Goal: Transaction & Acquisition: Purchase product/service

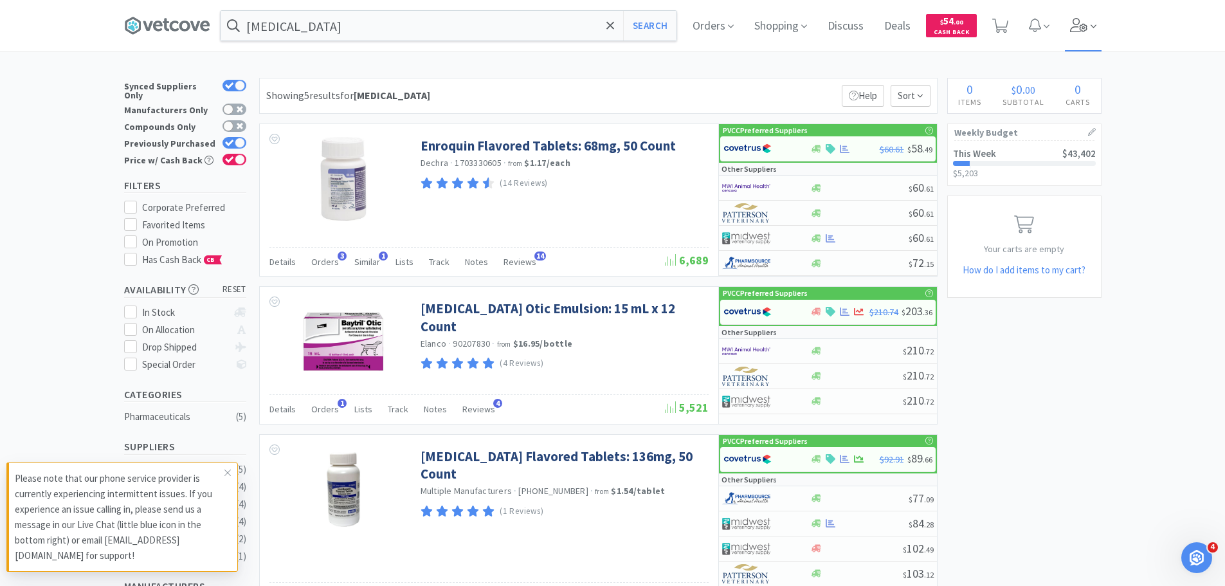
drag, startPoint x: 0, startPoint y: 0, endPoint x: 1082, endPoint y: 19, distance: 1082.1
click at [1082, 19] on icon at bounding box center [1079, 25] width 18 height 14
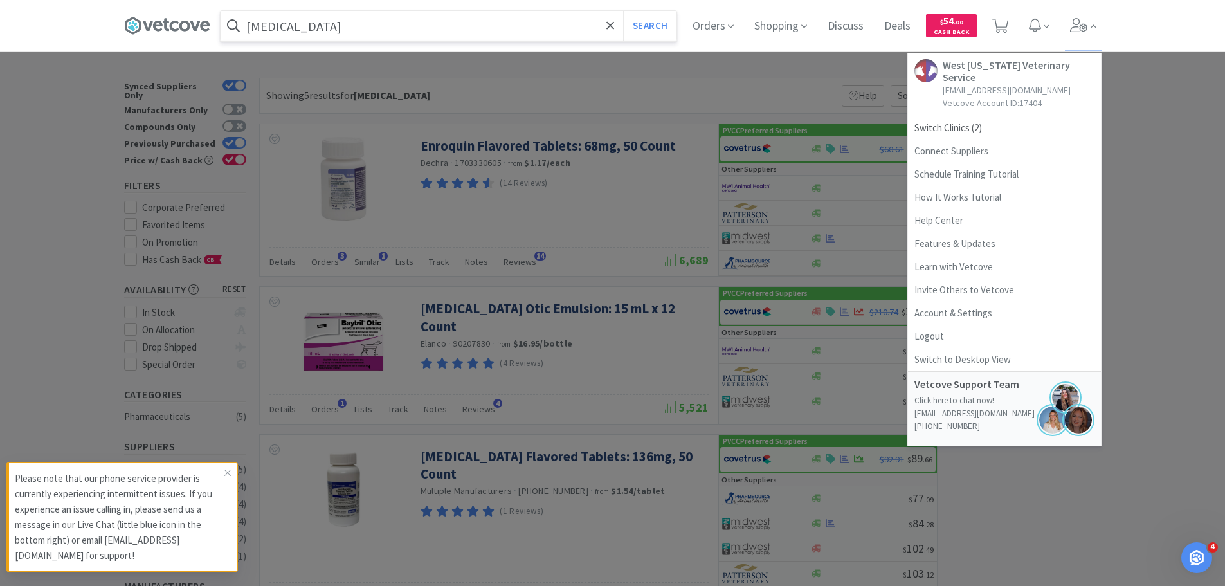
click at [508, 24] on input "[MEDICAL_DATA]" at bounding box center [449, 26] width 456 height 30
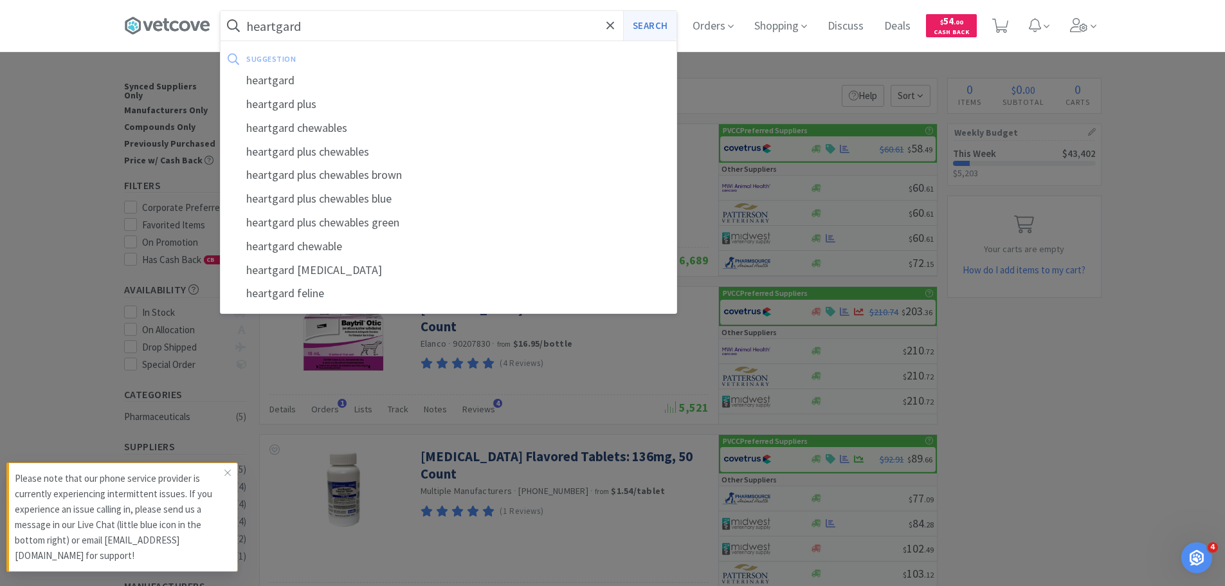
type input "heartgard"
click at [665, 23] on button "Search" at bounding box center [649, 26] width 53 height 30
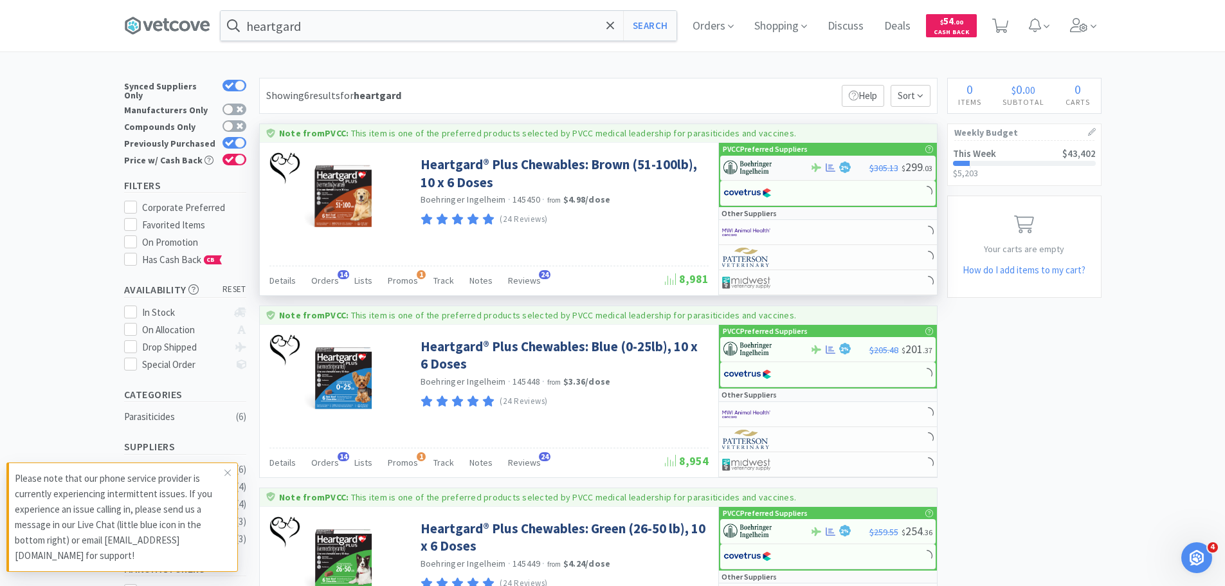
click at [758, 167] on img at bounding box center [748, 167] width 48 height 19
select select "1"
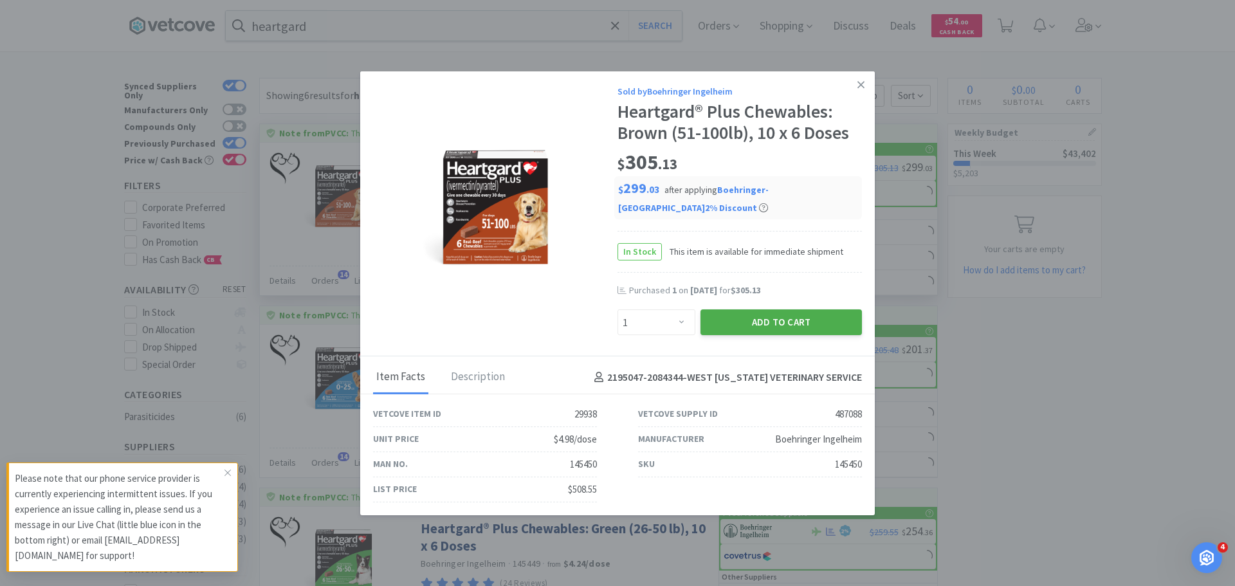
click at [744, 320] on button "Add to Cart" at bounding box center [781, 322] width 161 height 26
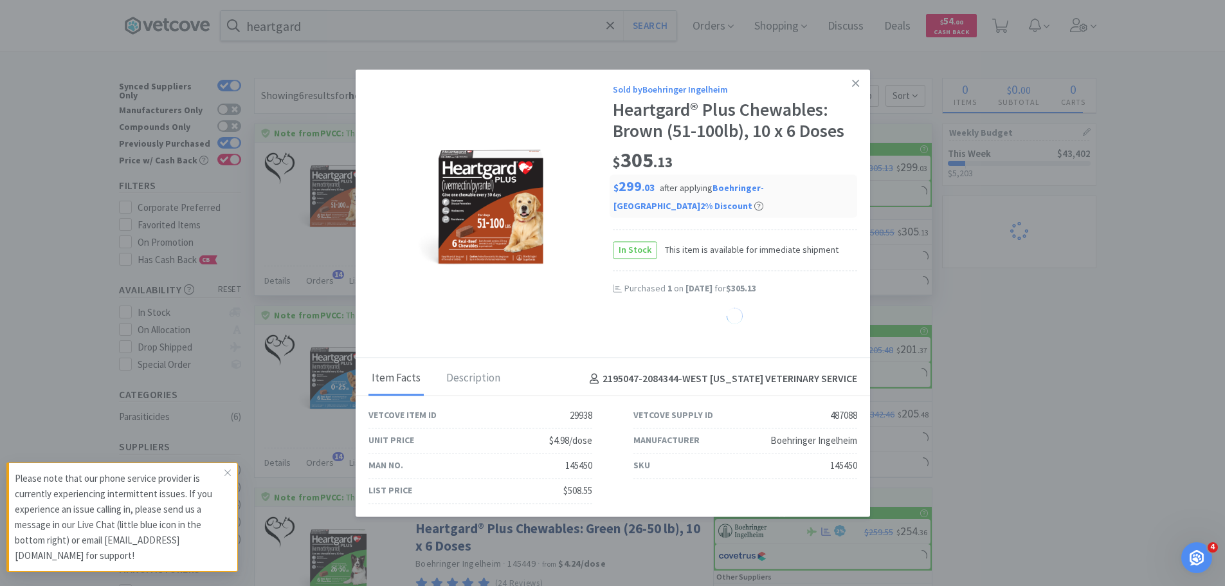
select select "1"
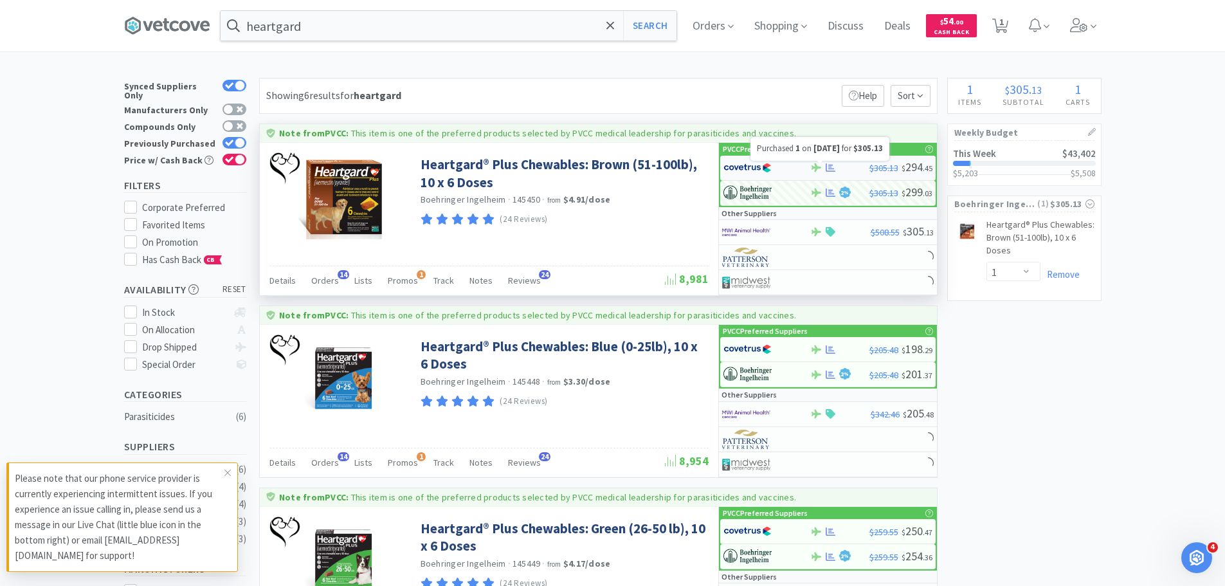
click at [831, 169] on icon at bounding box center [831, 167] width 10 height 8
select select "1"
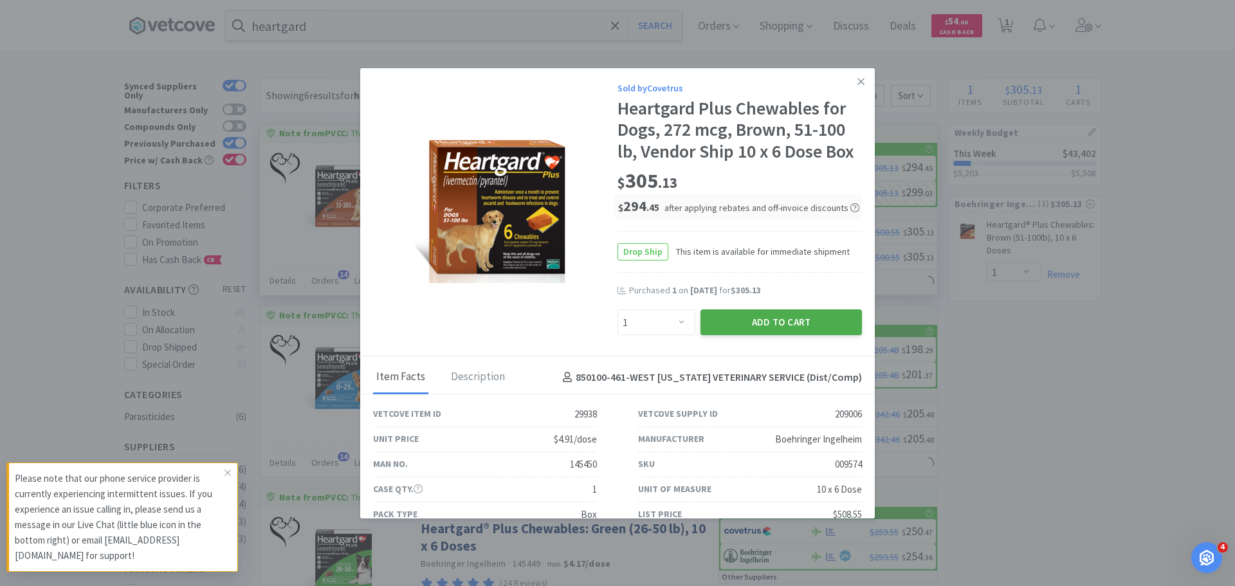
click at [807, 324] on button "Add to Cart" at bounding box center [781, 322] width 161 height 26
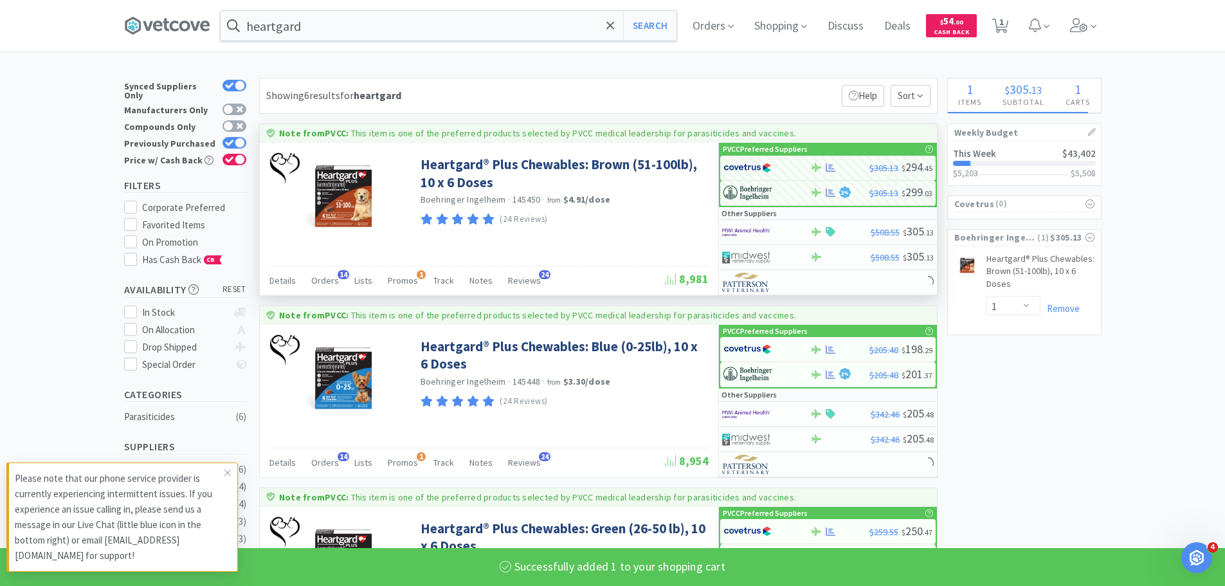
select select "1"
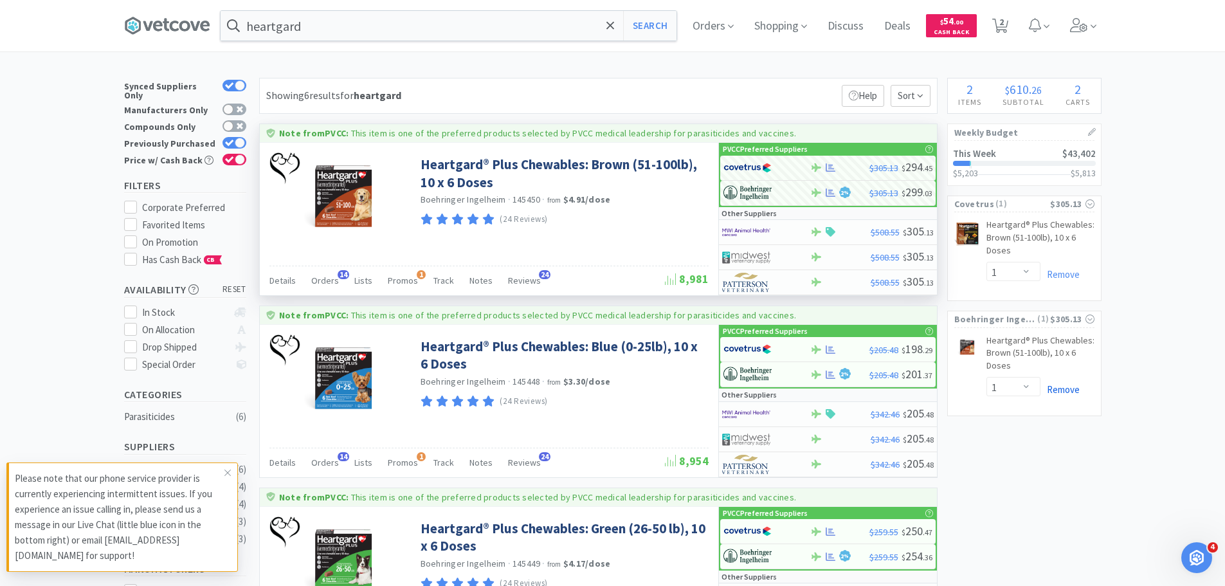
click at [1047, 387] on link "Remove" at bounding box center [1060, 389] width 39 height 12
click at [421, 32] on input "heartgard" at bounding box center [449, 26] width 456 height 30
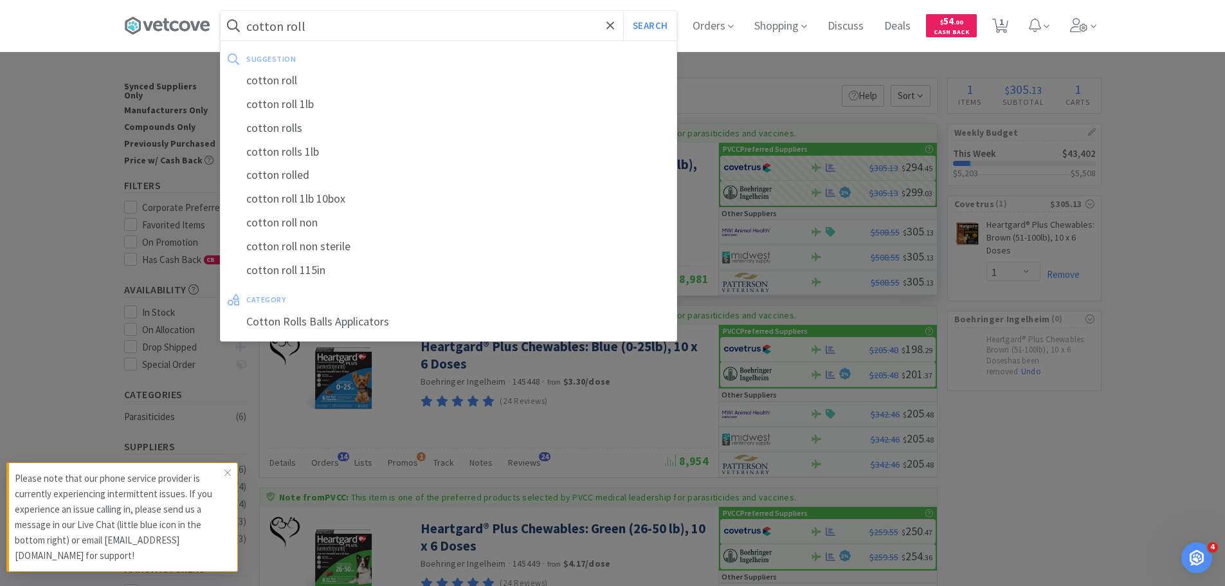
type input "cotton roll"
click at [623, 11] on button "Search" at bounding box center [649, 26] width 53 height 30
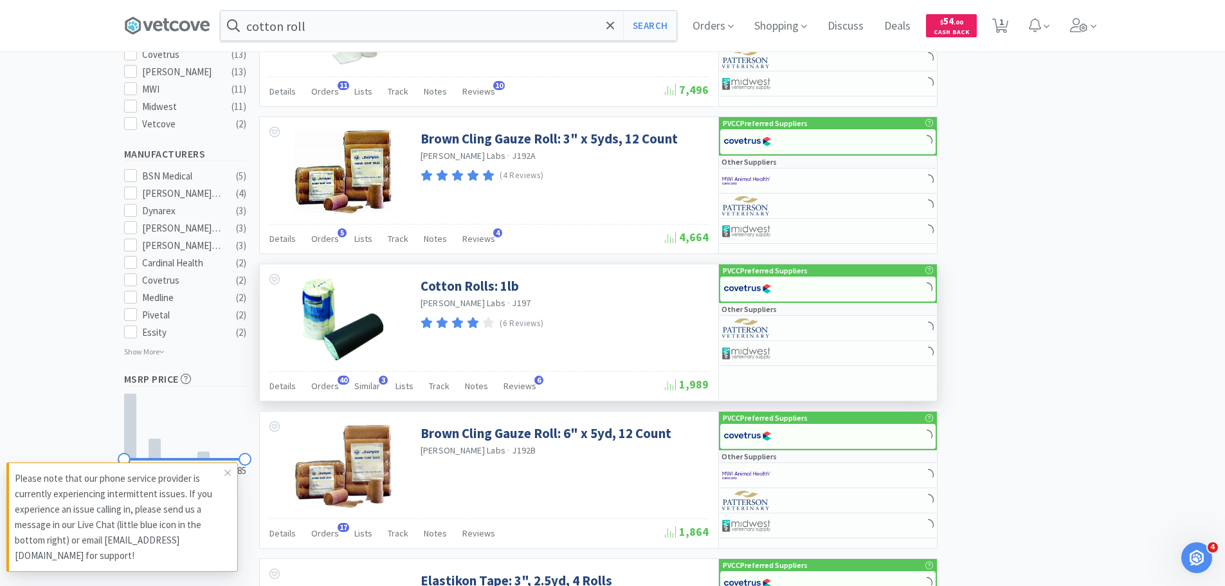
scroll to position [515, 0]
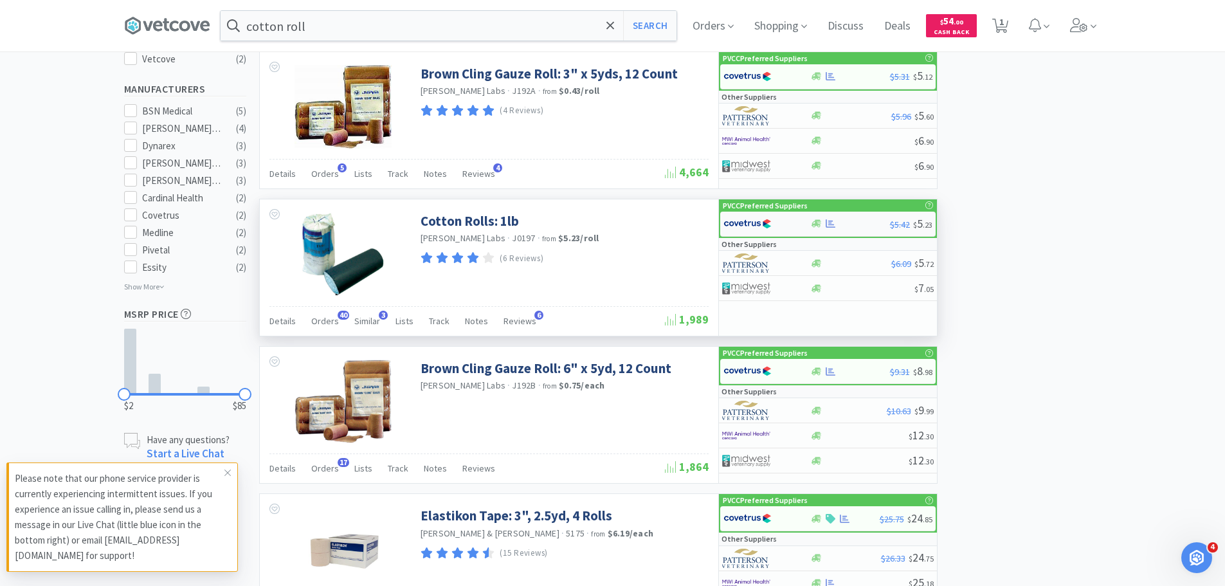
click at [762, 226] on img at bounding box center [748, 223] width 48 height 19
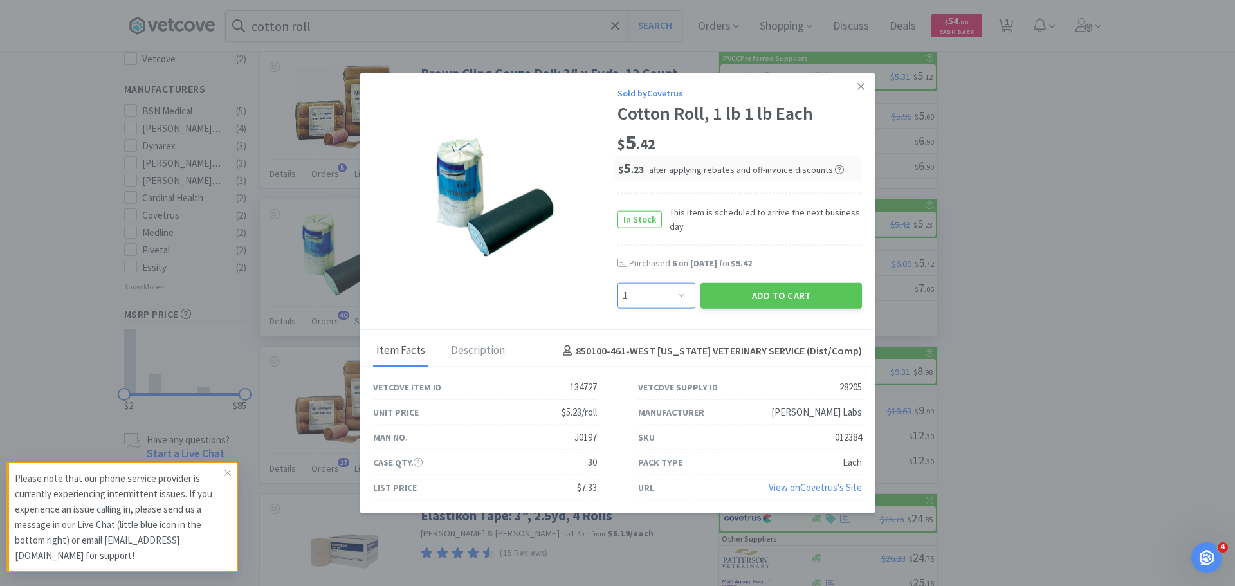
click at [681, 298] on select "Enter Quantity 1 2 3 4 5 6 7 8 9 10 11 12 13 14 15 16 17 18 19 20 Enter Quantity" at bounding box center [657, 296] width 78 height 26
select select "6"
click at [618, 283] on select "Enter Quantity 1 2 3 4 5 6 7 8 9 10 11 12 13 14 15 16 17 18 19 20 Enter Quantity" at bounding box center [657, 296] width 78 height 26
click at [735, 288] on button "Add to Cart" at bounding box center [781, 296] width 161 height 26
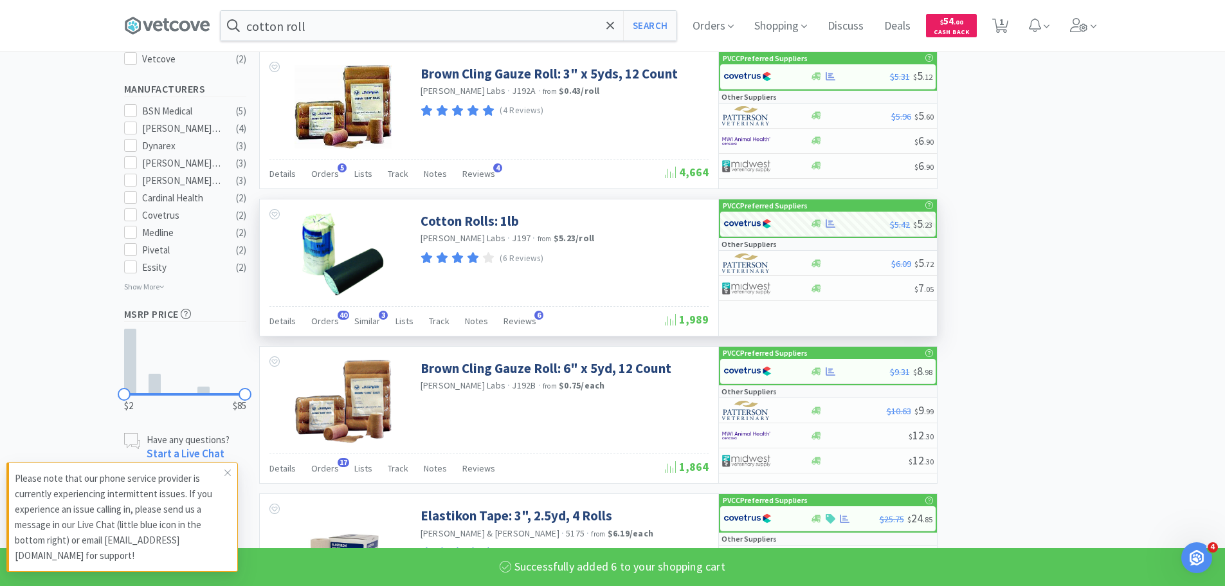
select select "6"
select select "1"
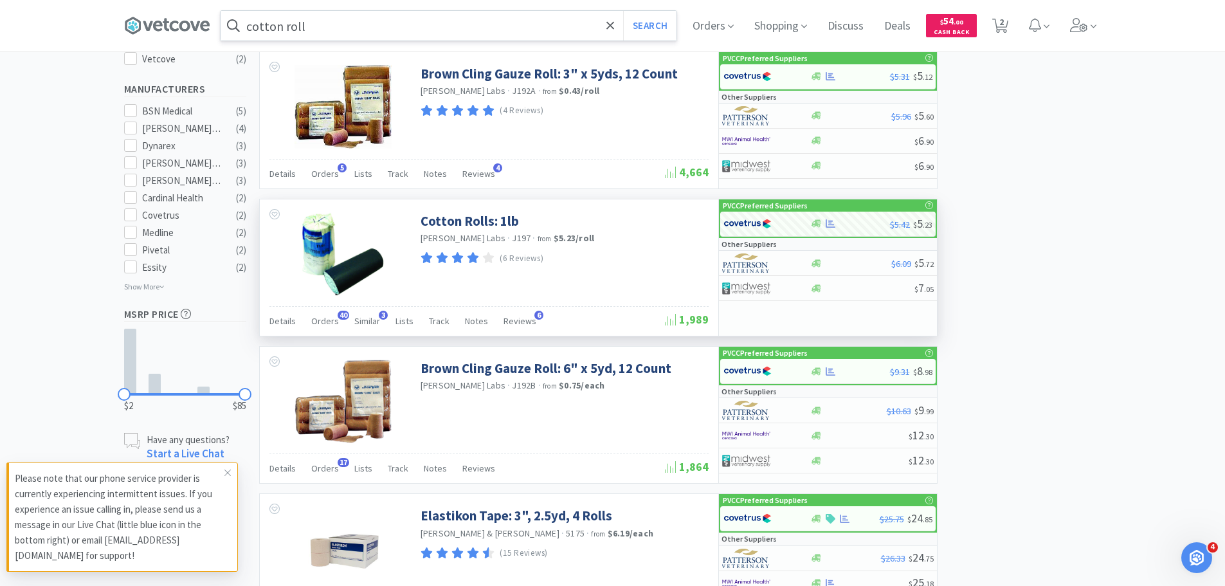
click at [356, 27] on input "cotton roll" at bounding box center [449, 26] width 456 height 30
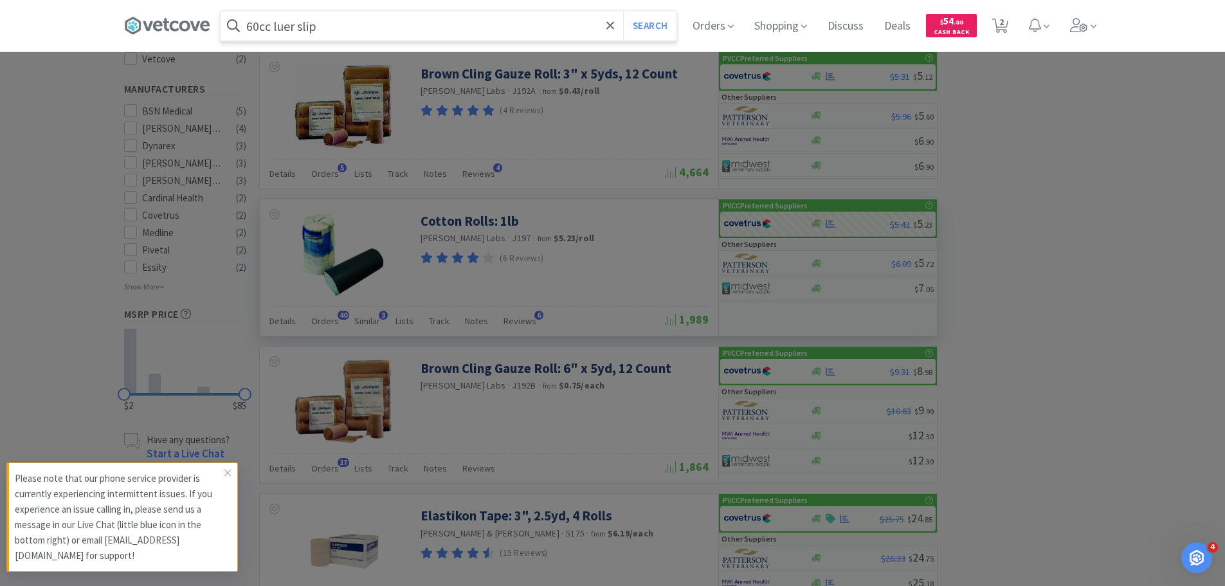
type input "60cc luer slip"
click at [623, 11] on button "Search" at bounding box center [649, 26] width 53 height 30
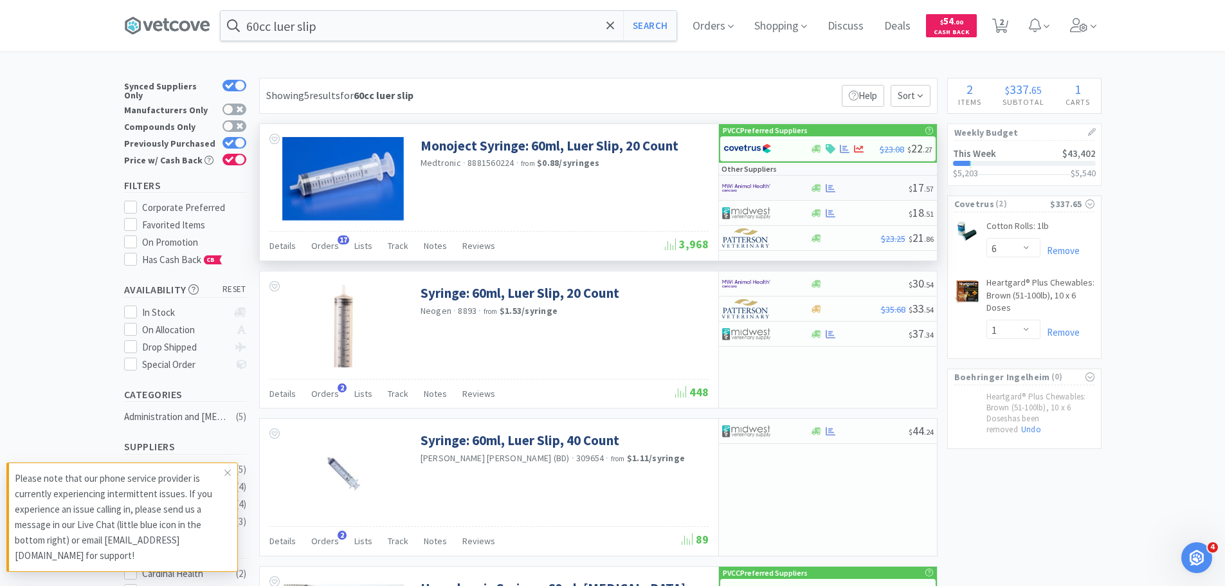
click at [769, 197] on img at bounding box center [746, 187] width 48 height 19
select select "1"
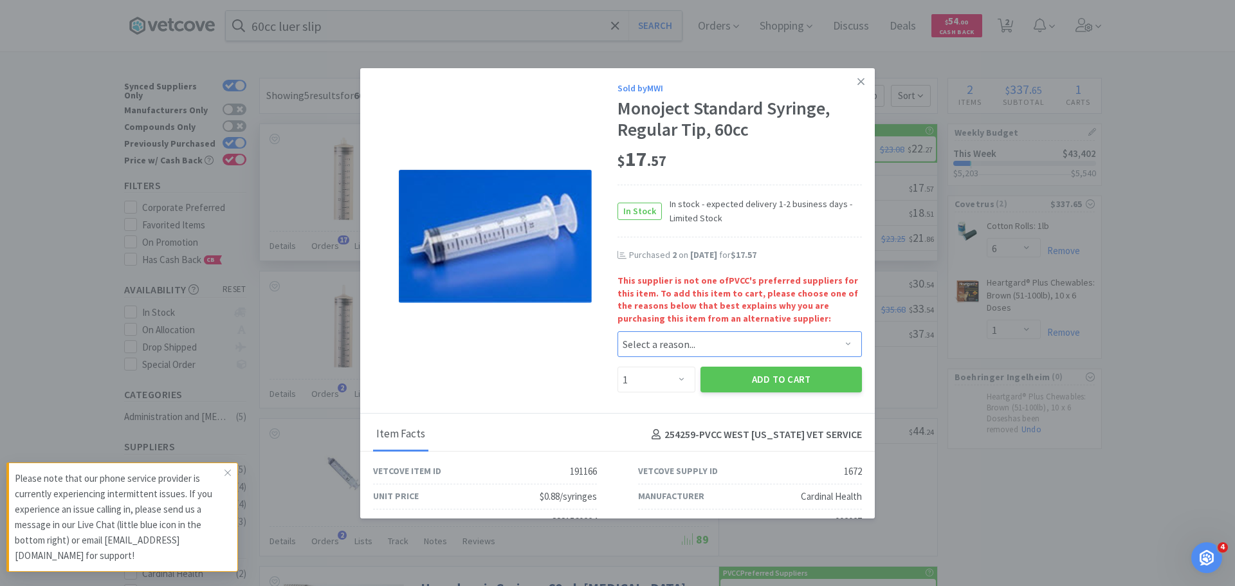
click at [654, 348] on select "Select a reason... Availability - This item is out of stock at the preferred su…" at bounding box center [740, 344] width 244 height 26
select select "pricing"
click at [618, 331] on select "Select a reason... Availability - This item is out of stock at the preferred su…" at bounding box center [740, 344] width 244 height 26
click at [667, 380] on select "Enter Quantity 1 2 3 4 5 6 7 8 9 10 11 12 13 14 15 16 17 18 19 20 Enter Quantity" at bounding box center [657, 380] width 78 height 26
select select "3"
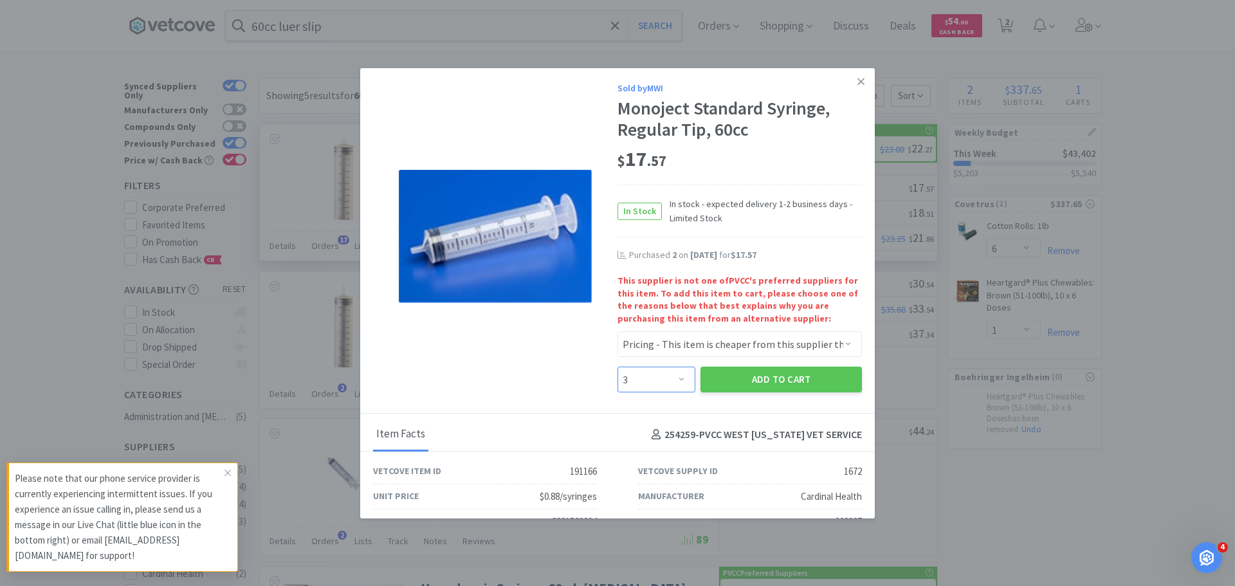
click at [618, 367] on select "Enter Quantity 1 2 3 4 5 6 7 8 9 10 11 12 13 14 15 16 17 18 19 20 Enter Quantity" at bounding box center [657, 380] width 78 height 26
click at [782, 376] on button "Add to Cart" at bounding box center [781, 380] width 161 height 26
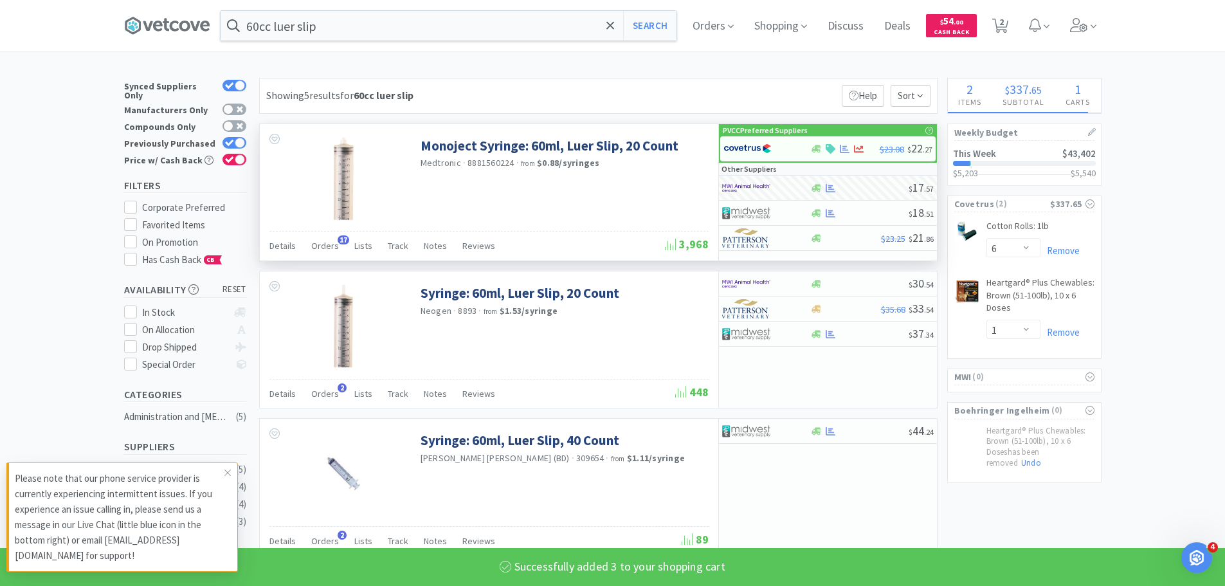
select select "3"
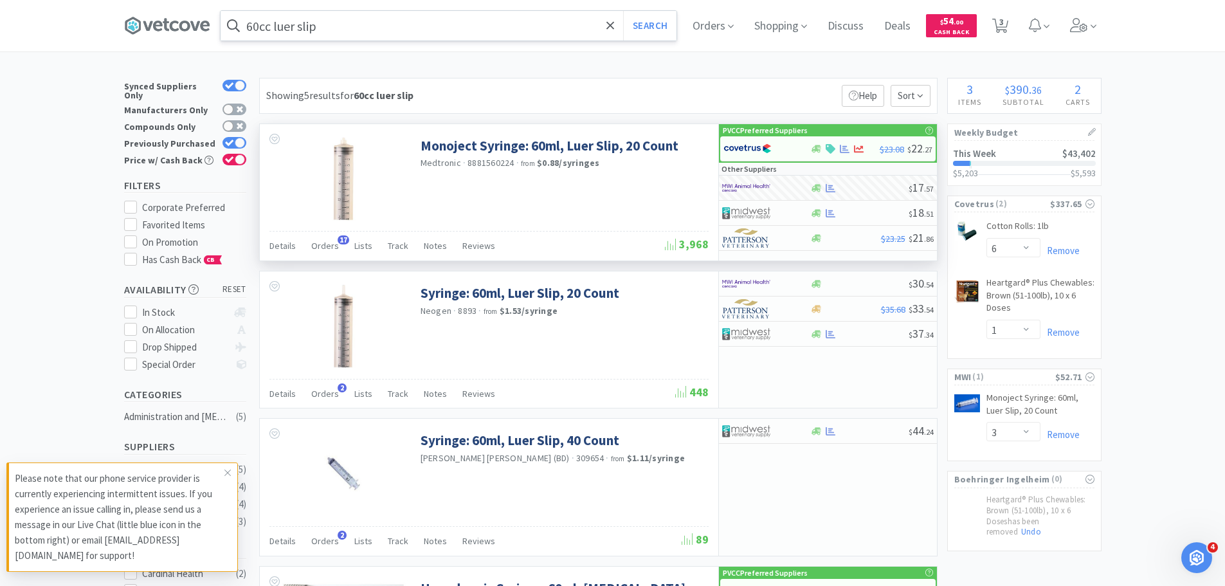
click at [263, 21] on input "60cc luer slip" at bounding box center [449, 26] width 456 height 30
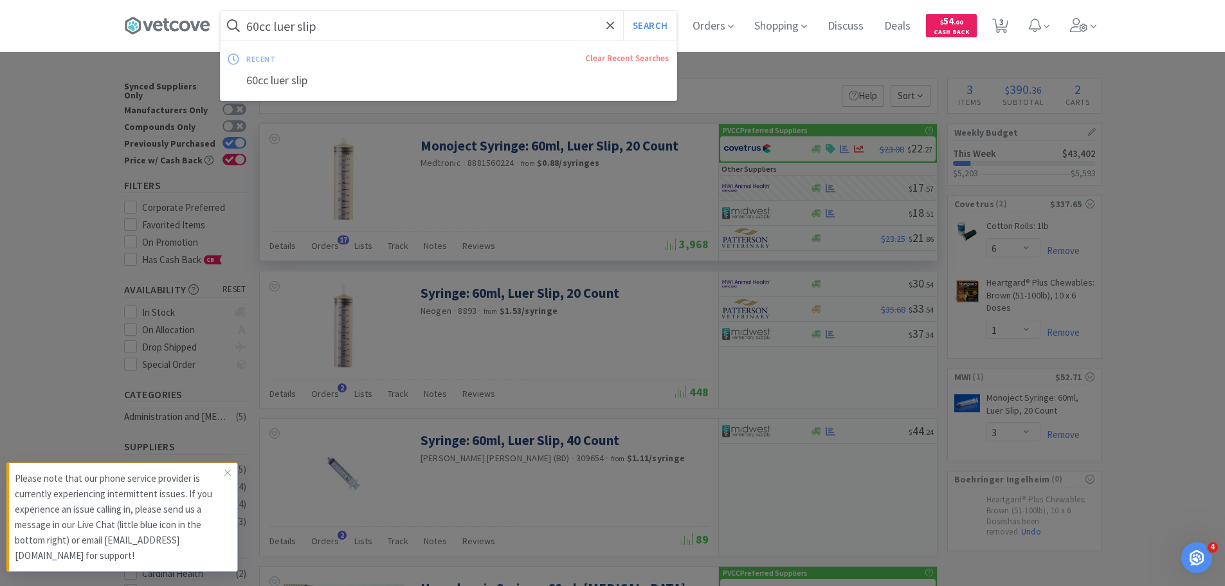
click at [517, 221] on div at bounding box center [612, 293] width 1225 height 586
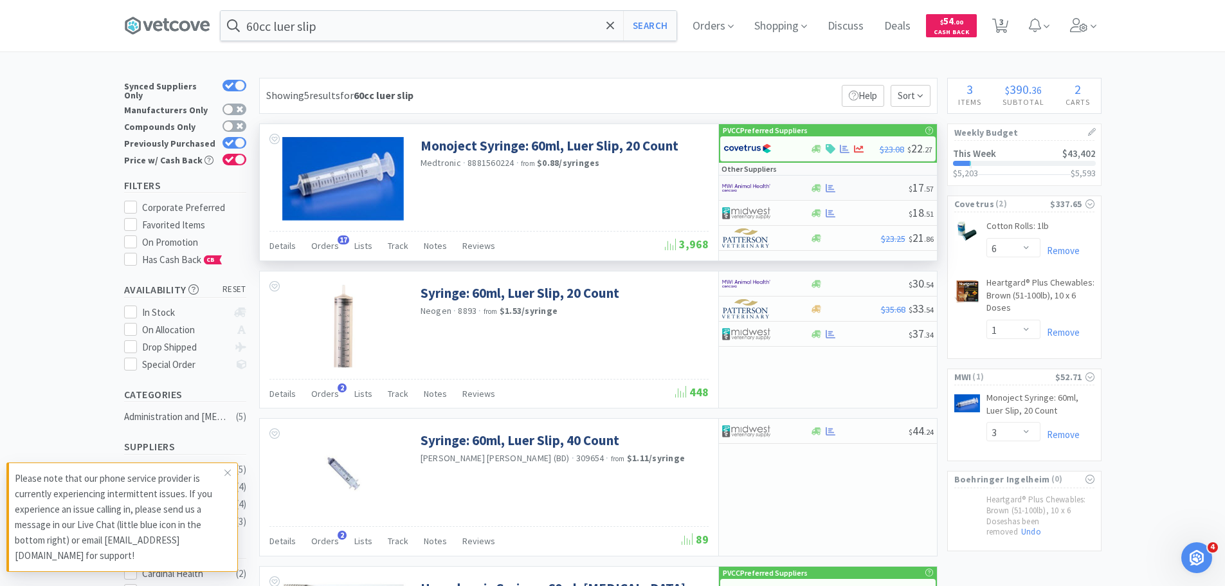
click at [766, 185] on img at bounding box center [746, 187] width 48 height 19
select select "1"
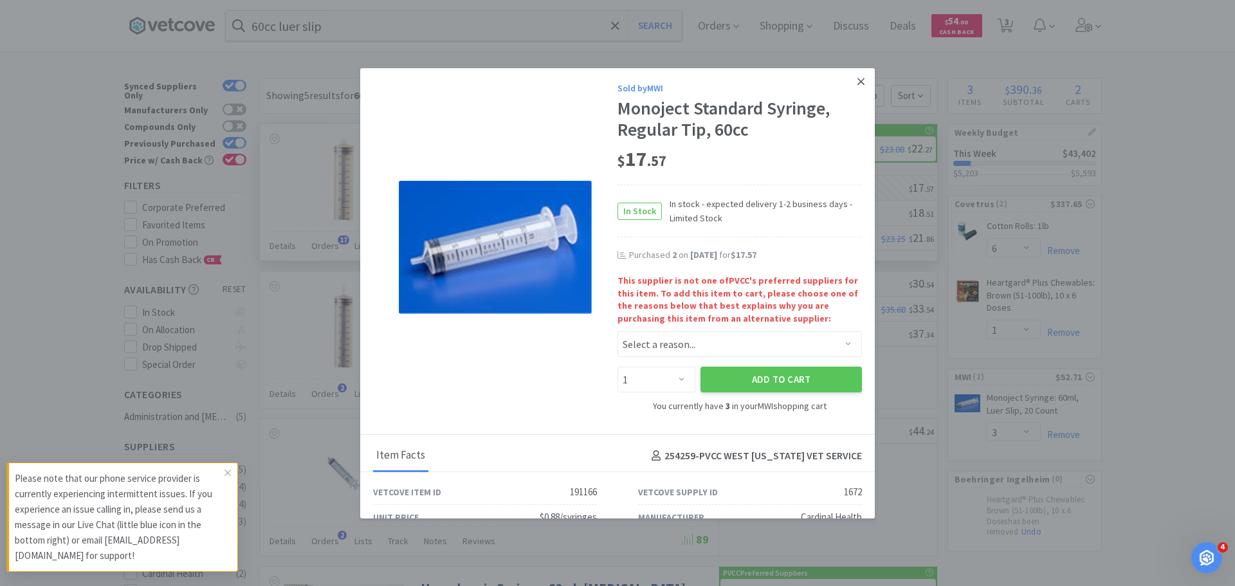
click at [857, 84] on icon at bounding box center [860, 82] width 7 height 12
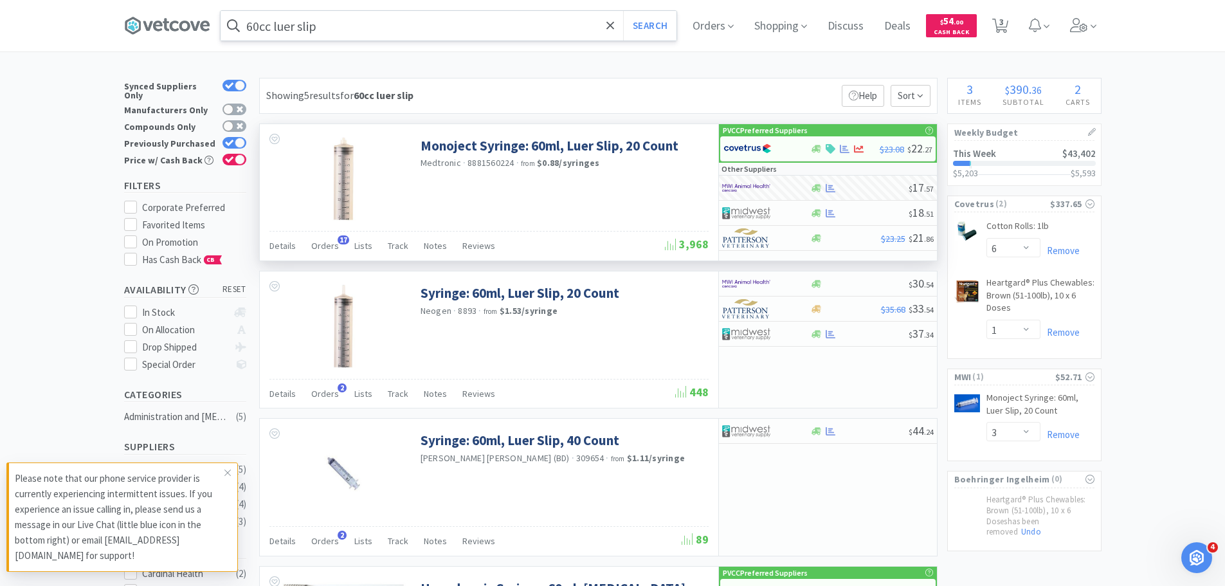
click at [262, 19] on input "60cc luer slip" at bounding box center [449, 26] width 456 height 30
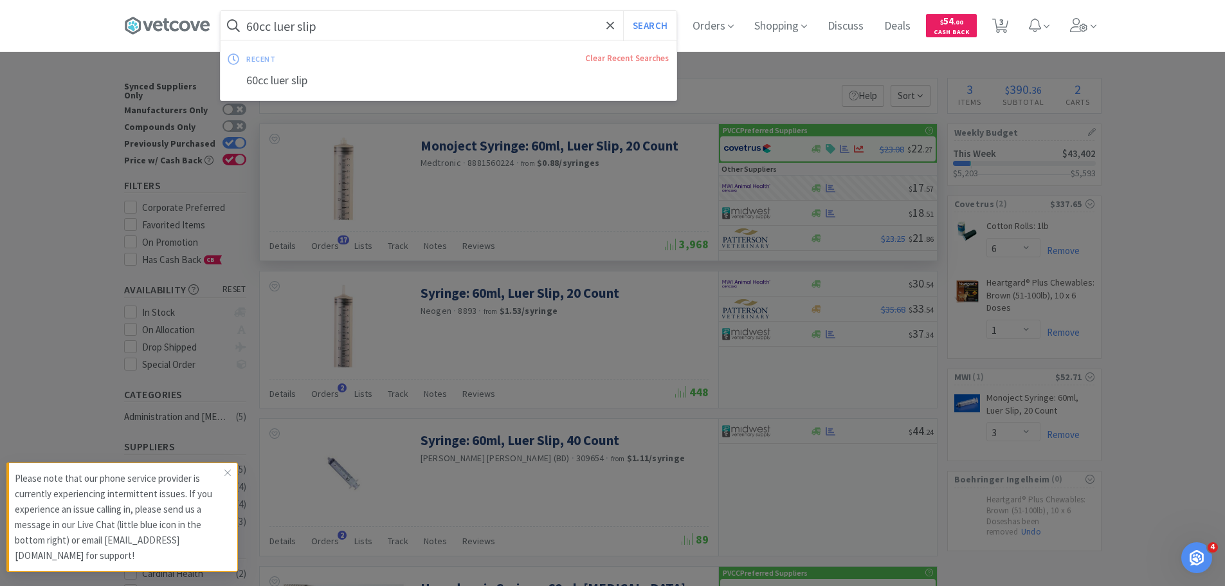
click at [264, 27] on input "60cc luer slip" at bounding box center [449, 26] width 456 height 30
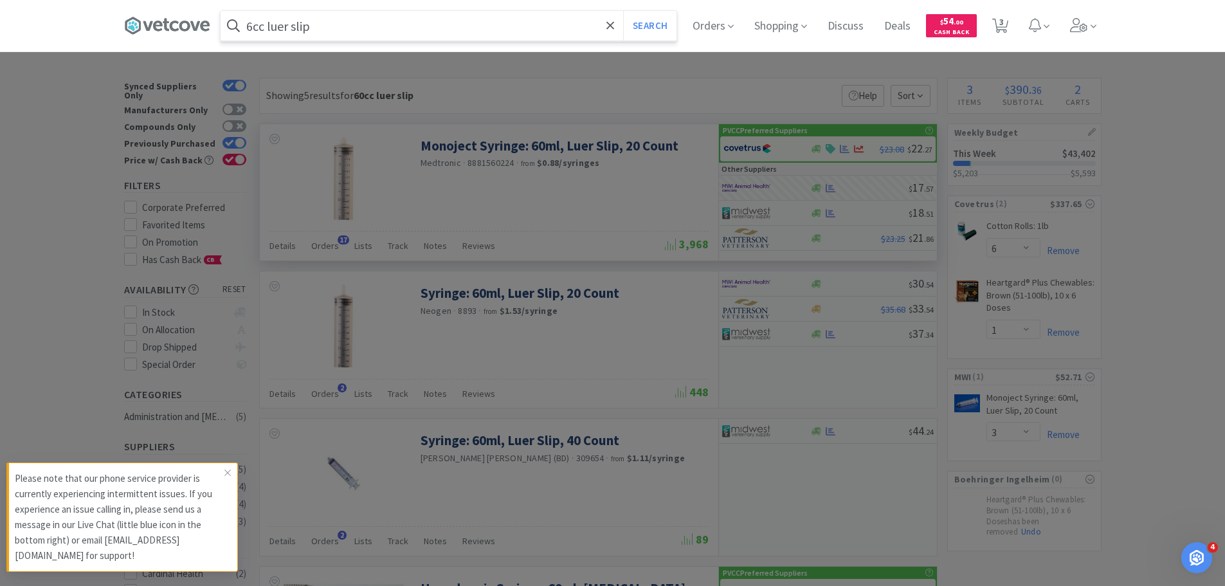
click at [623, 11] on button "Search" at bounding box center [649, 26] width 53 height 30
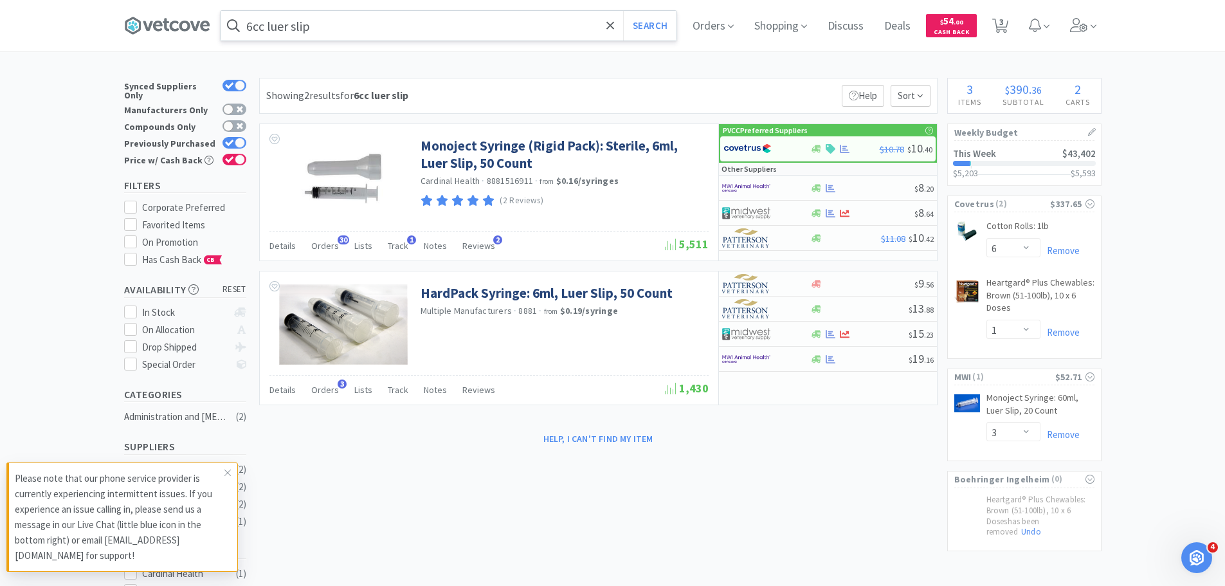
click at [325, 33] on input "6cc luer slip" at bounding box center [449, 26] width 456 height 30
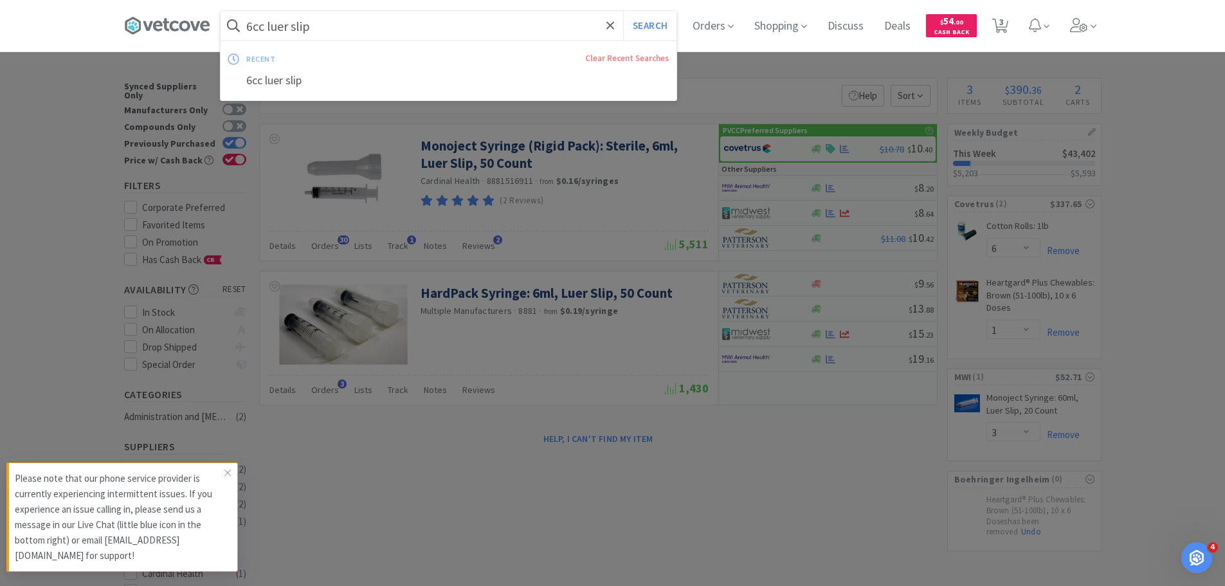
click at [325, 33] on input "6cc luer slip" at bounding box center [449, 26] width 456 height 30
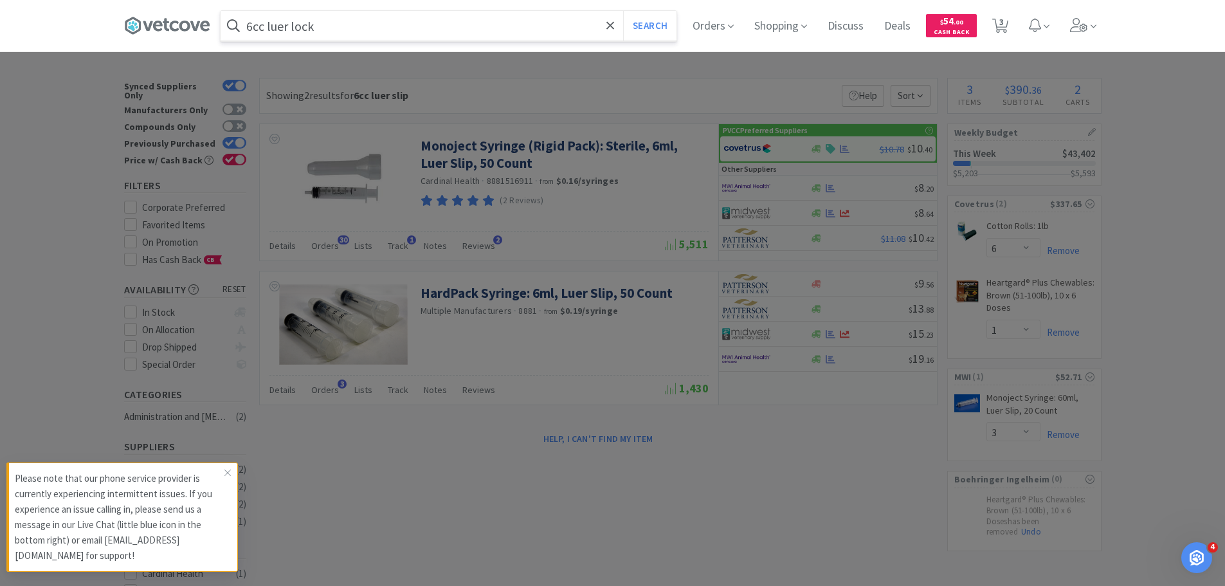
type input "6cc luer lock"
click at [623, 11] on button "Search" at bounding box center [649, 26] width 53 height 30
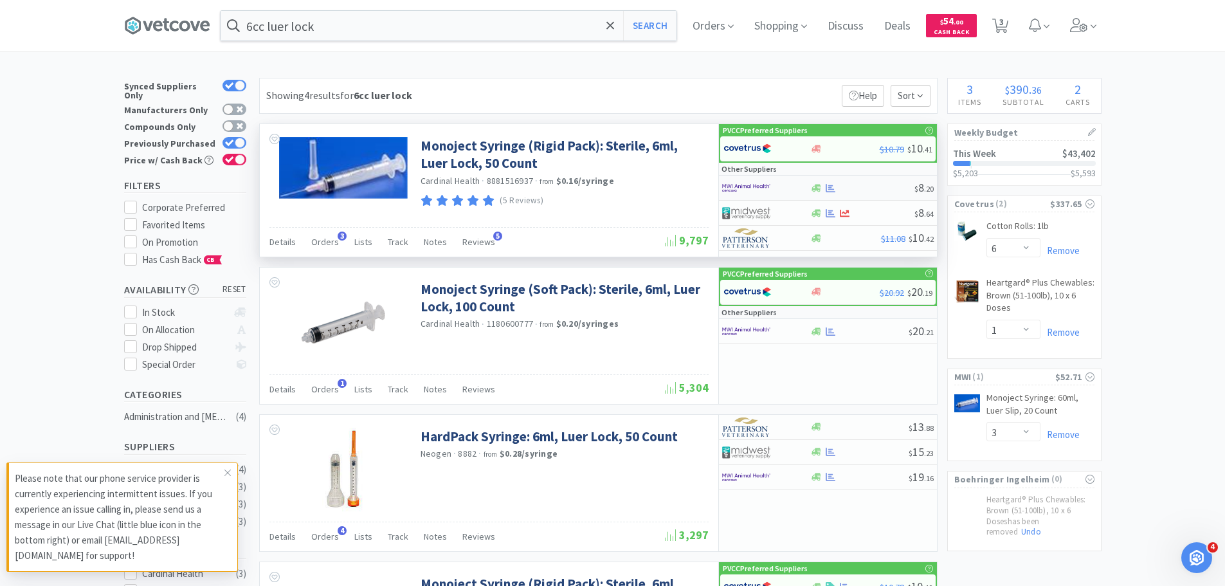
click at [748, 193] on img at bounding box center [746, 187] width 48 height 19
select select "1"
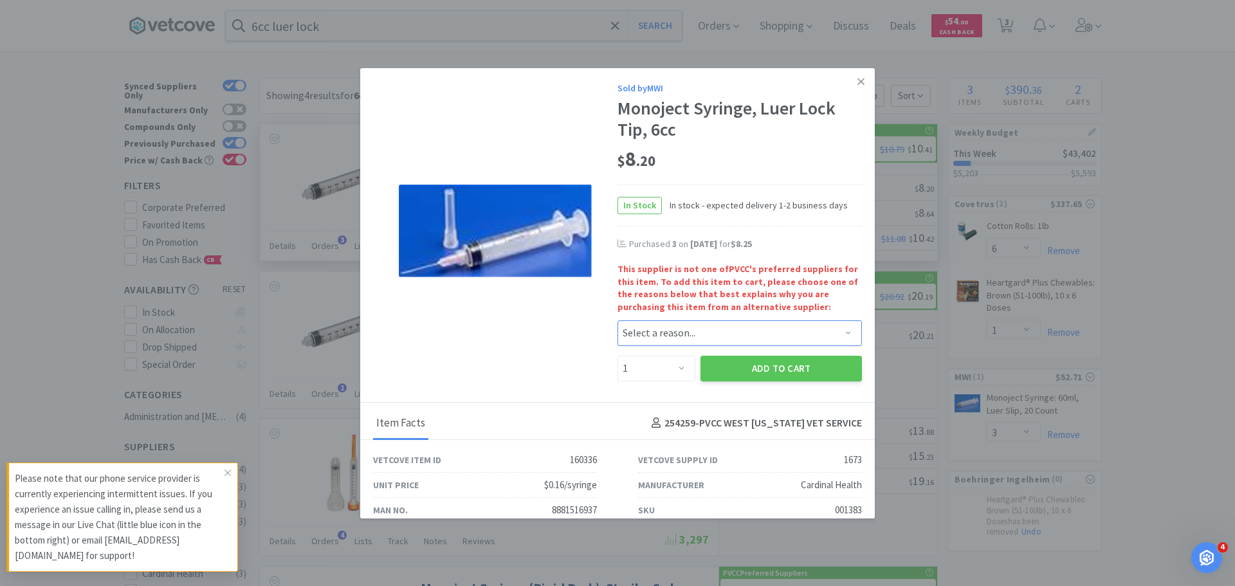
click at [656, 333] on select "Select a reason... Availability - This item is out of stock at the preferred su…" at bounding box center [740, 333] width 244 height 26
select select "pricing"
click at [618, 320] on select "Select a reason... Availability - This item is out of stock at the preferred su…" at bounding box center [740, 333] width 244 height 26
click at [662, 374] on select "Enter Quantity 1 2 3 4 5 6 7 8 9 10 11 12 13 14 15 16 17 18 19 20 Enter Quantity" at bounding box center [657, 369] width 78 height 26
click at [618, 356] on select "Enter Quantity 1 2 3 4 5 6 7 8 9 10 11 12 13 14 15 16 17 18 19 20 Enter Quantity" at bounding box center [657, 369] width 78 height 26
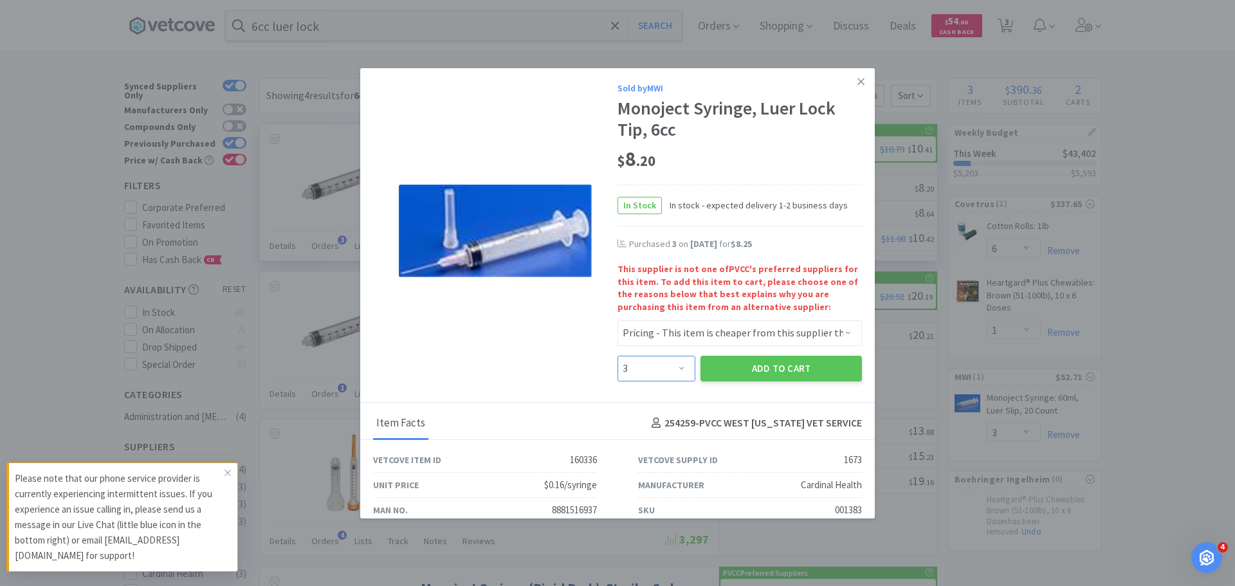
drag, startPoint x: 673, startPoint y: 366, endPoint x: 671, endPoint y: 360, distance: 6.7
click at [673, 366] on select "Enter Quantity 1 2 3 4 5 6 7 8 9 10 11 12 13 14 15 16 17 18 19 20 Enter Quantity" at bounding box center [657, 369] width 78 height 26
select select "2"
click at [618, 356] on select "Enter Quantity 1 2 3 4 5 6 7 8 9 10 11 12 13 14 15 16 17 18 19 20 Enter Quantity" at bounding box center [657, 369] width 78 height 26
click at [761, 360] on button "Add to Cart" at bounding box center [781, 369] width 161 height 26
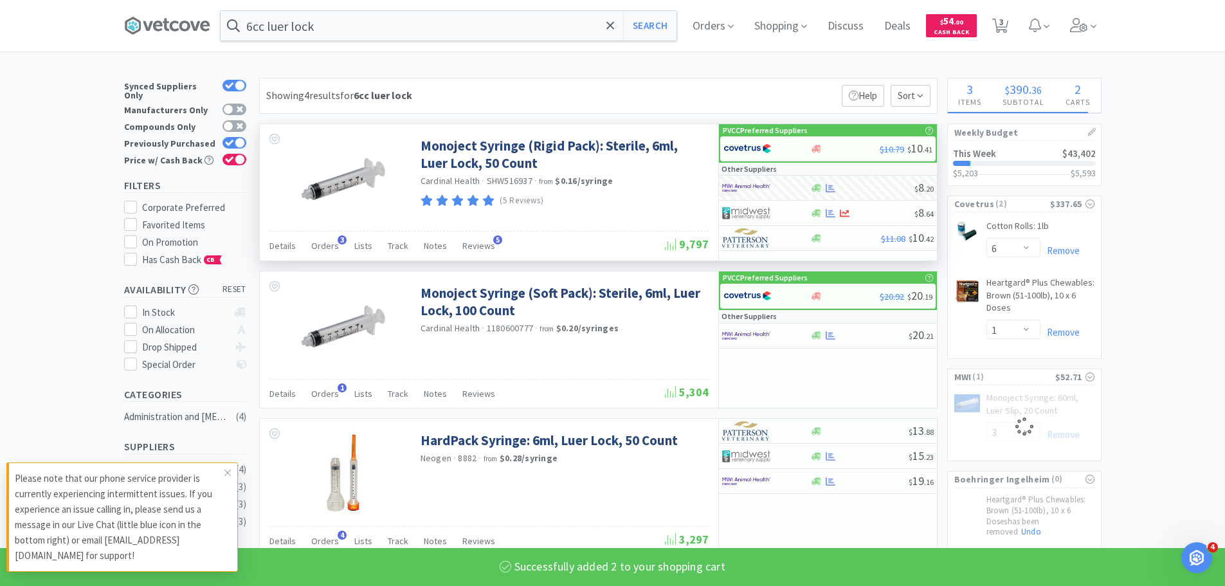
select select "2"
select select "3"
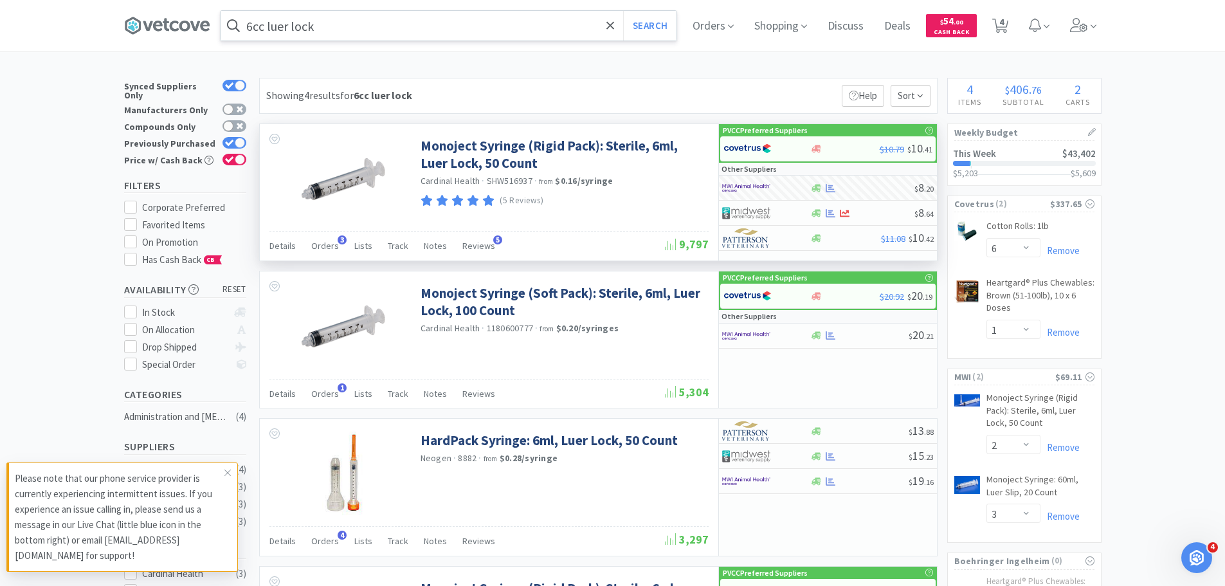
click at [448, 28] on input "6cc luer lock" at bounding box center [449, 26] width 456 height 30
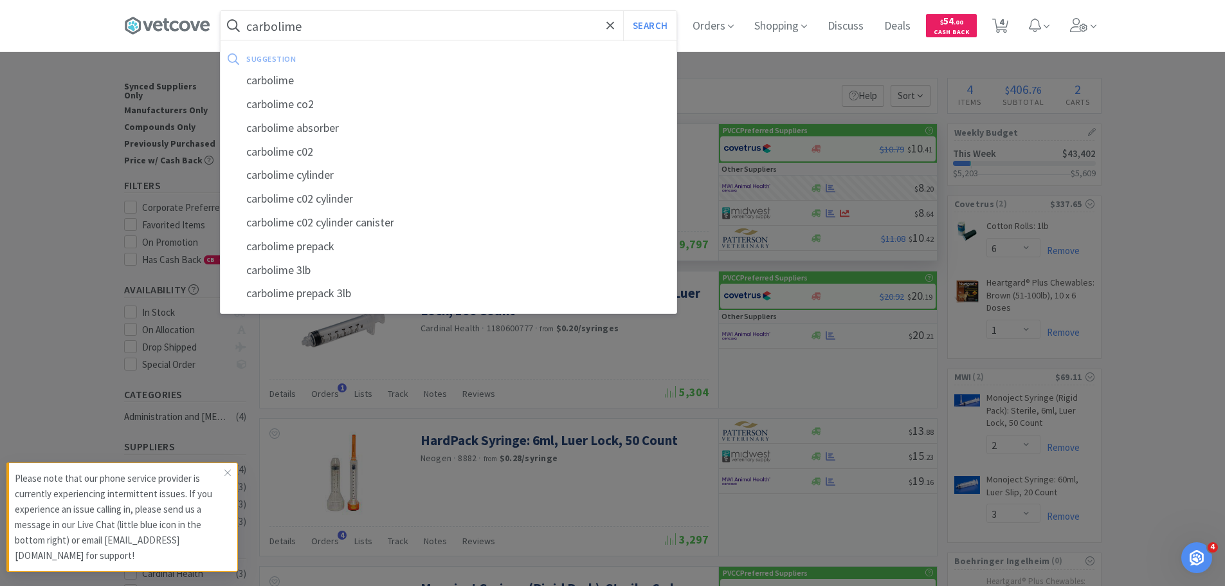
type input "carbolime"
click at [623, 11] on button "Search" at bounding box center [649, 26] width 53 height 30
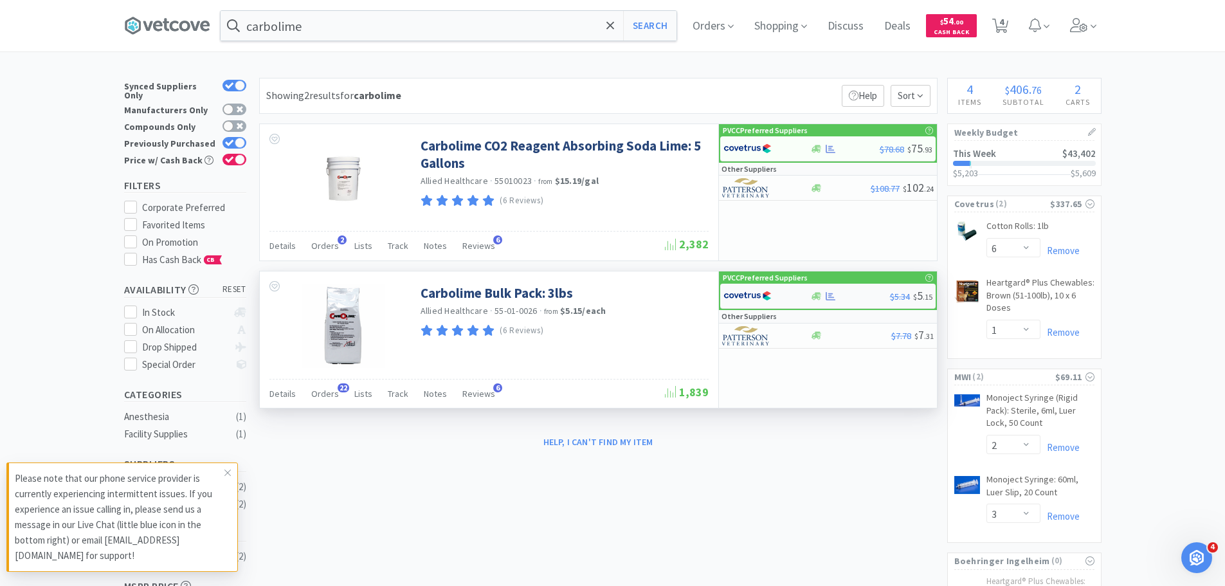
click at [738, 288] on img at bounding box center [748, 295] width 48 height 19
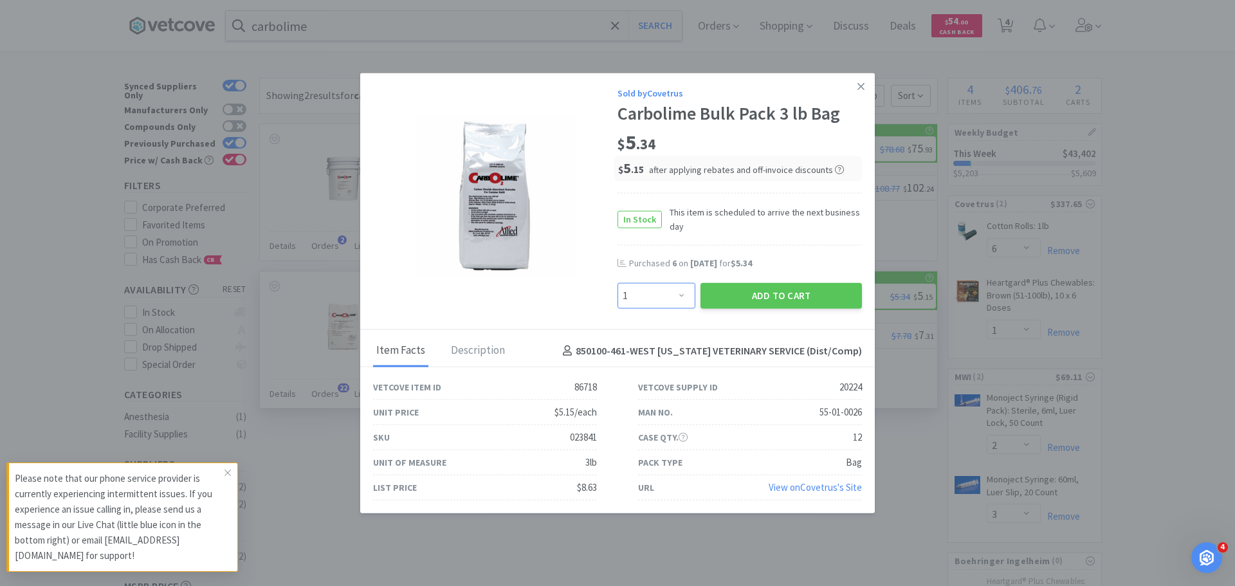
click at [666, 292] on select "Enter Quantity 1 2 3 4 5 6 7 8 9 10 11 12 13 14 15 16 17 18 19 20 Enter Quantity" at bounding box center [657, 296] width 78 height 26
click at [618, 283] on select "Enter Quantity 1 2 3 4 5 6 7 8 9 10 11 12 13 14 15 16 17 18 19 20 Enter Quantity" at bounding box center [657, 296] width 78 height 26
click at [648, 86] on div "Sold by Covetrus" at bounding box center [740, 93] width 244 height 14
click at [663, 308] on select "Enter Quantity 1 2 3 4 5 6 7 8 9 10 11 12 13 14 15 16 17 18 19 20 Enter Quantity" at bounding box center [657, 296] width 78 height 26
select select "8"
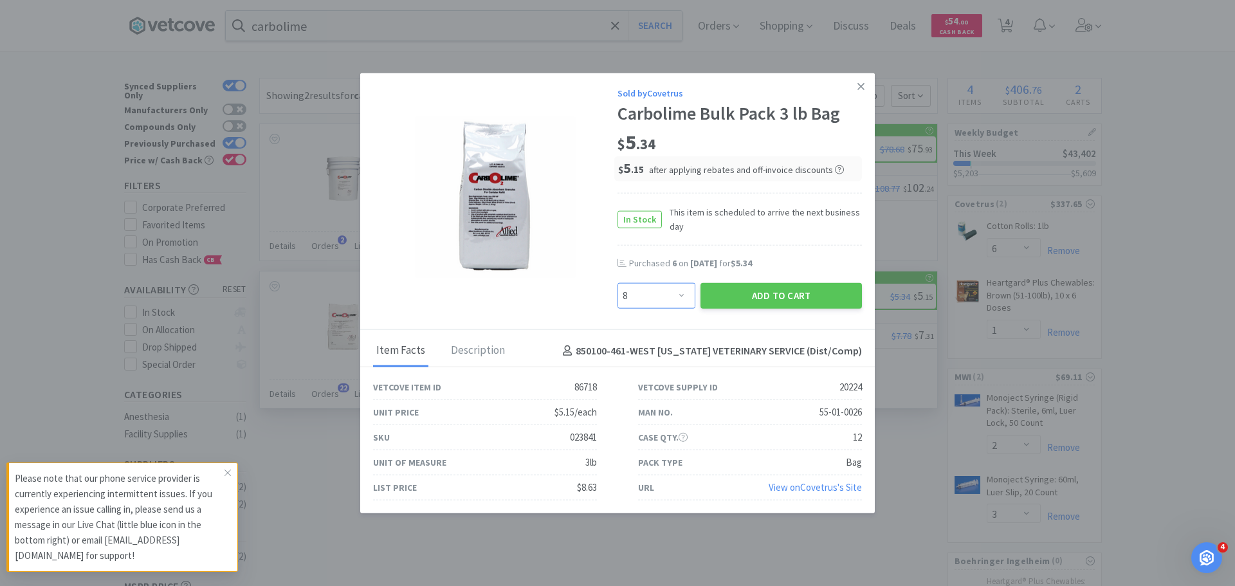
click at [618, 283] on select "Enter Quantity 1 2 3 4 5 6 7 8 9 10 11 12 13 14 15 16 17 18 19 20 Enter Quantity" at bounding box center [657, 296] width 78 height 26
click at [749, 302] on button "Add to Cart" at bounding box center [781, 296] width 161 height 26
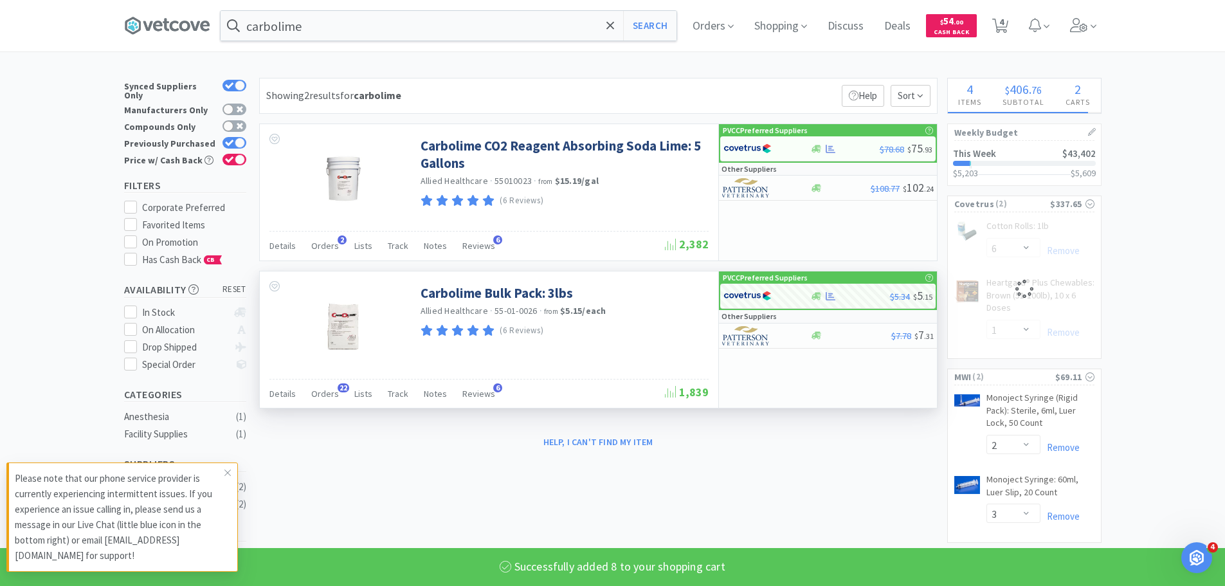
select select "8"
select select "6"
select select "1"
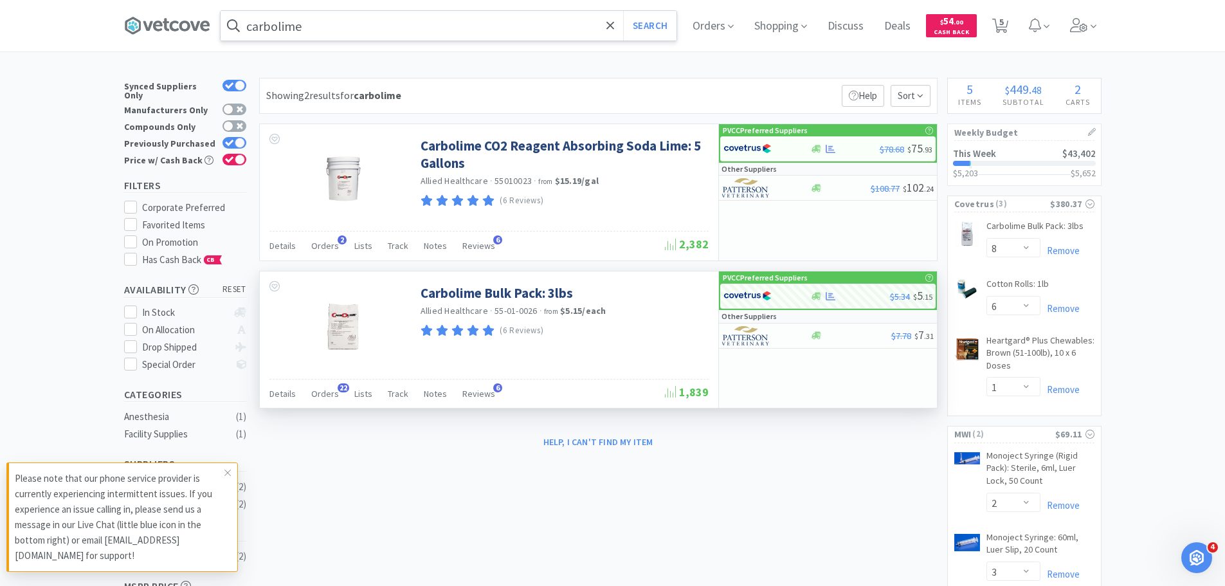
click at [370, 32] on input "carbolime" at bounding box center [449, 26] width 456 height 30
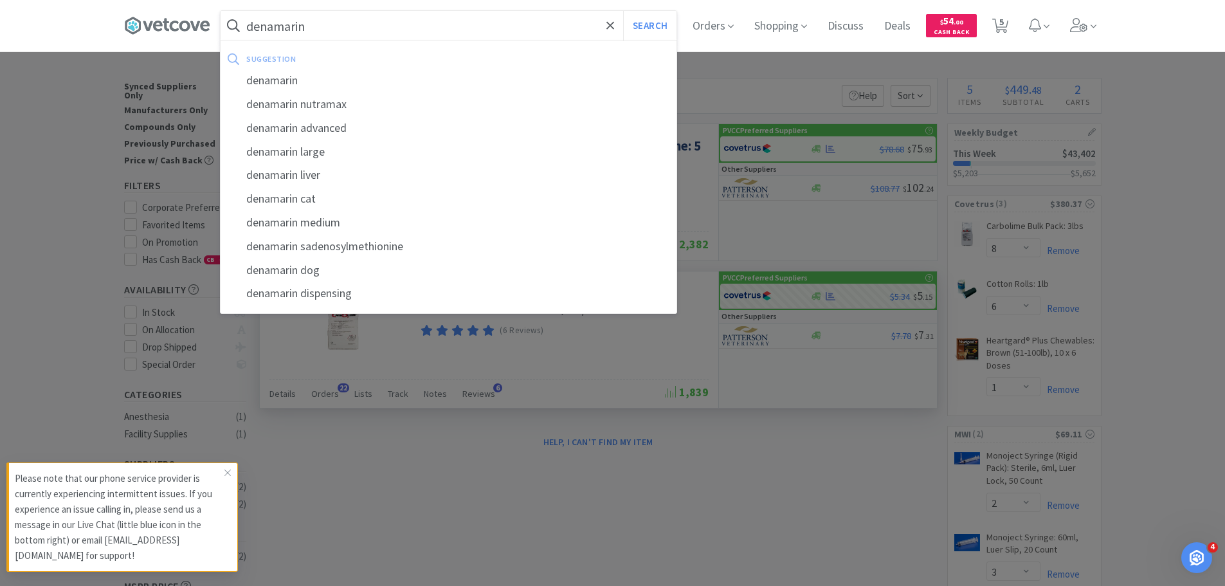
type input "denamarin"
click at [623, 11] on button "Search" at bounding box center [649, 26] width 53 height 30
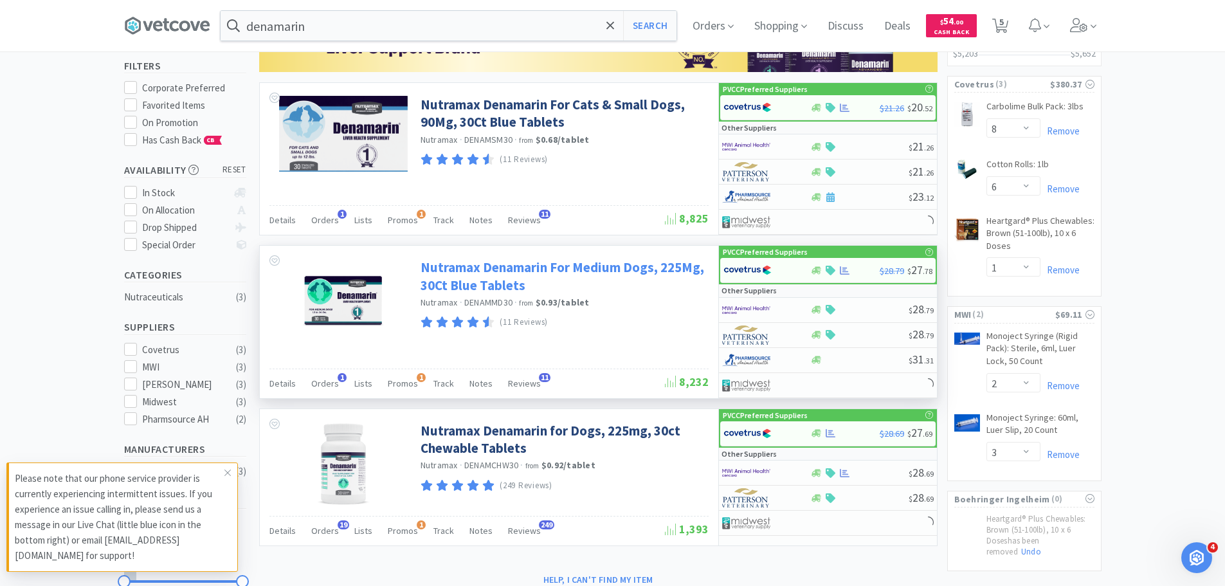
scroll to position [214, 0]
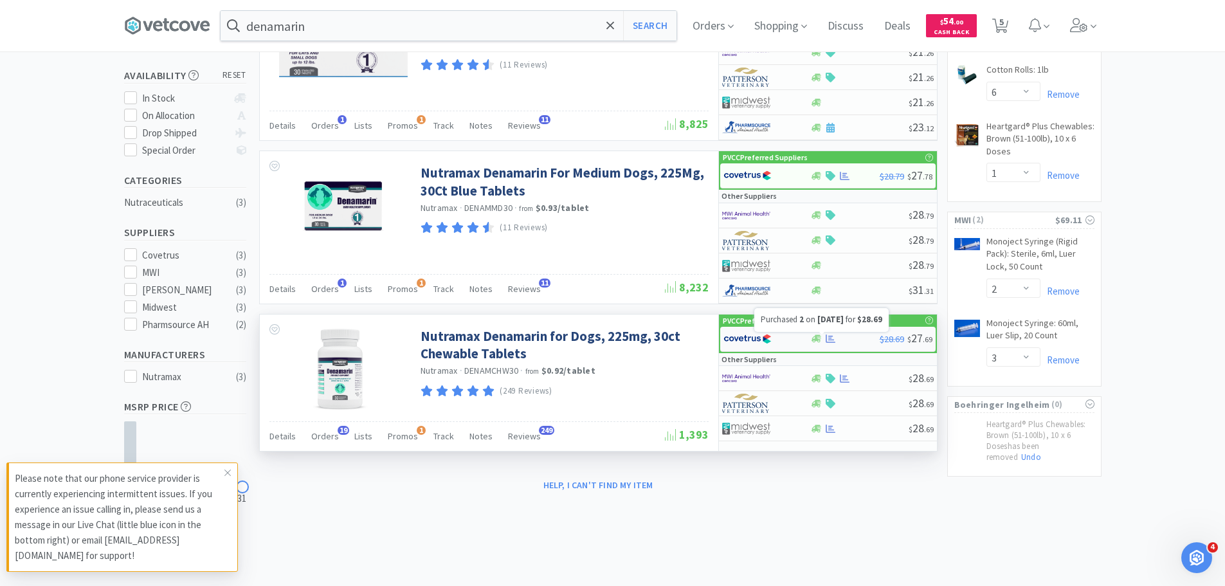
click at [831, 334] on icon at bounding box center [831, 339] width 10 height 10
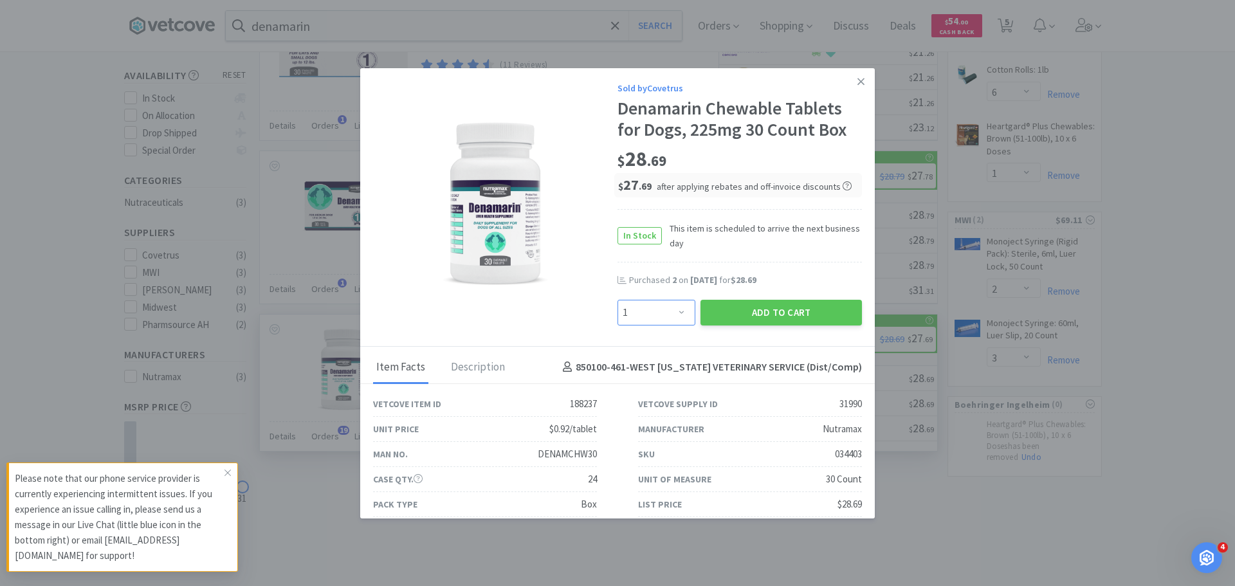
drag, startPoint x: 643, startPoint y: 318, endPoint x: 649, endPoint y: 300, distance: 18.9
click at [643, 318] on select "Enter Quantity 1 2 3 4 5 6 7 8 9 10 11 12 13 14 15 16 17 18 19 20 Enter Quantity" at bounding box center [657, 313] width 78 height 26
select select "2"
click at [618, 300] on select "Enter Quantity 1 2 3 4 5 6 7 8 9 10 11 12 13 14 15 16 17 18 19 20 Enter Quantity" at bounding box center [657, 313] width 78 height 26
click at [767, 319] on button "Add to Cart" at bounding box center [781, 313] width 161 height 26
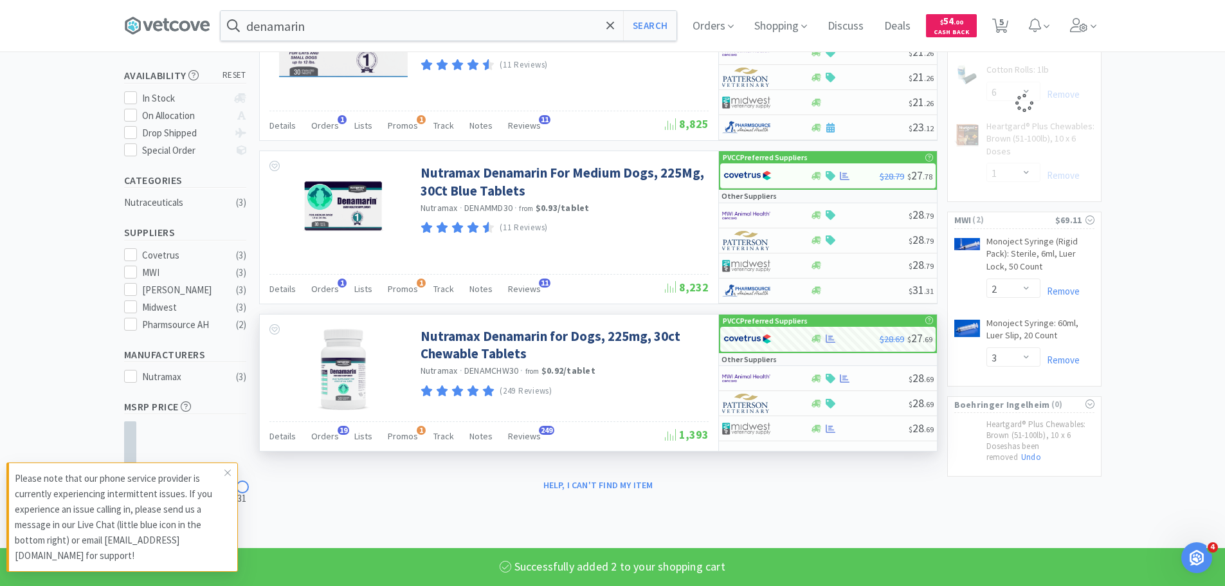
select select "2"
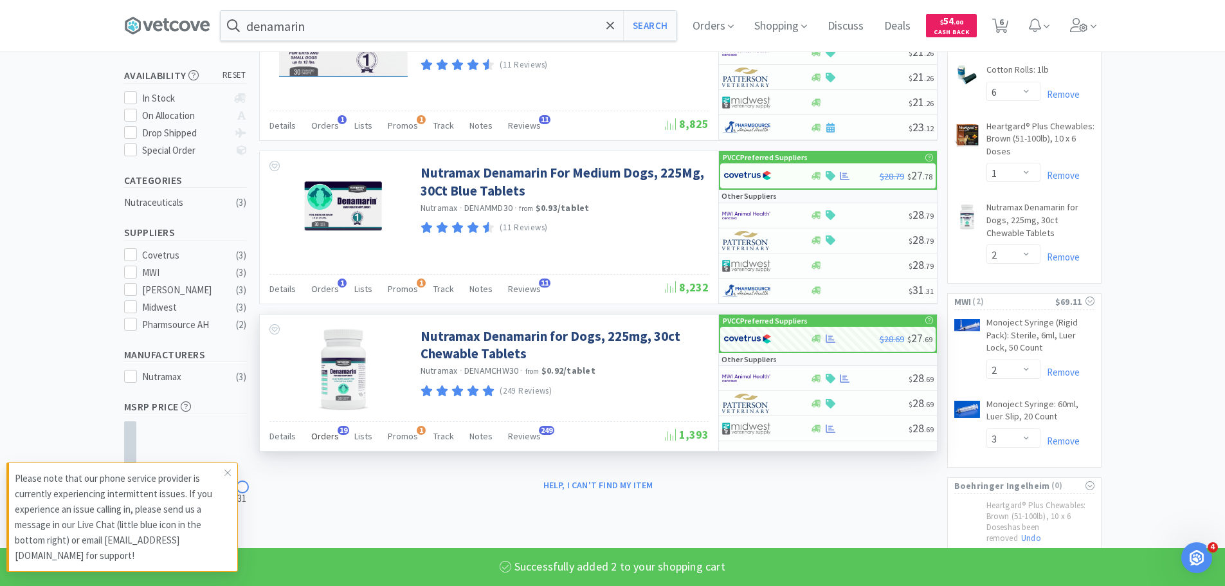
click at [322, 432] on span "Orders" at bounding box center [325, 436] width 28 height 12
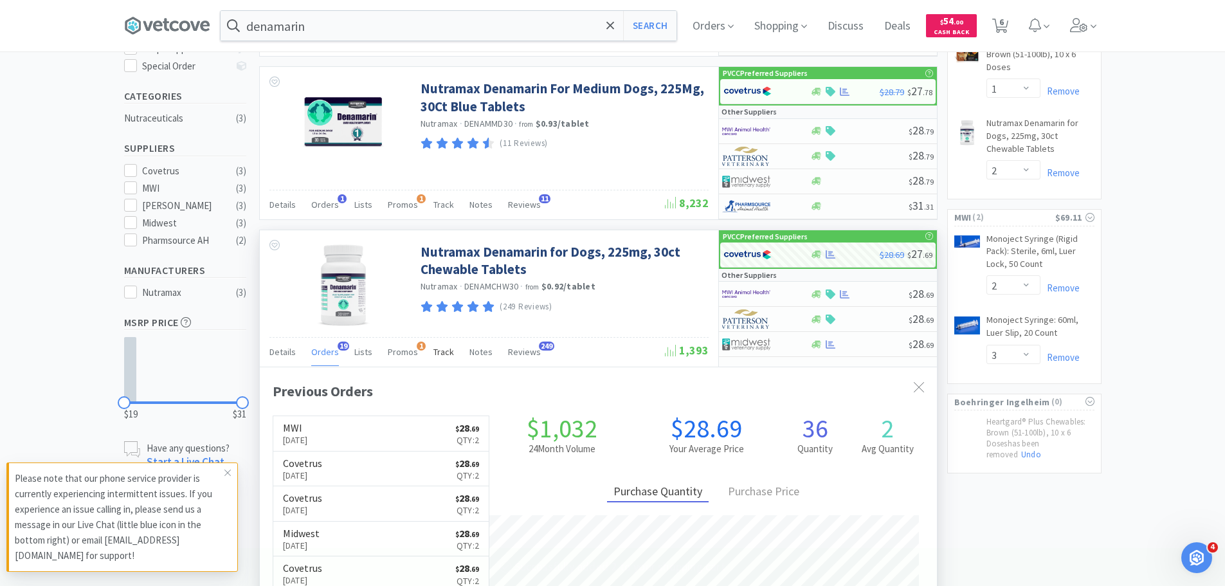
scroll to position [302, 0]
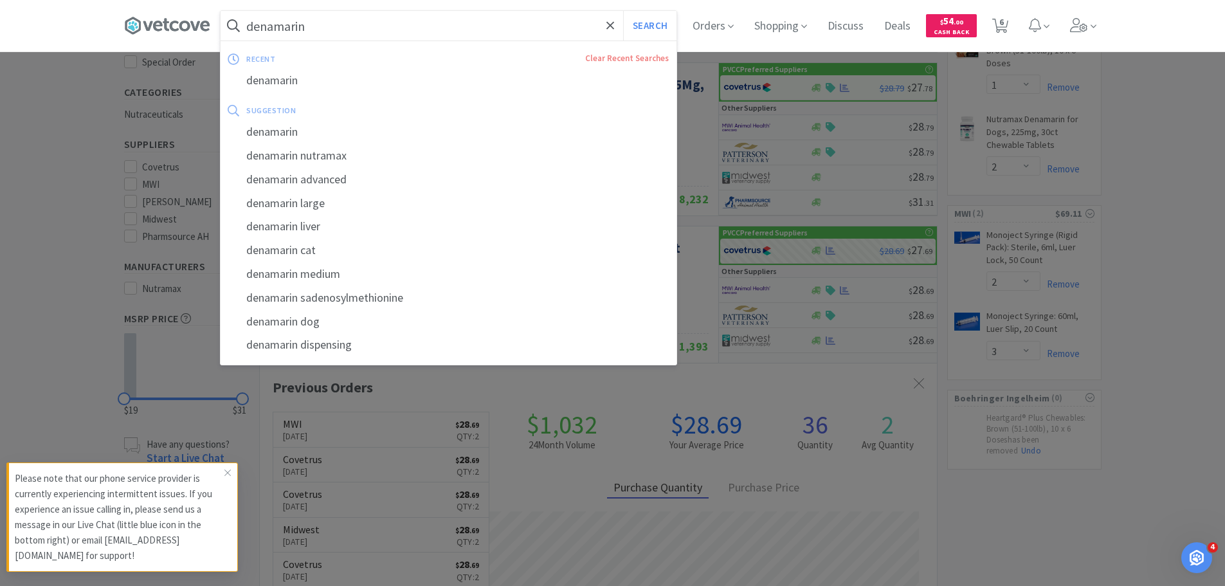
click at [300, 28] on input "denamarin" at bounding box center [449, 26] width 456 height 30
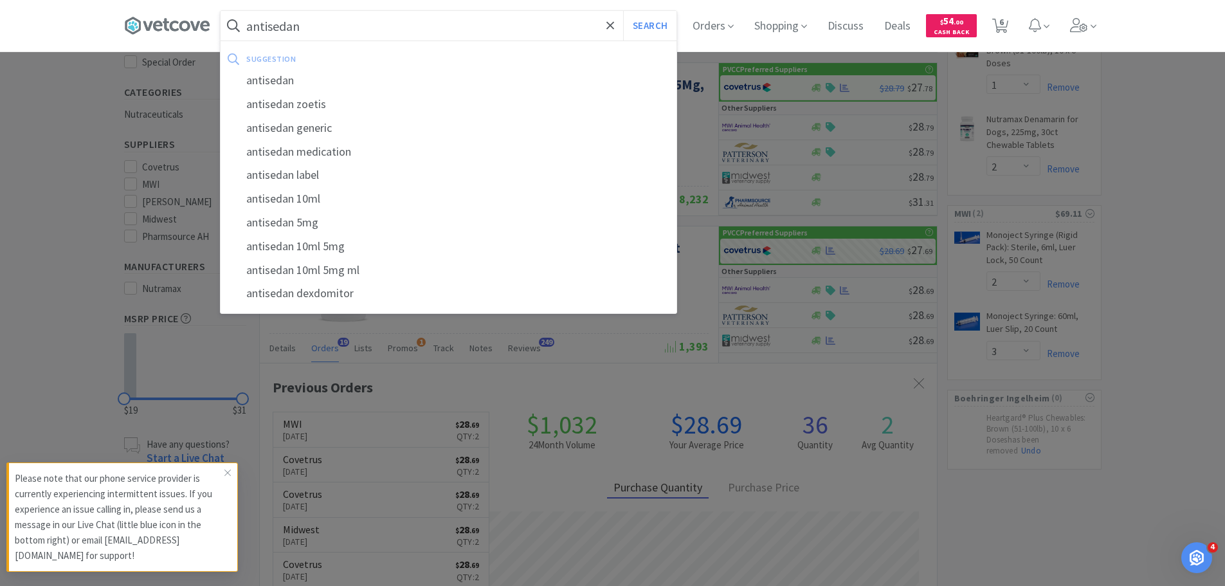
type input "antisedan"
click at [623, 11] on button "Search" at bounding box center [649, 26] width 53 height 30
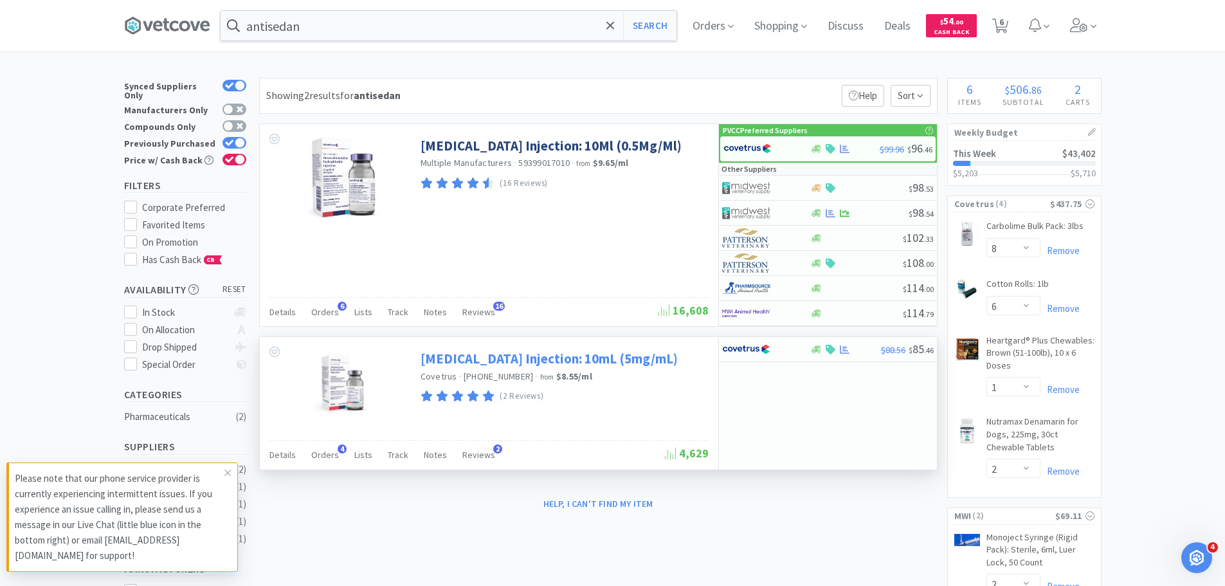
click at [483, 354] on link "[MEDICAL_DATA] Injection: 10mL (5mg/mL)" at bounding box center [549, 358] width 257 height 17
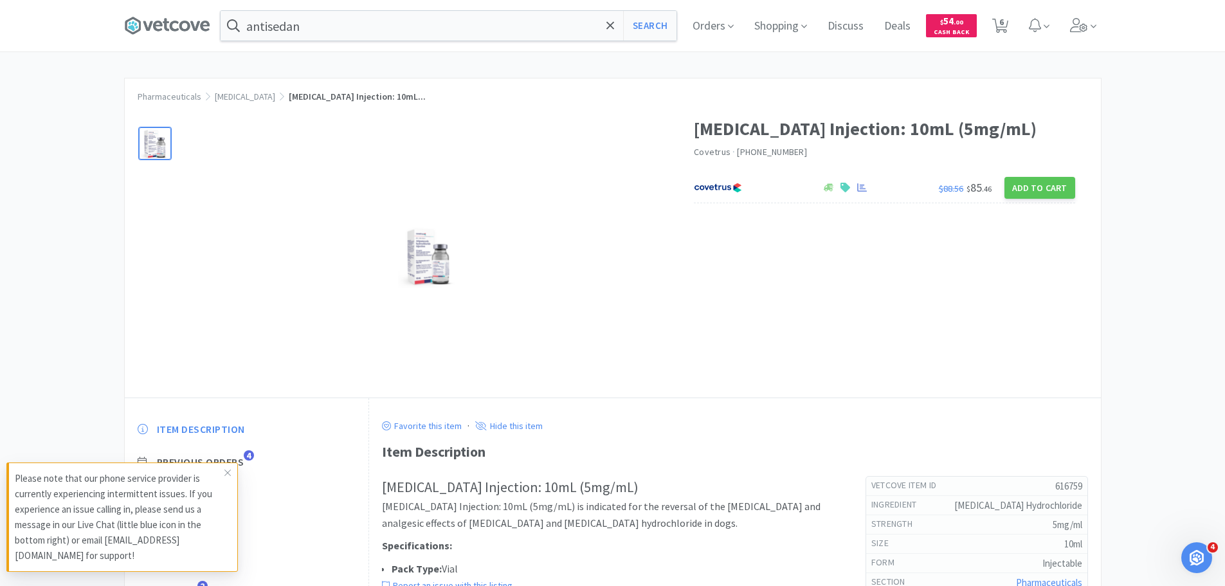
select select "8"
select select "6"
select select "1"
select select "2"
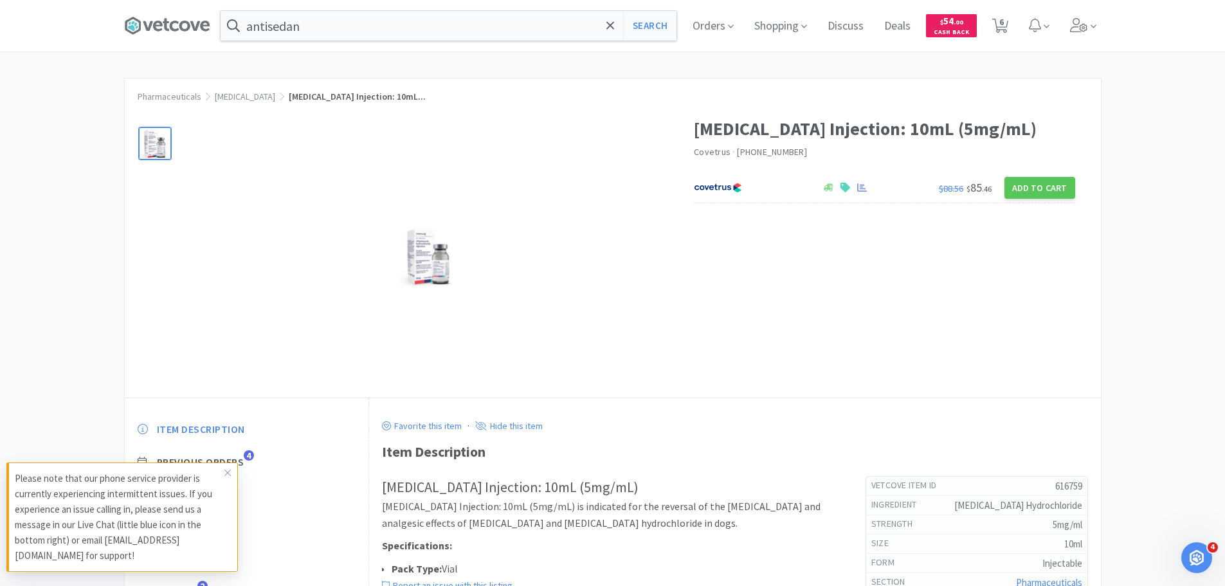
select select "3"
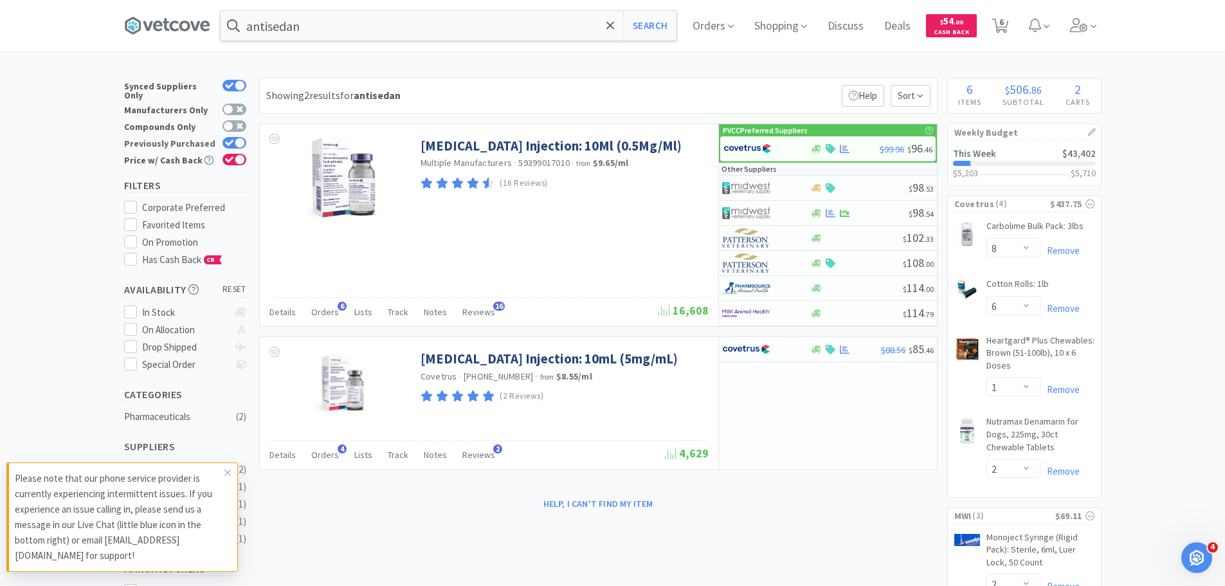
click at [231, 141] on div at bounding box center [235, 143] width 24 height 12
checkbox input "false"
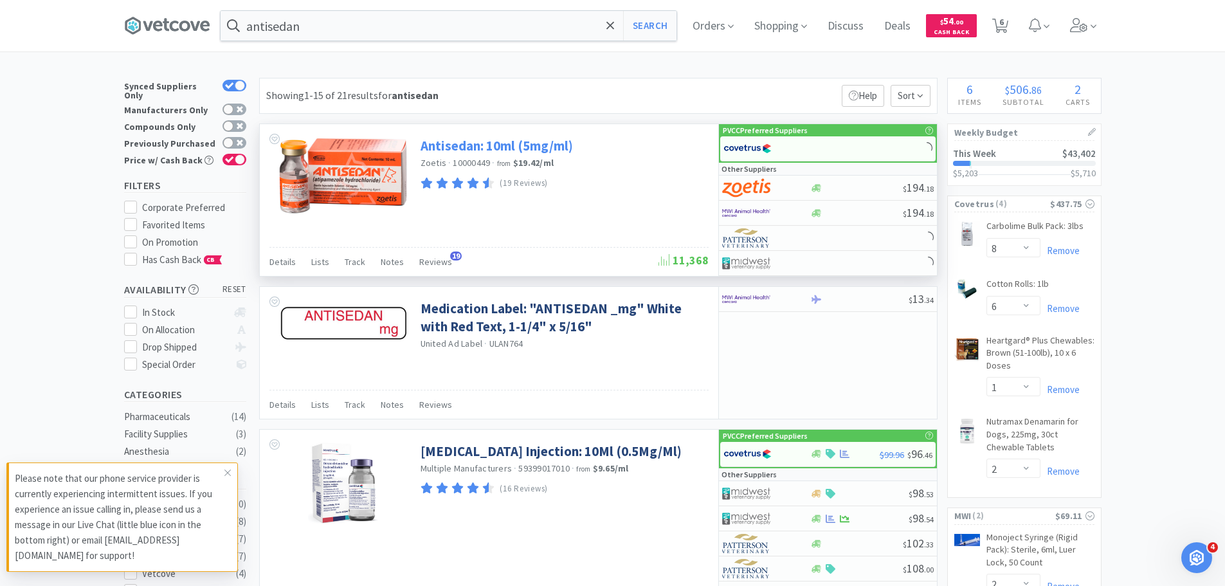
click at [501, 144] on link "Antisedan: 10ml (5mg/ml)" at bounding box center [497, 145] width 152 height 17
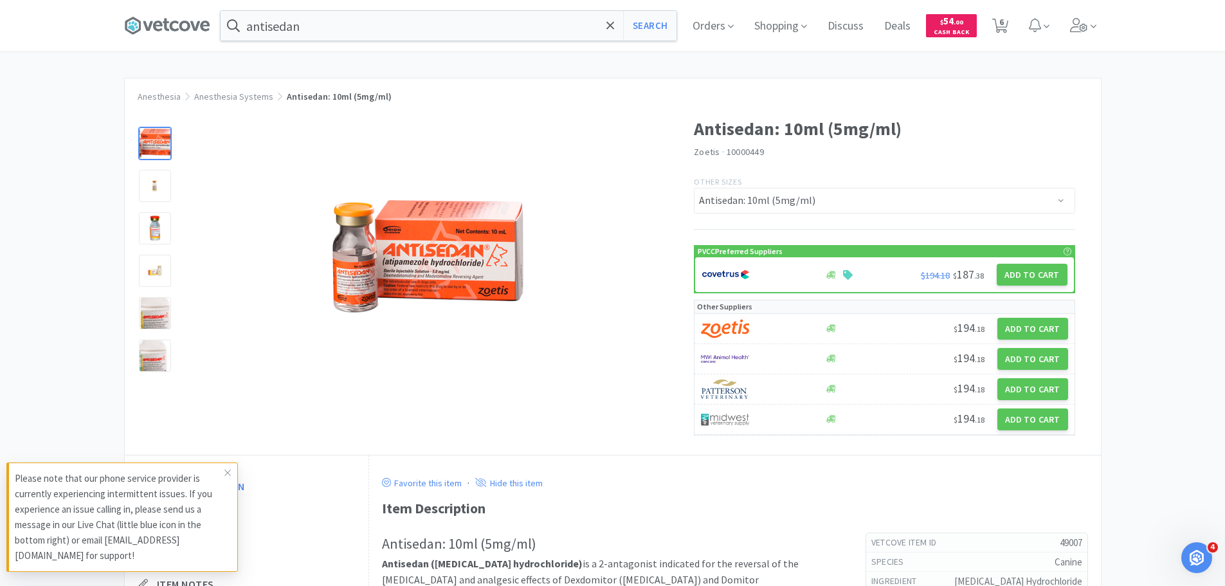
select select "8"
select select "6"
select select "1"
select select "2"
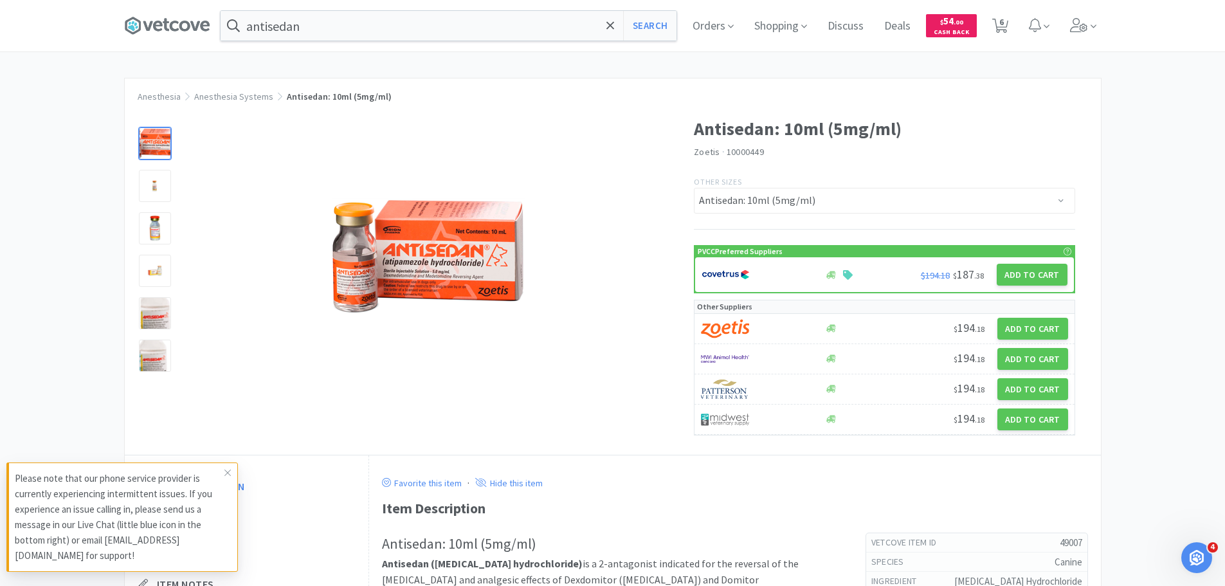
select select "3"
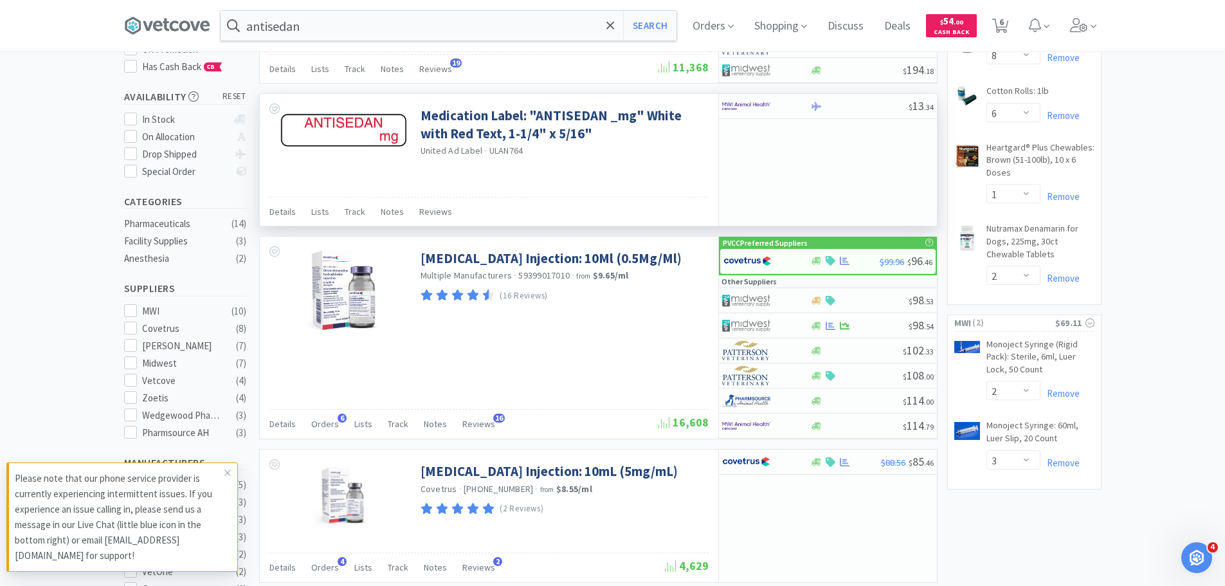
scroll to position [386, 0]
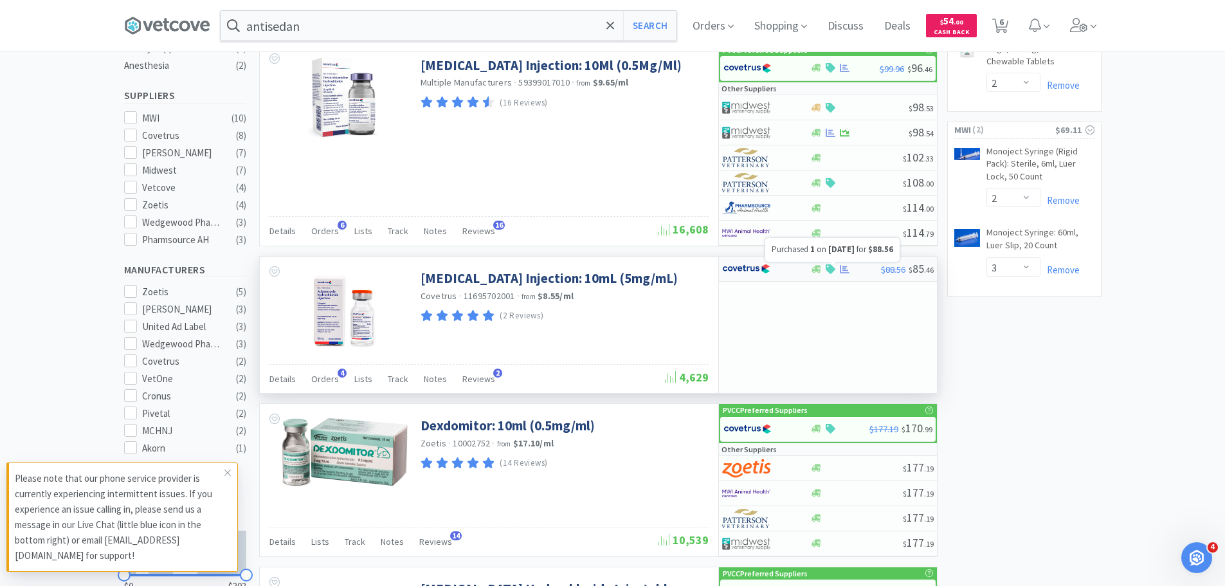
click at [848, 270] on icon at bounding box center [845, 269] width 10 height 10
select select "1"
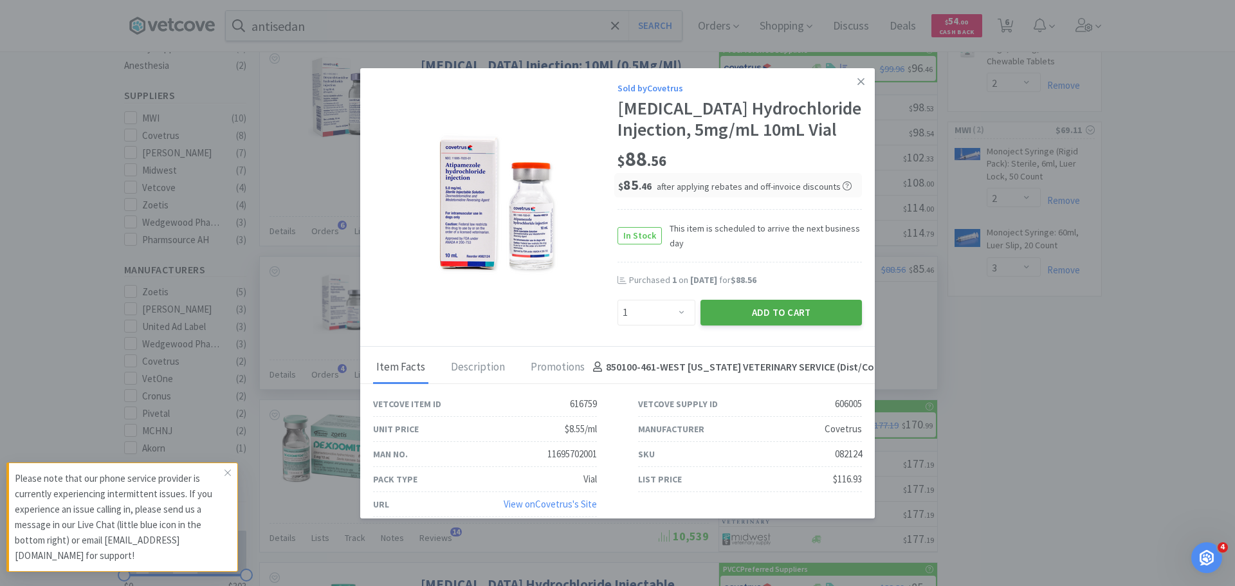
click at [823, 315] on button "Add to Cart" at bounding box center [781, 313] width 161 height 26
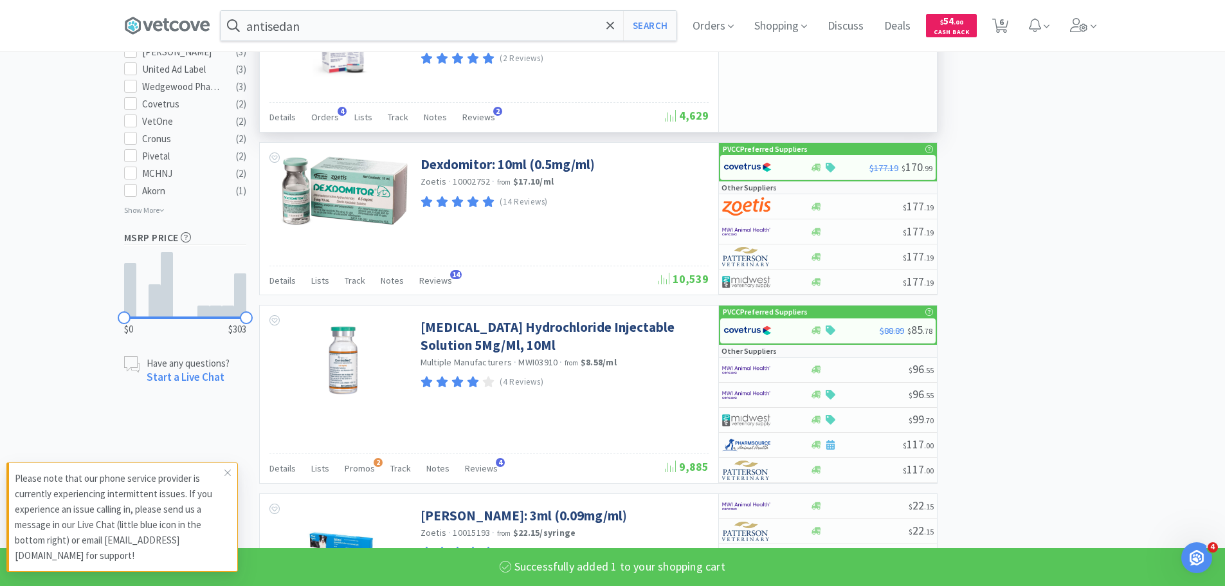
select select "1"
select select "8"
select select "6"
select select "1"
select select "2"
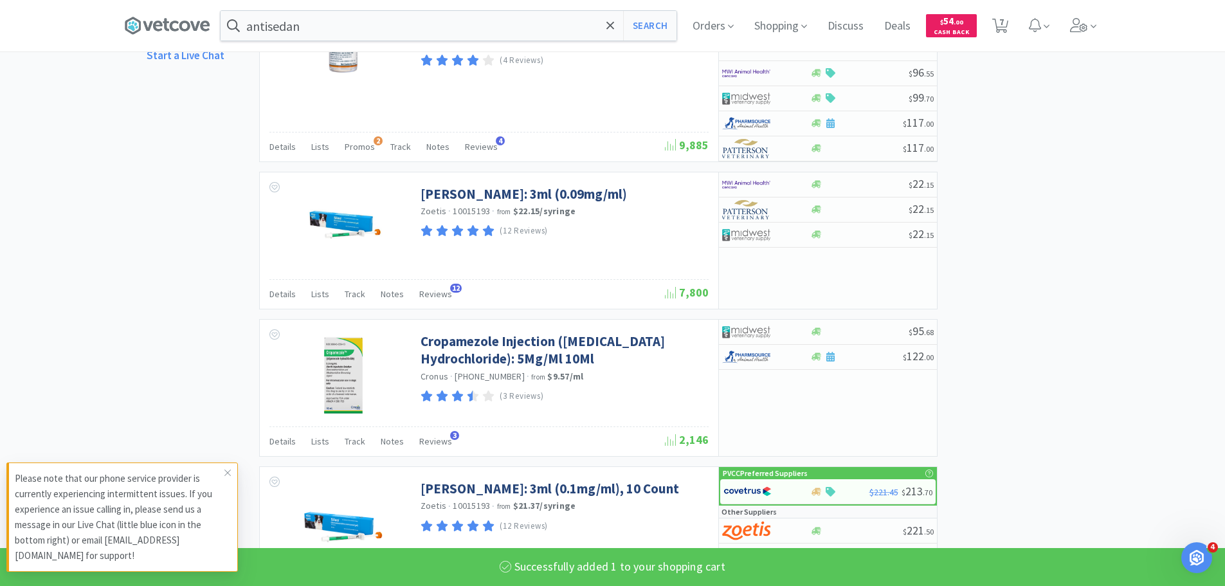
scroll to position [708, 0]
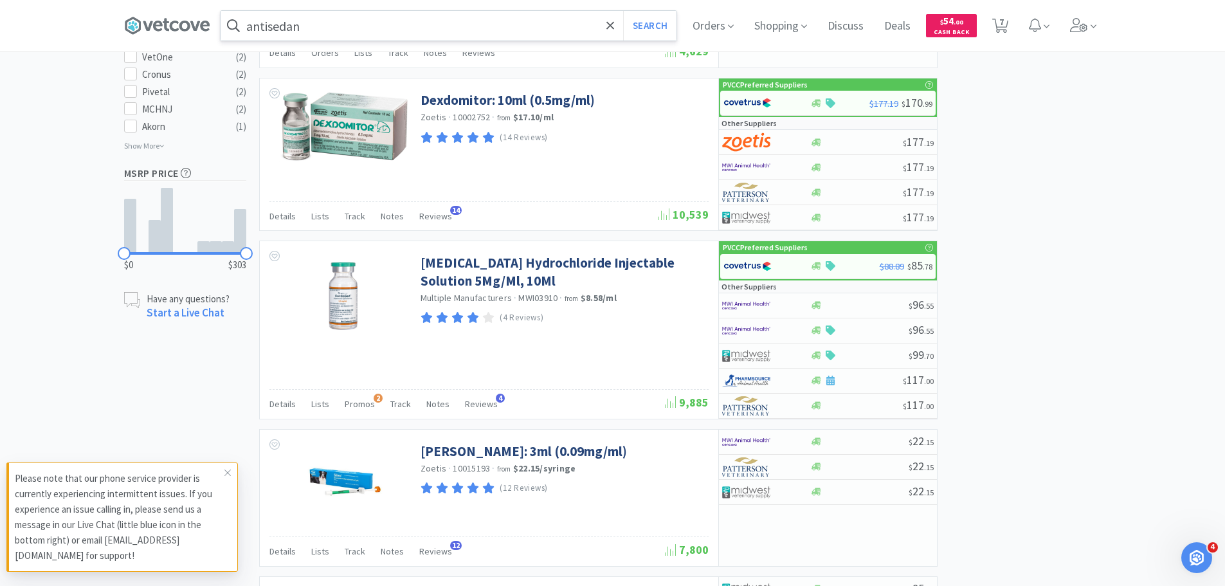
click at [333, 15] on input "antisedan" at bounding box center [449, 26] width 456 height 30
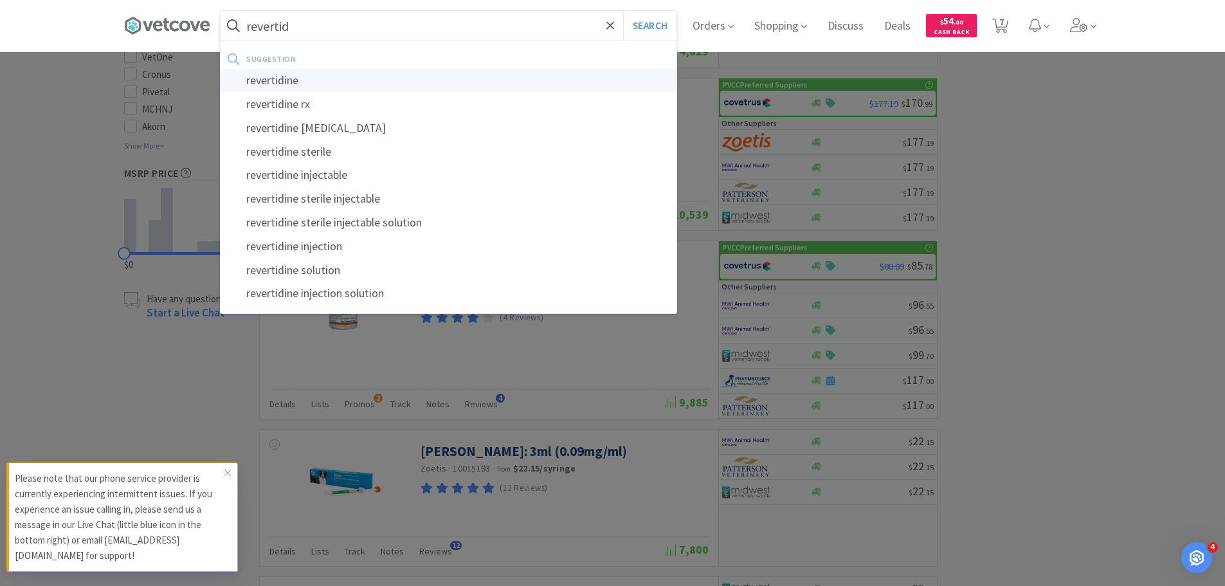
click at [334, 71] on div "revertidine" at bounding box center [449, 81] width 456 height 24
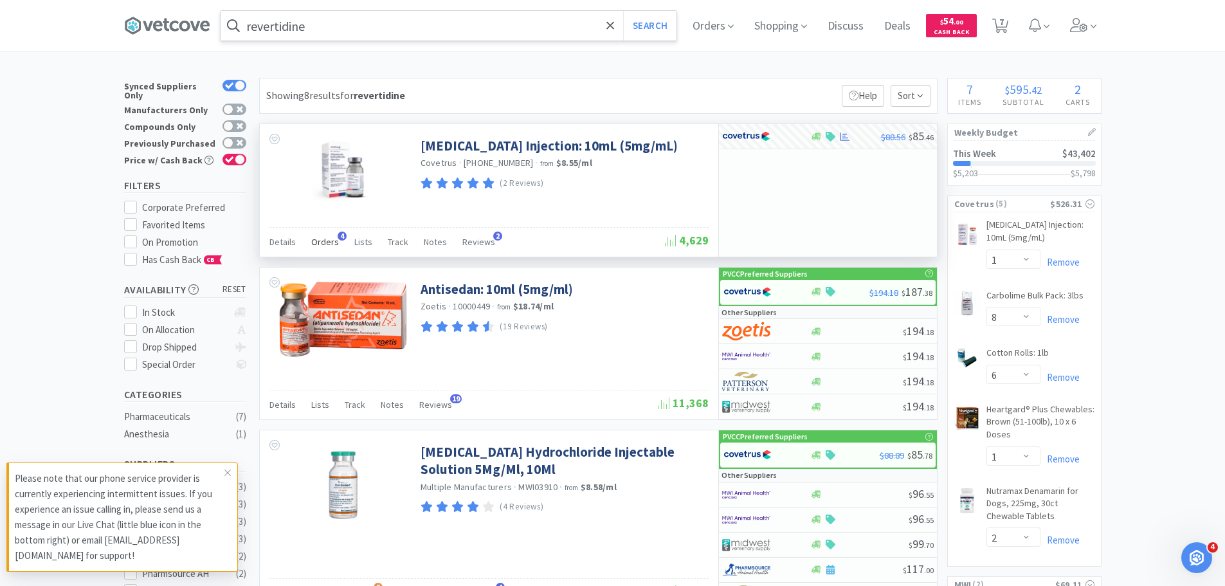
click at [320, 242] on span "Orders" at bounding box center [325, 242] width 28 height 12
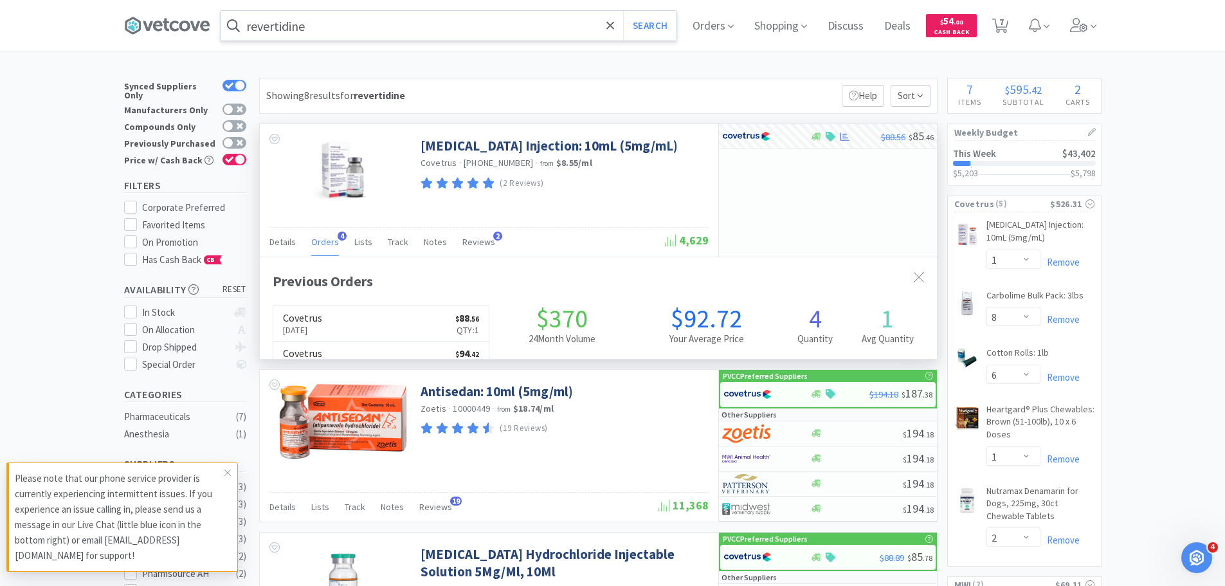
scroll to position [333, 677]
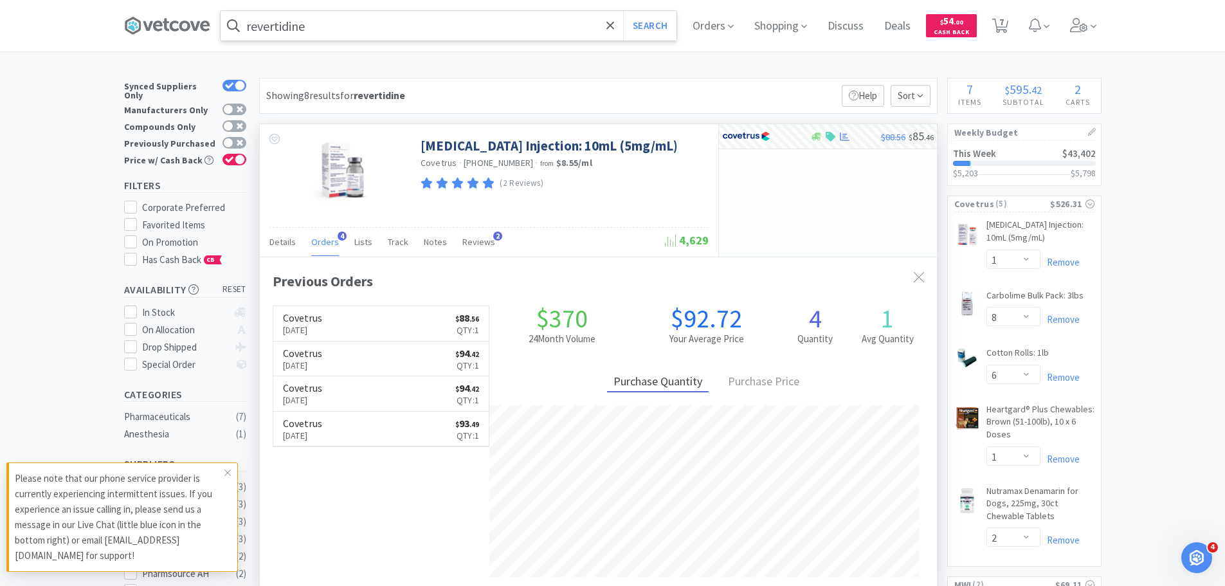
click at [320, 242] on span "Orders" at bounding box center [325, 242] width 28 height 12
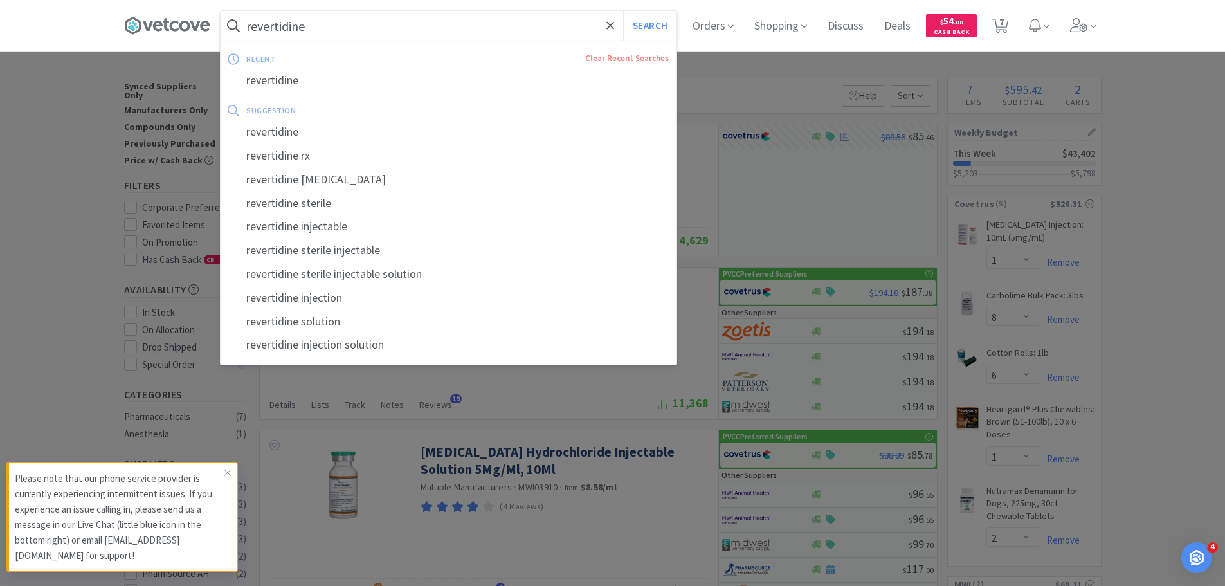
click at [321, 39] on input "revertidine" at bounding box center [449, 26] width 456 height 30
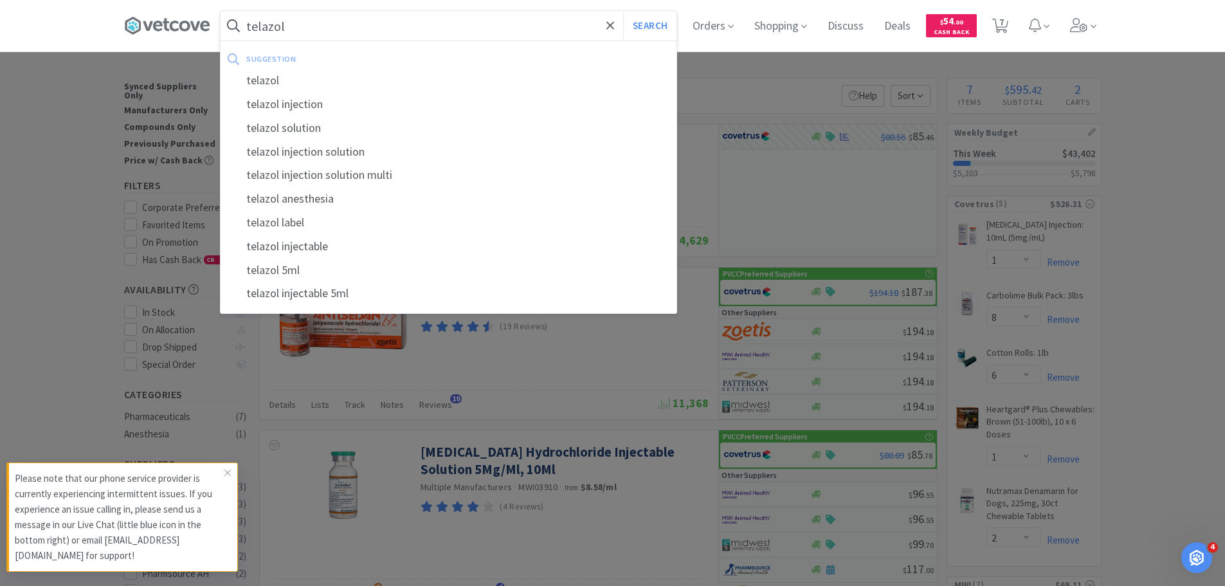
type input "telazol"
click at [623, 11] on button "Search" at bounding box center [649, 26] width 53 height 30
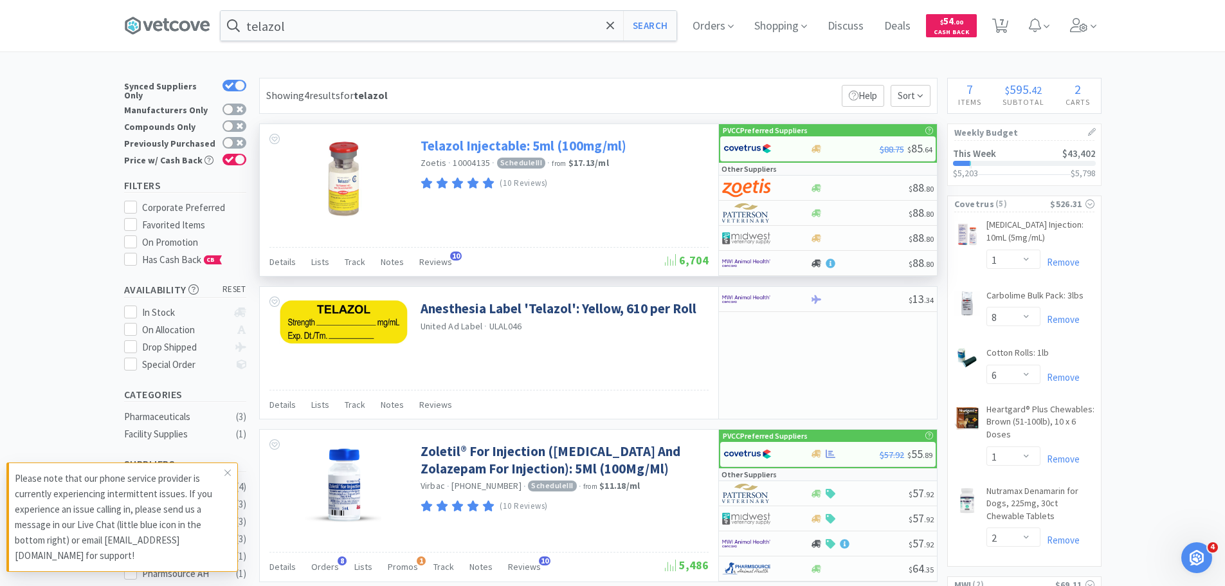
click at [551, 145] on link "Telazol Injectable: 5ml (100mg/ml)" at bounding box center [524, 145] width 206 height 17
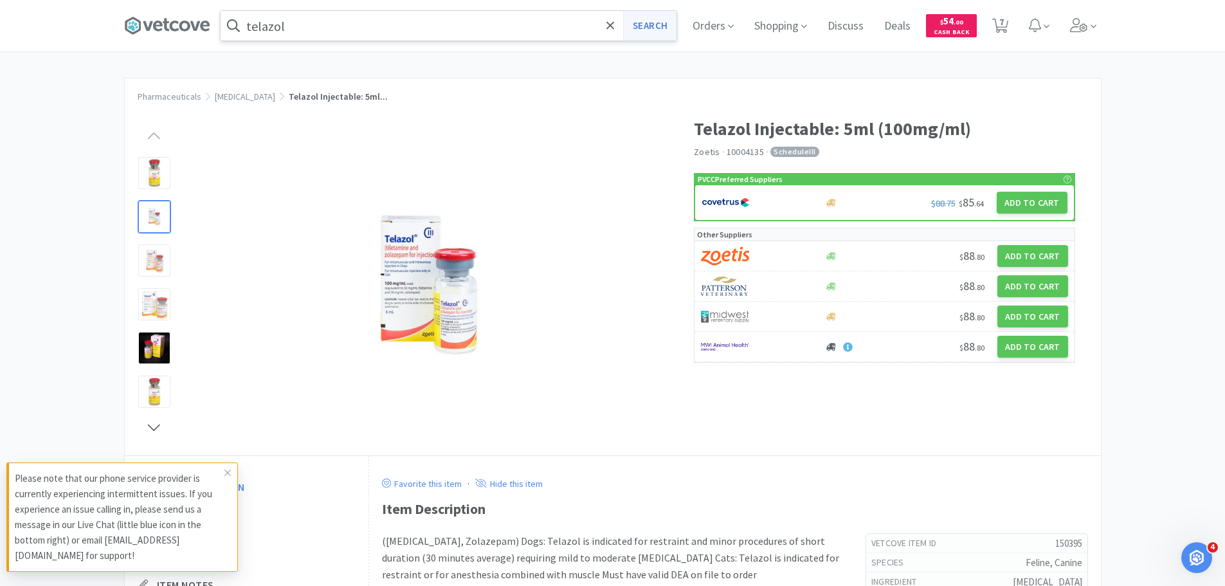
click at [630, 19] on button "Search" at bounding box center [649, 26] width 53 height 30
select select "1"
select select "8"
select select "6"
select select "1"
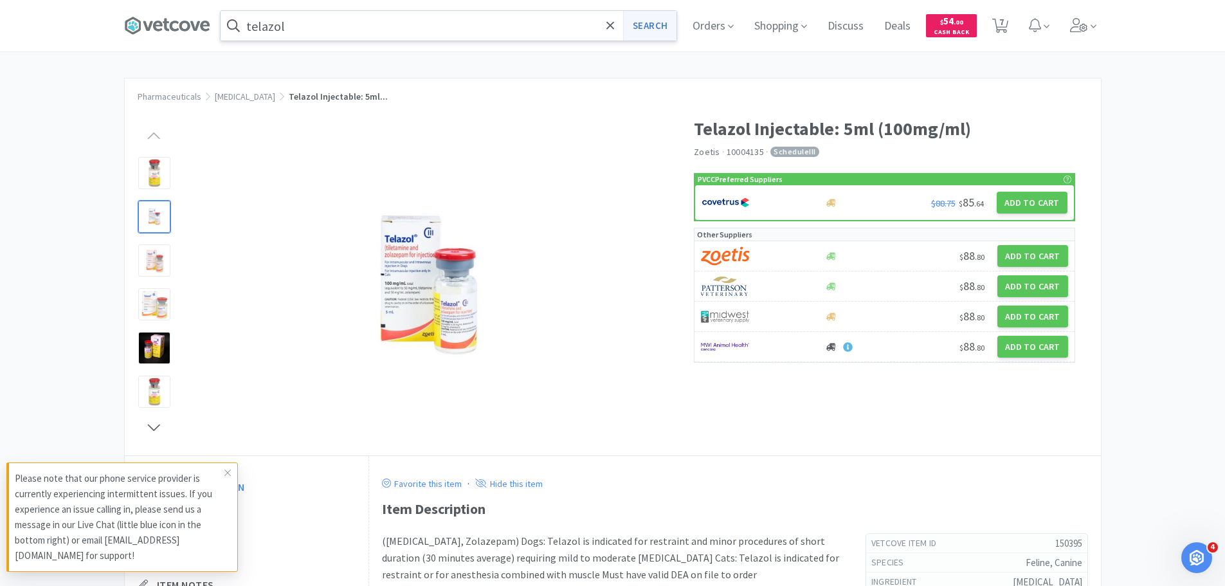
select select "2"
select select "3"
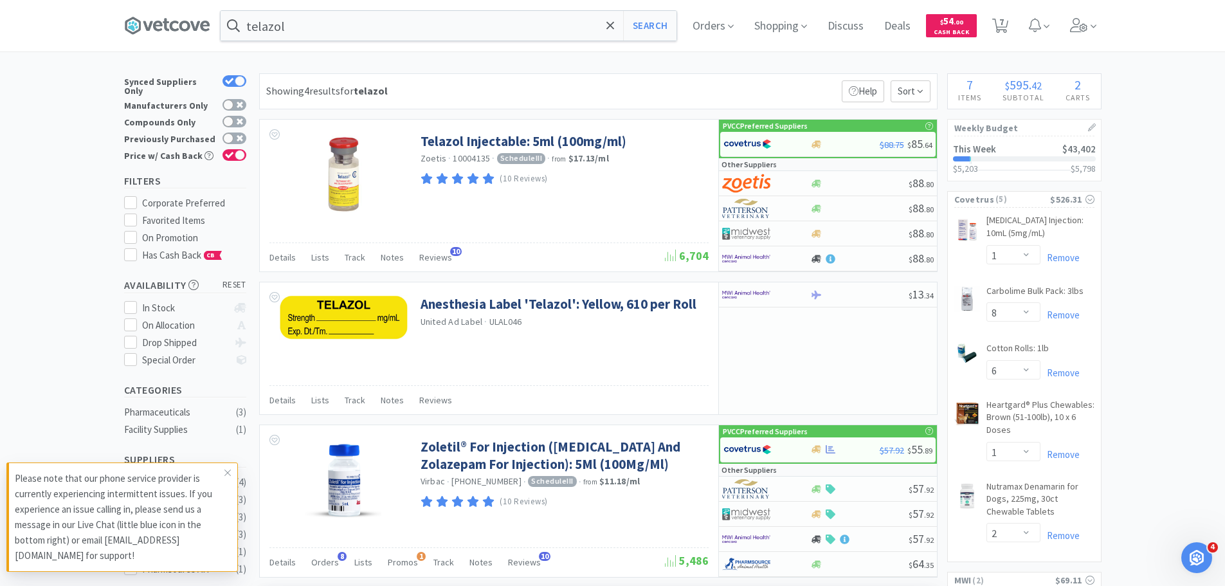
scroll to position [257, 0]
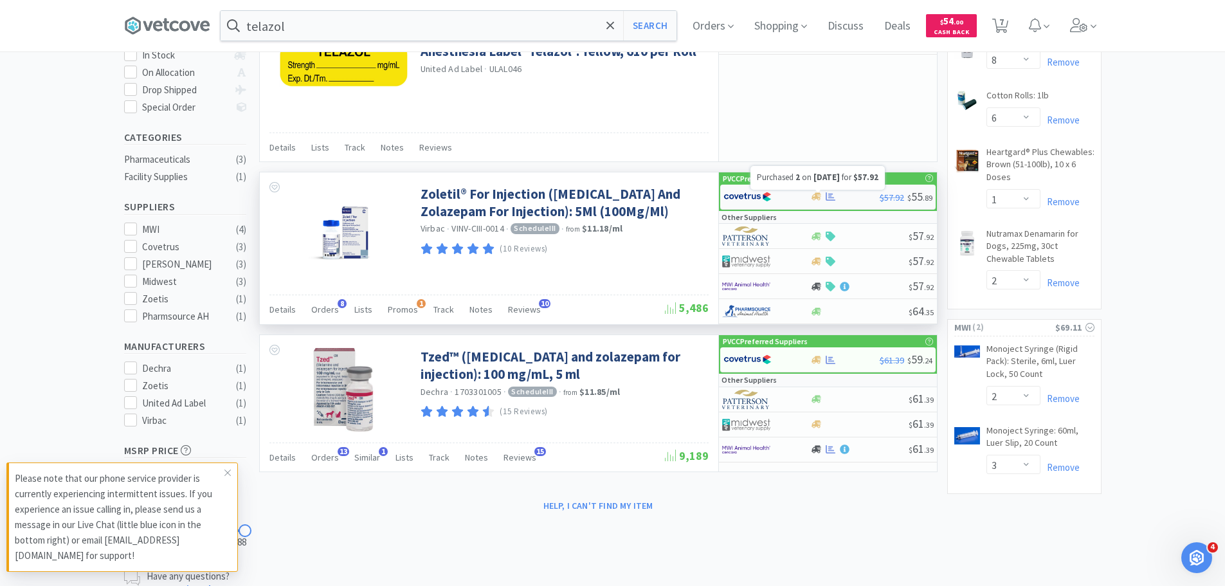
click at [832, 198] on icon at bounding box center [831, 196] width 10 height 8
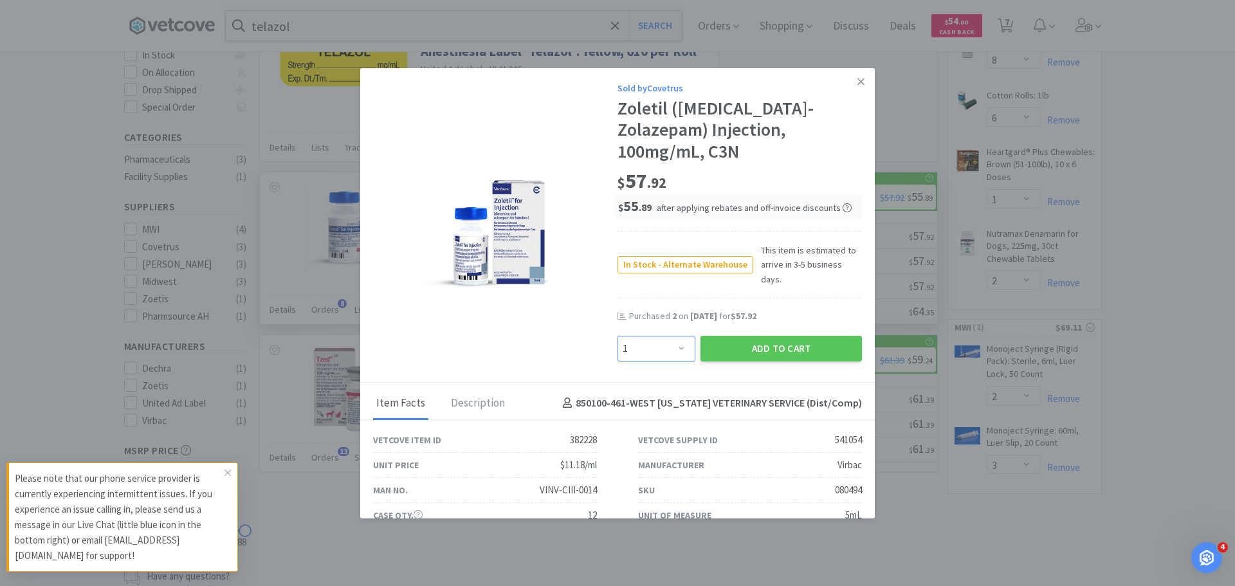
click at [659, 336] on select "Enter Quantity 1 2 3 4 5 6 7 8 9 10 11 12 13 14 15 16 17 18 19 20 Enter Quantity" at bounding box center [657, 349] width 78 height 26
select select "2"
click at [618, 336] on select "Enter Quantity 1 2 3 4 5 6 7 8 9 10 11 12 13 14 15 16 17 18 19 20 Enter Quantity" at bounding box center [657, 349] width 78 height 26
click at [749, 336] on button "Add to Cart" at bounding box center [781, 349] width 161 height 26
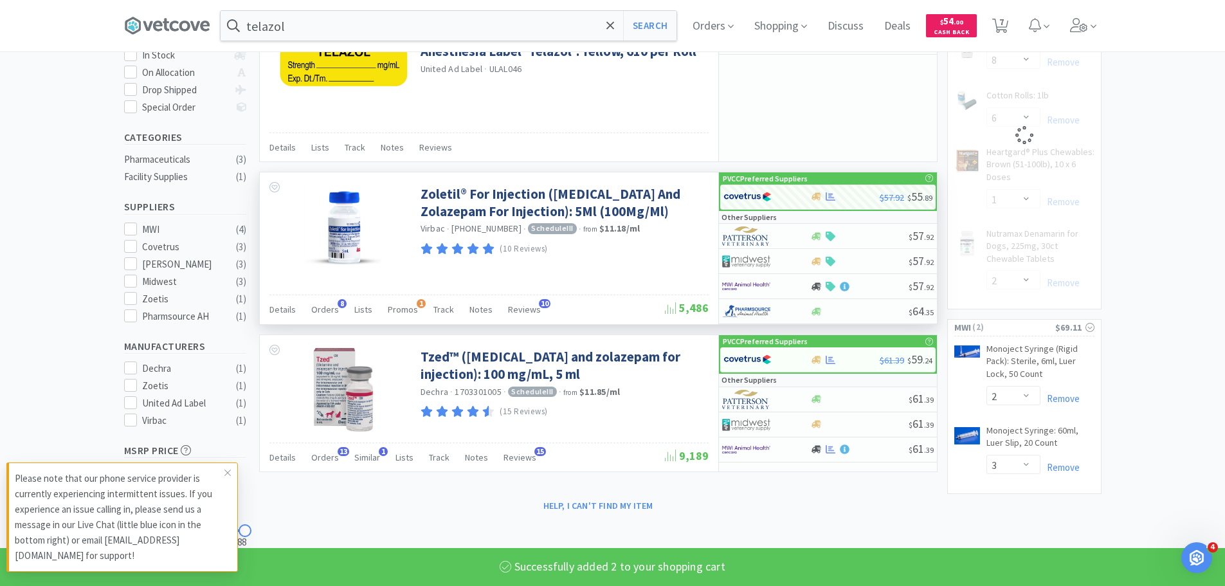
select select "2"
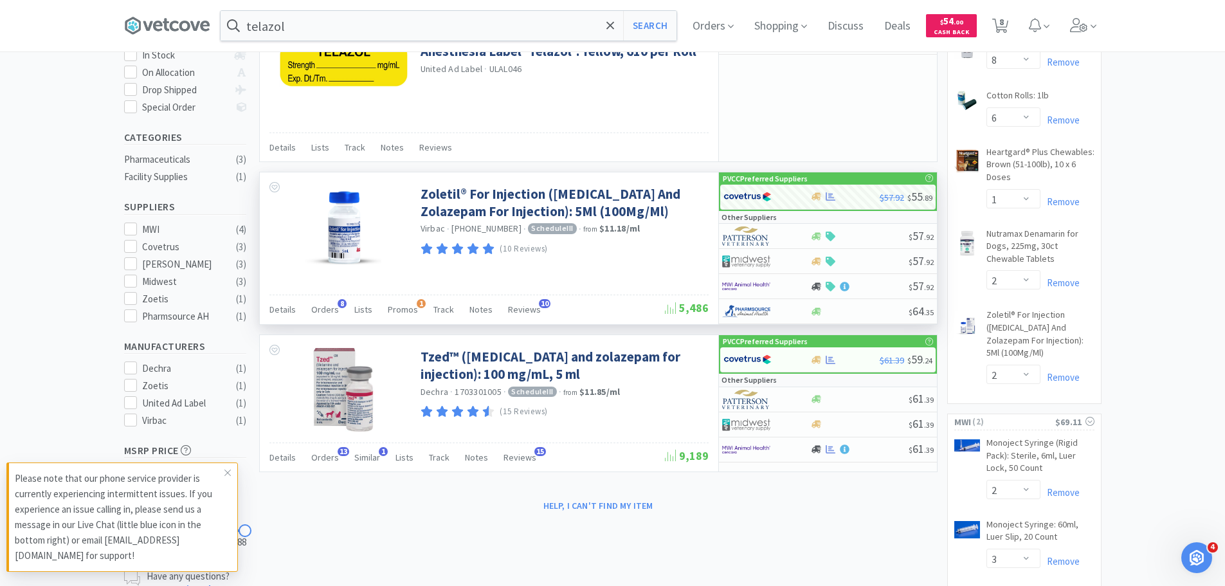
scroll to position [64, 0]
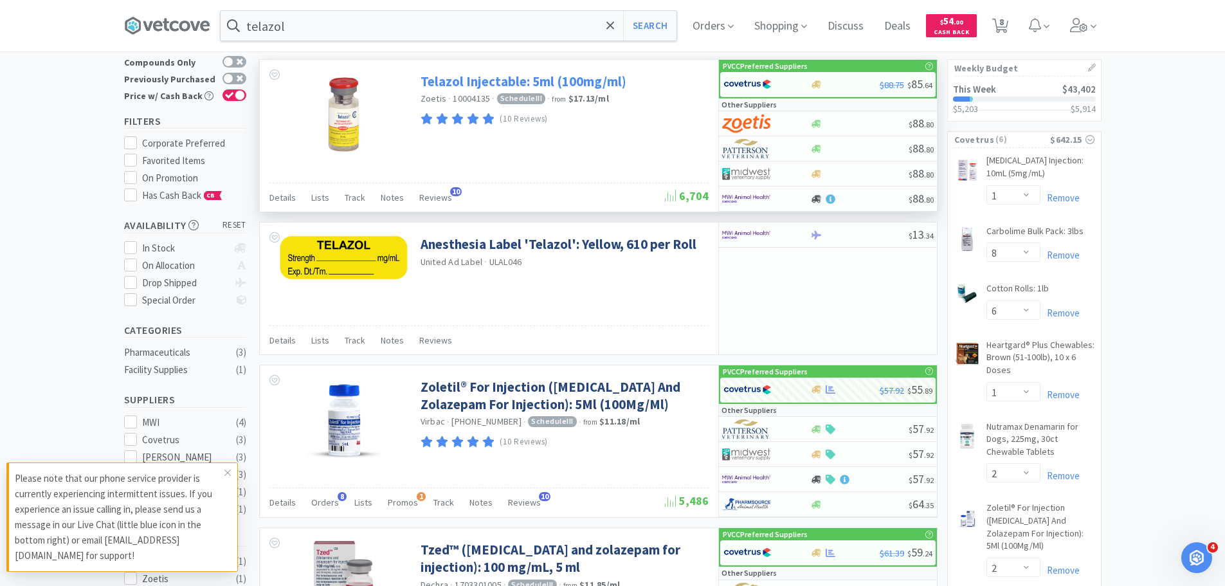
click at [567, 84] on link "Telazol Injectable: 5ml (100mg/ml)" at bounding box center [524, 81] width 206 height 17
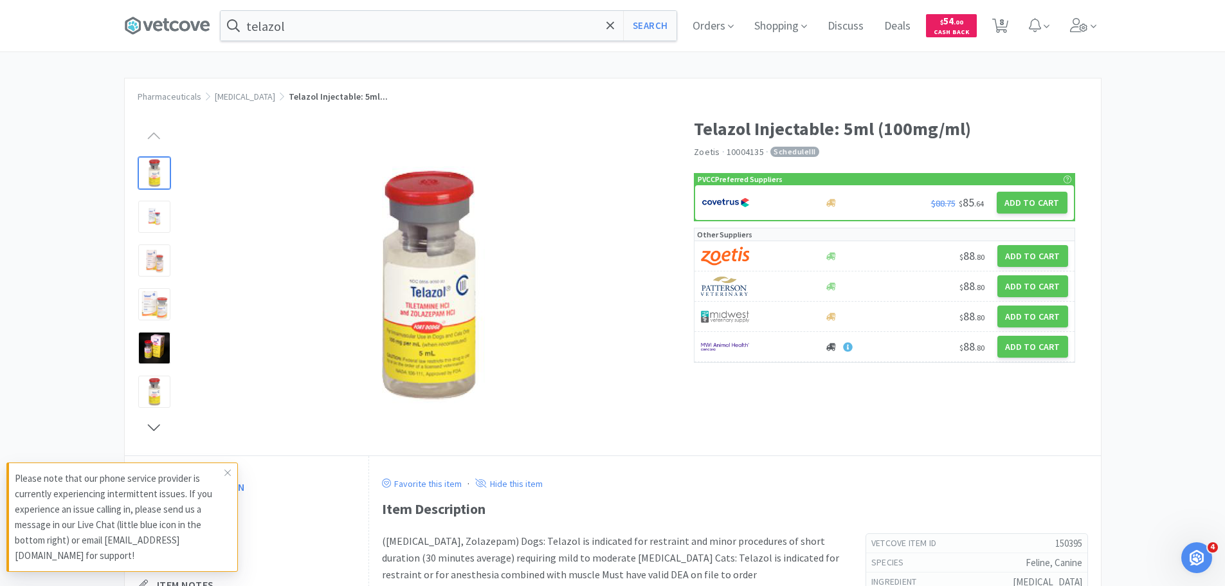
scroll to position [64, 0]
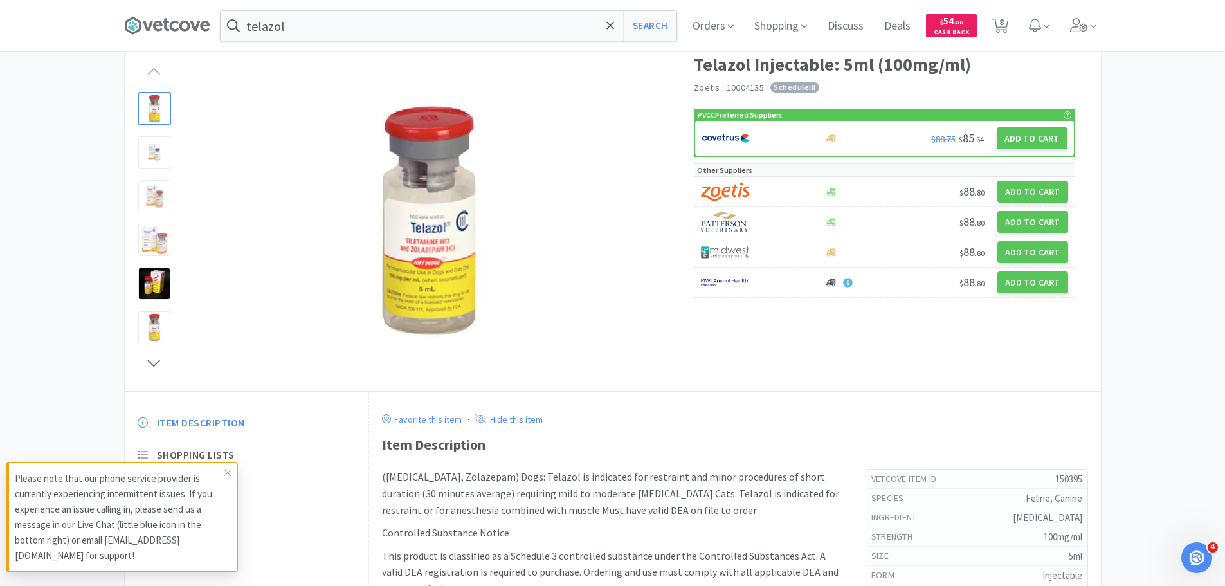
select select "1"
select select "8"
select select "6"
select select "1"
select select "2"
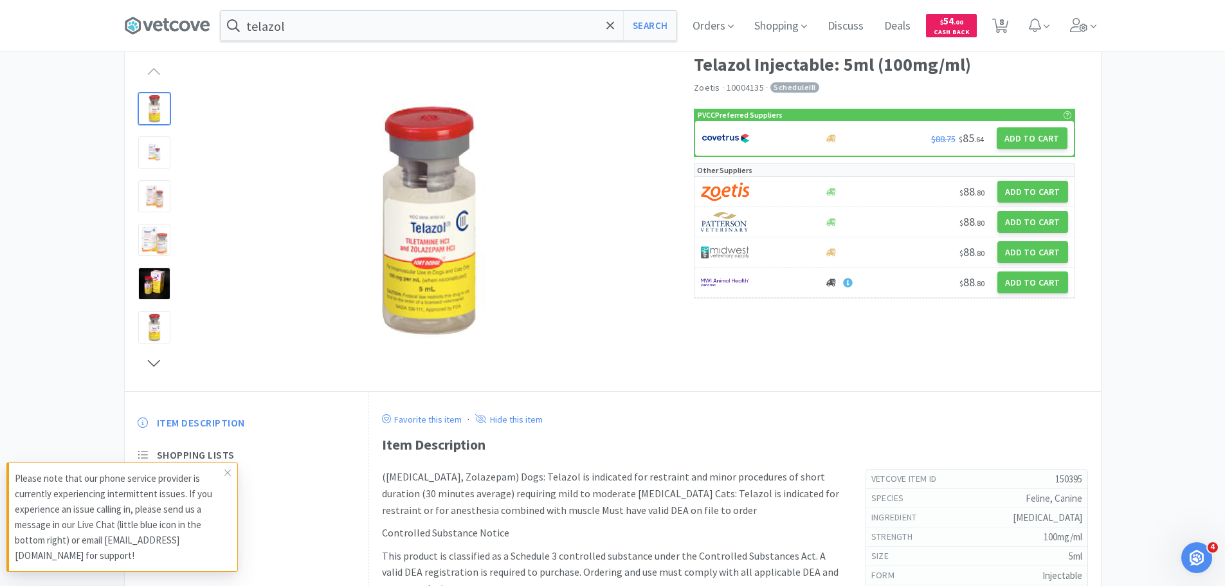
select select "2"
select select "3"
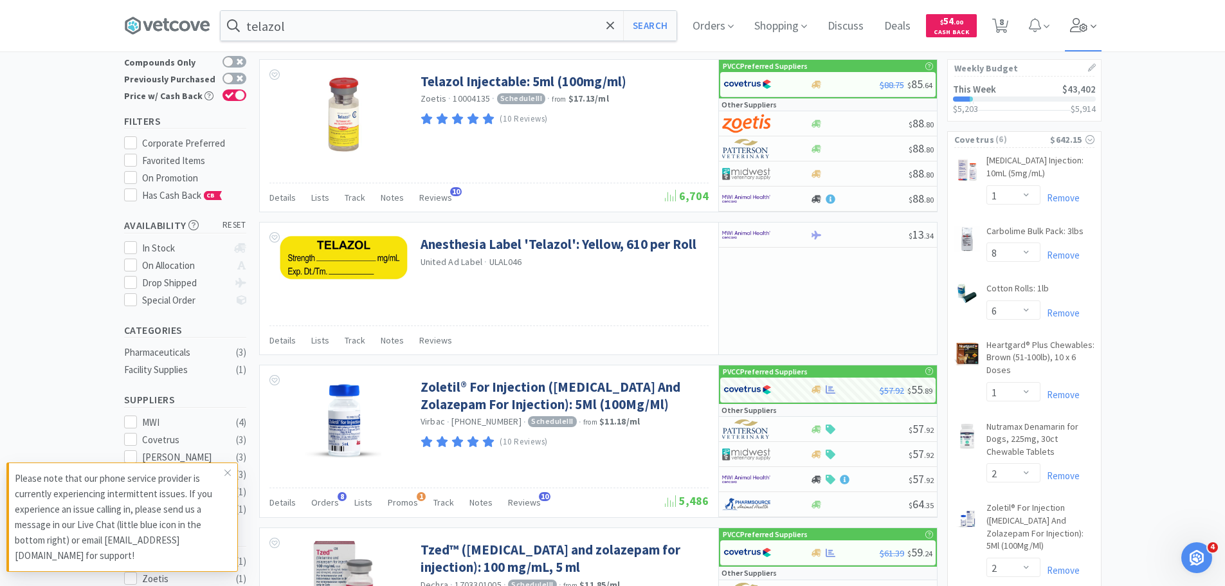
click at [1083, 22] on icon at bounding box center [1079, 25] width 18 height 14
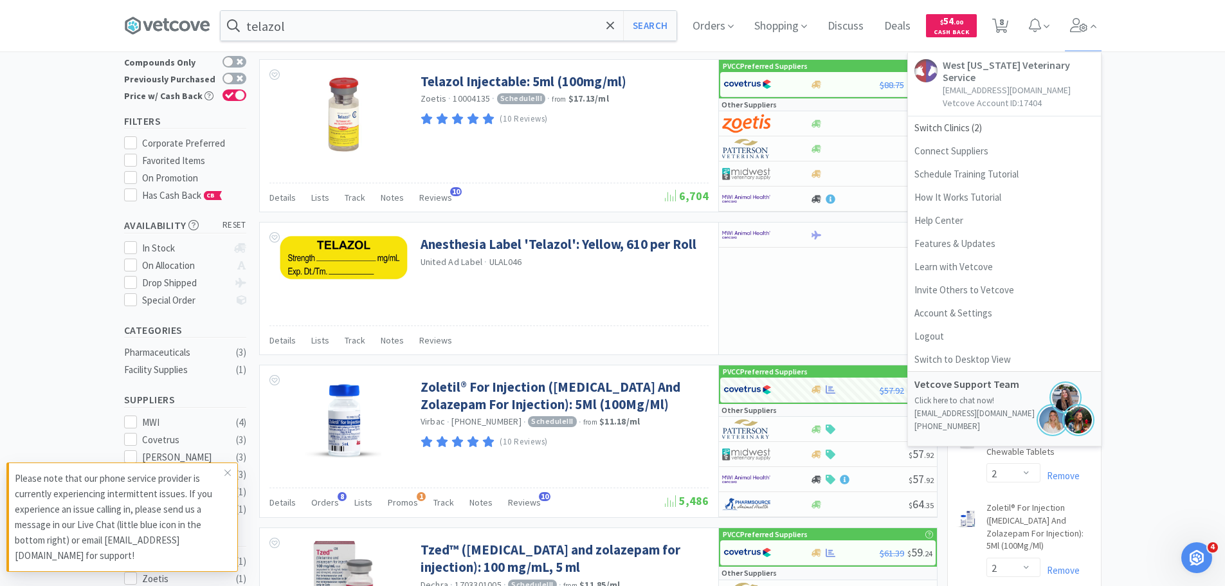
click at [1166, 193] on div "× Filter Results Synced Suppliers Only Manufacturers Only Compounds Only Previo…" at bounding box center [612, 403] width 1225 height 778
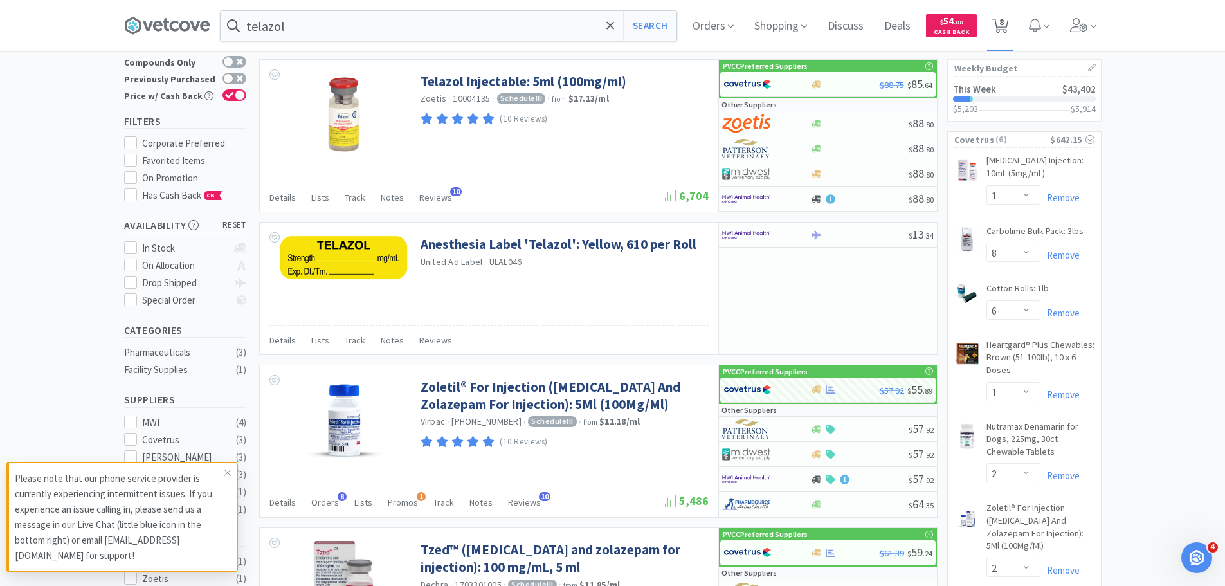
click at [1004, 24] on span "8" at bounding box center [1002, 21] width 5 height 51
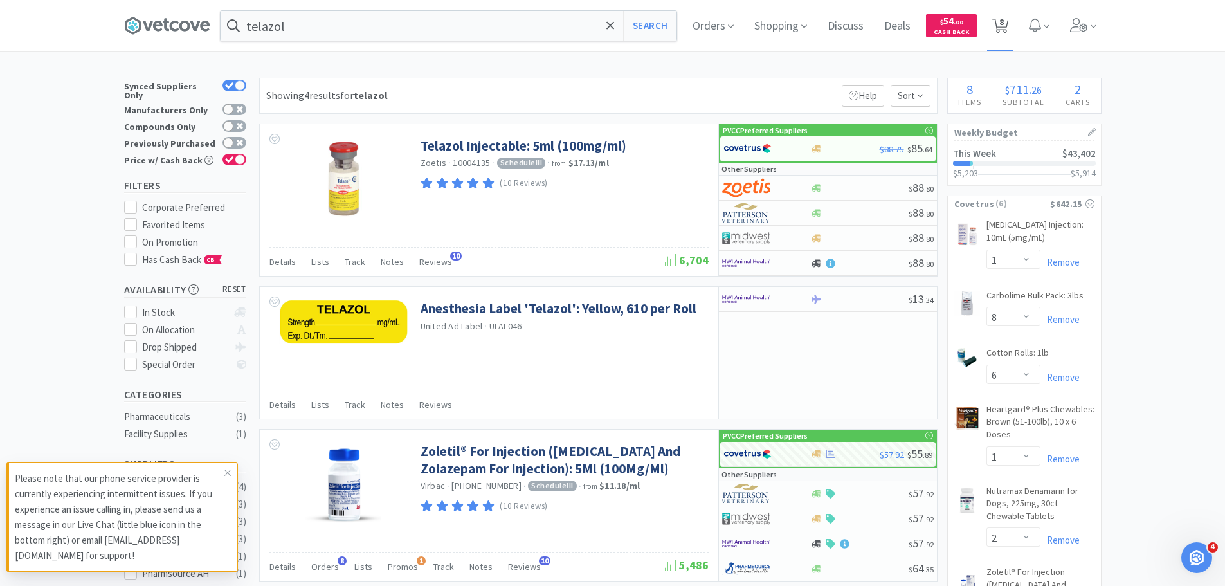
select select "1"
select select "8"
select select "6"
select select "1"
select select "2"
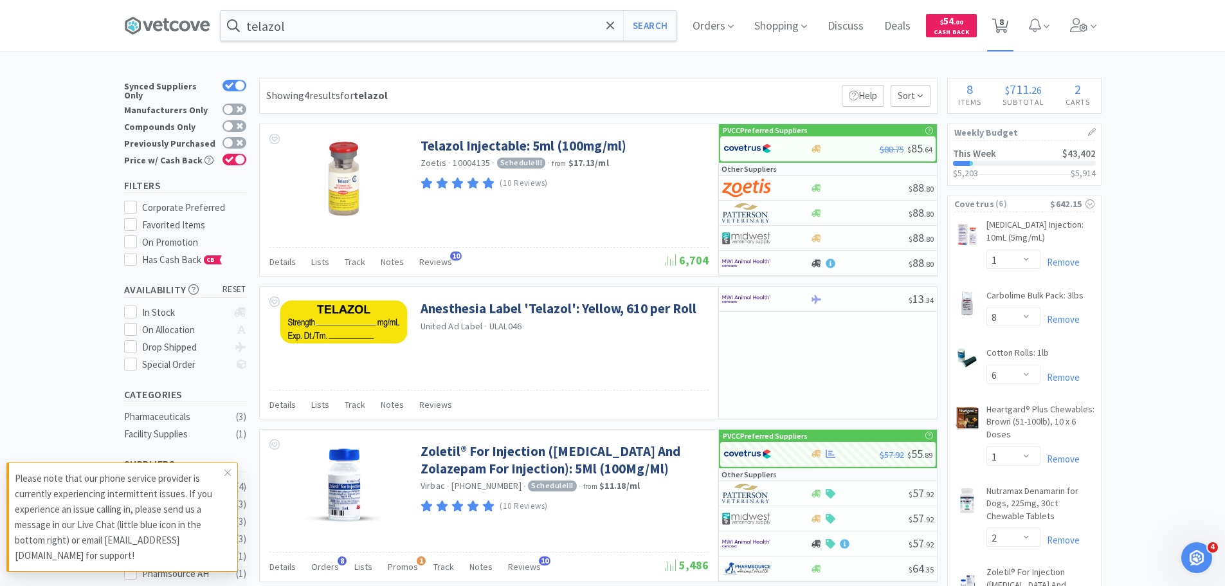
select select "2"
select select "3"
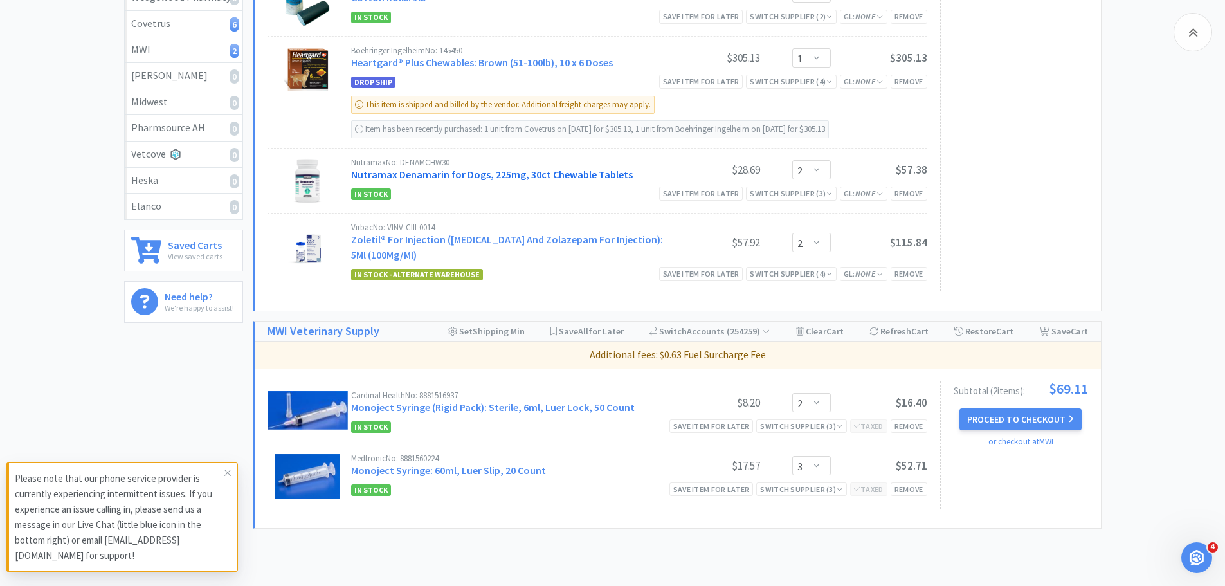
scroll to position [435, 0]
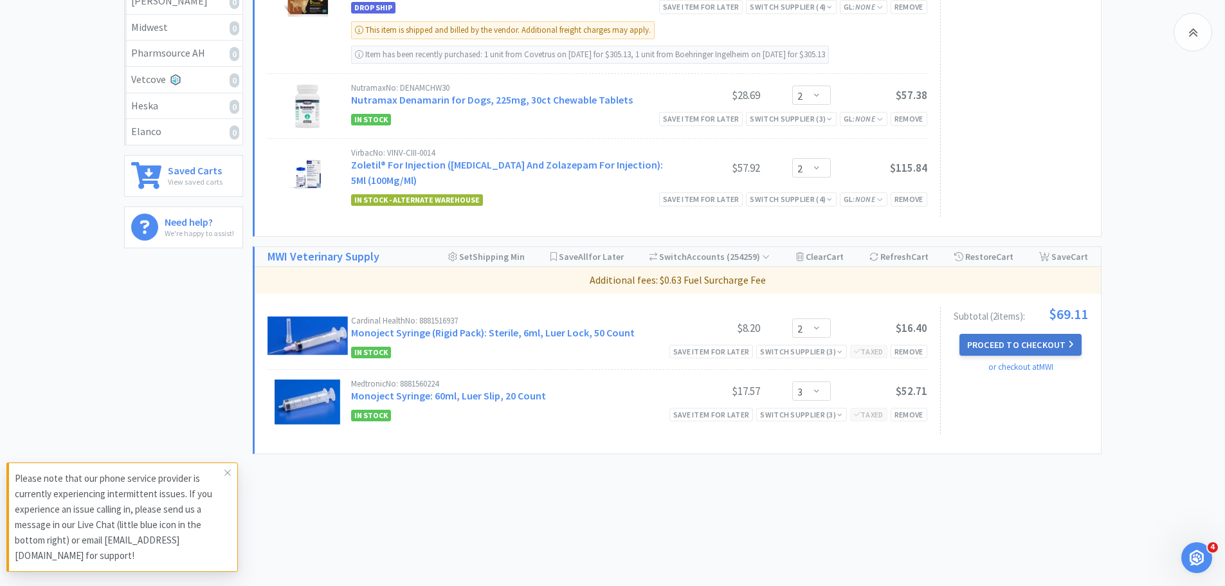
click at [1010, 348] on button "Proceed to Checkout" at bounding box center [1021, 345] width 122 height 22
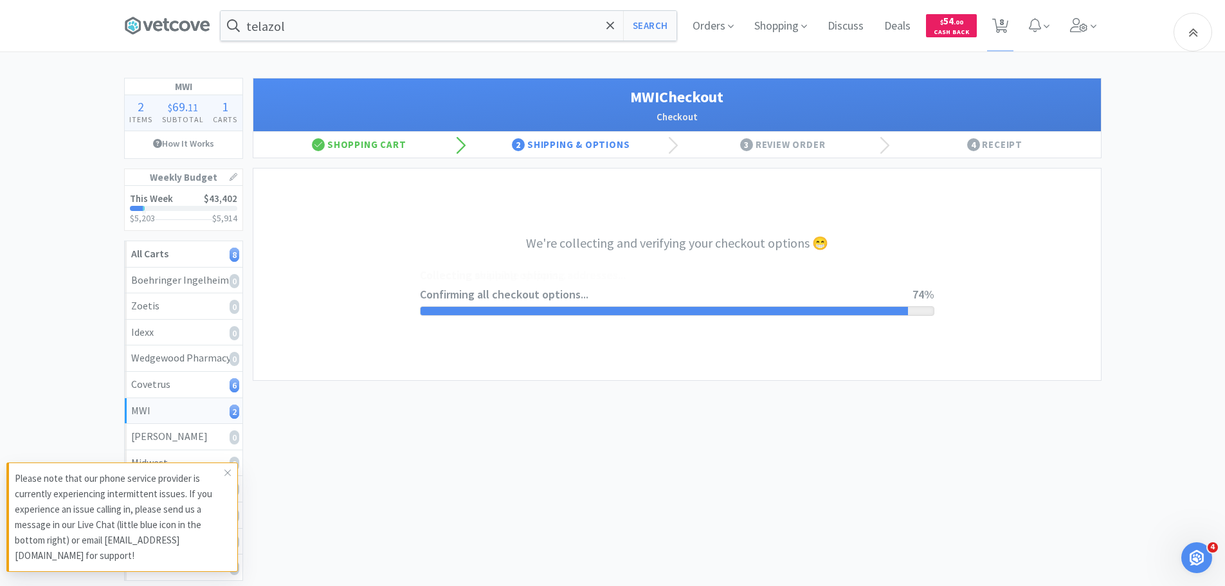
select select "STD_"
select select "FMI"
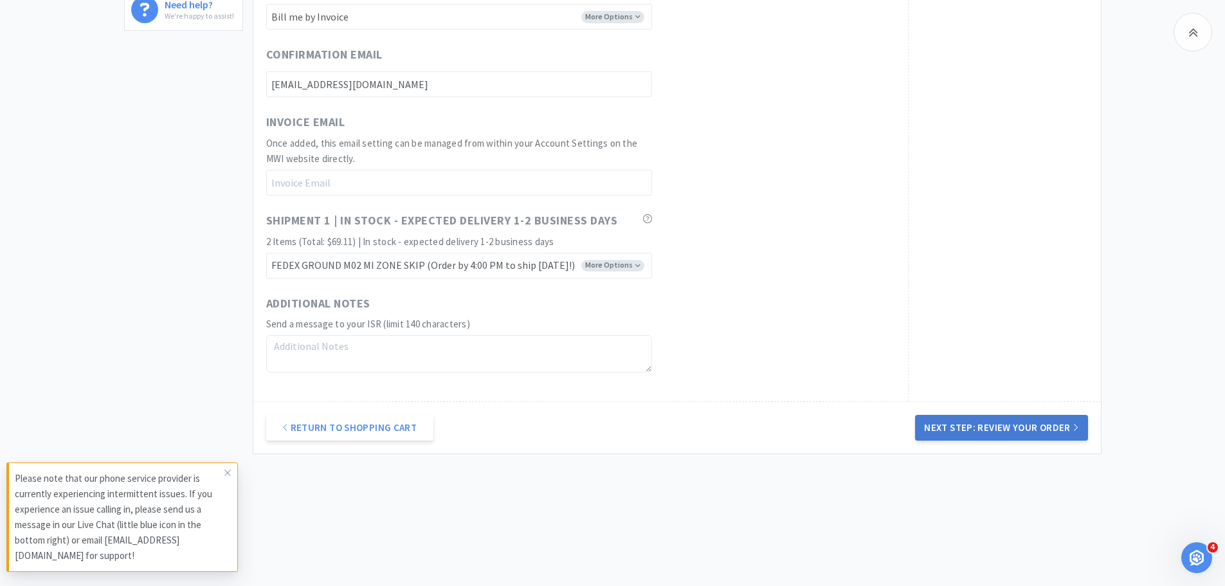
click at [975, 426] on button "Next Step: Review Your Order" at bounding box center [1001, 428] width 172 height 26
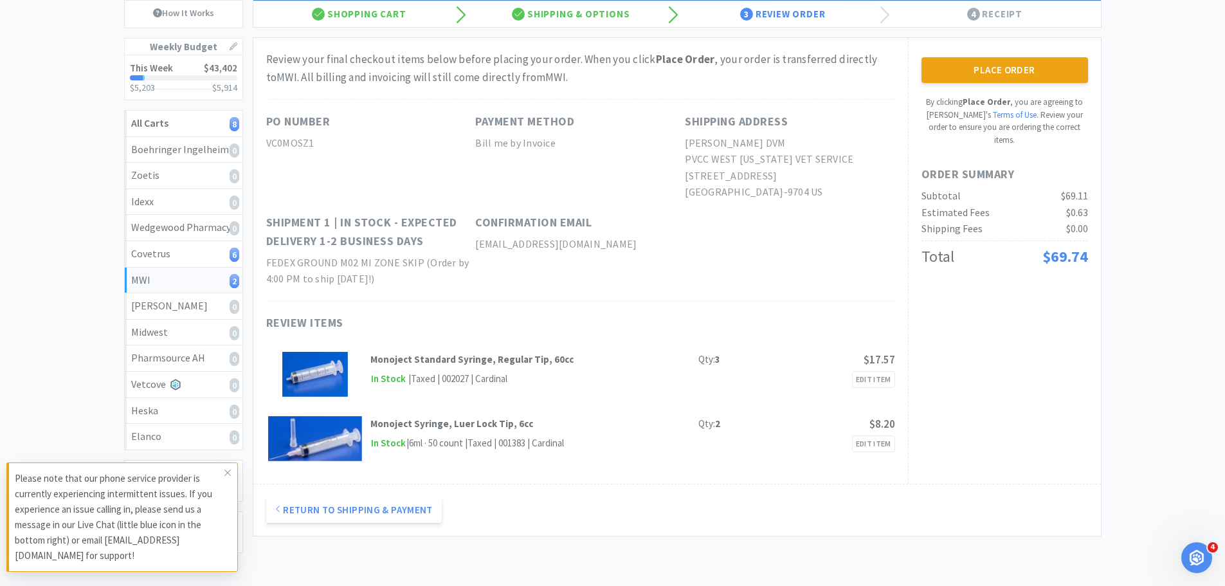
scroll to position [24, 0]
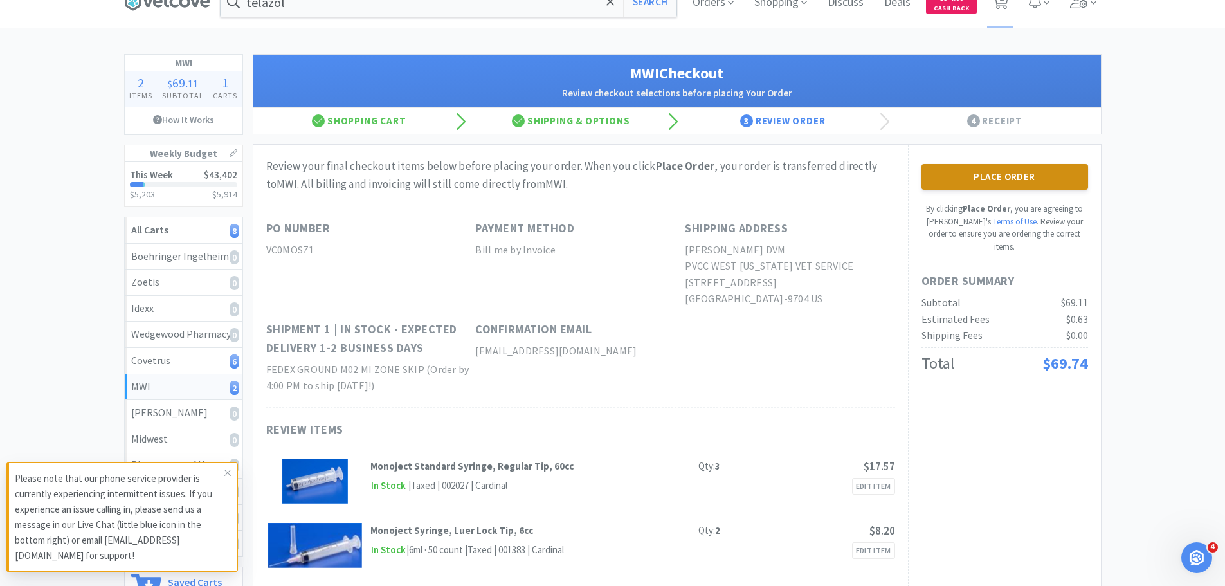
click at [981, 176] on button "Place Order" at bounding box center [1005, 177] width 167 height 26
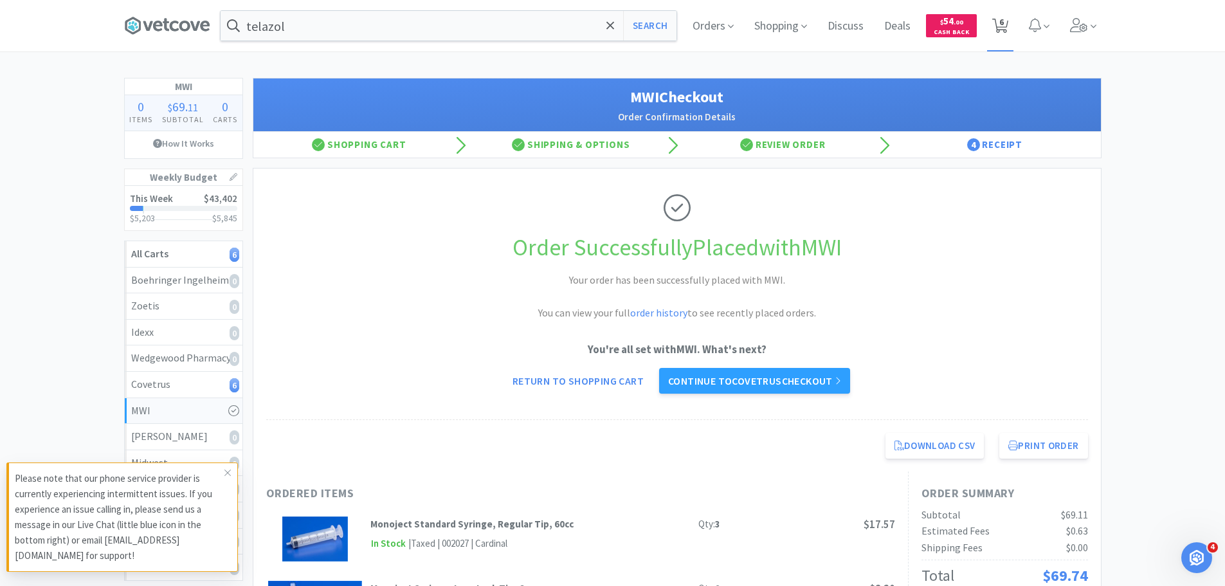
click at [1005, 21] on icon at bounding box center [1001, 26] width 16 height 14
select select "1"
select select "8"
select select "6"
select select "1"
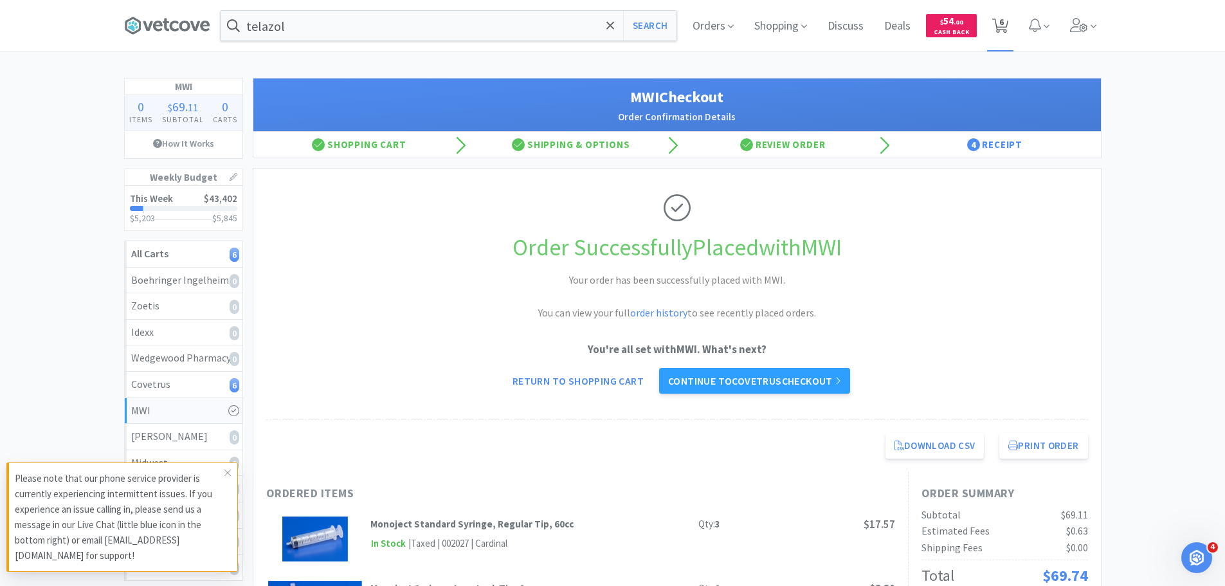
select select "2"
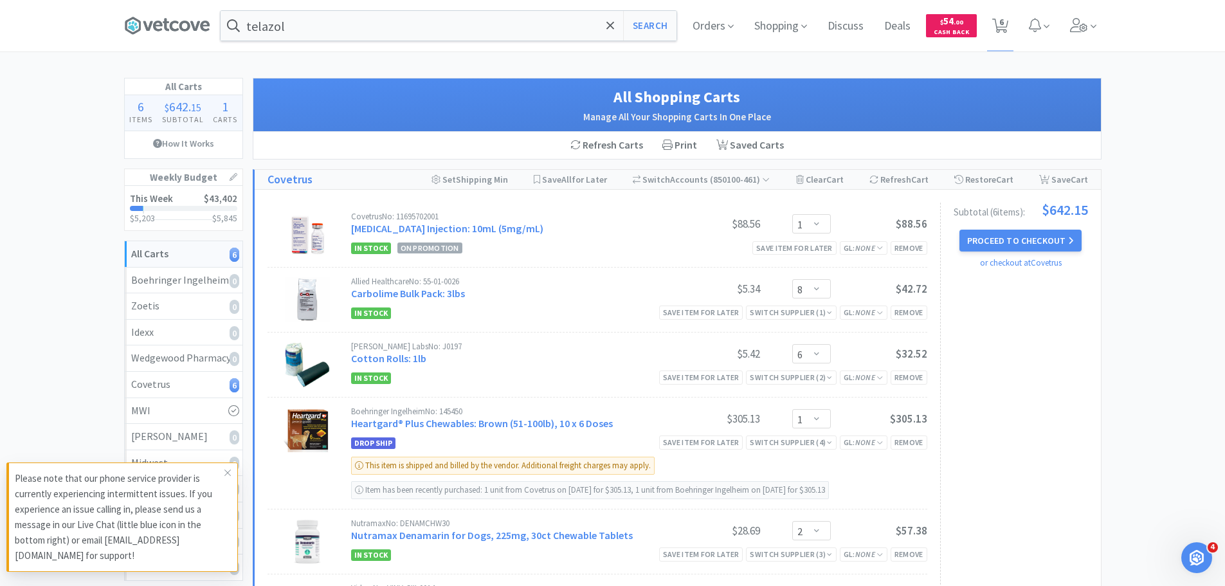
scroll to position [193, 0]
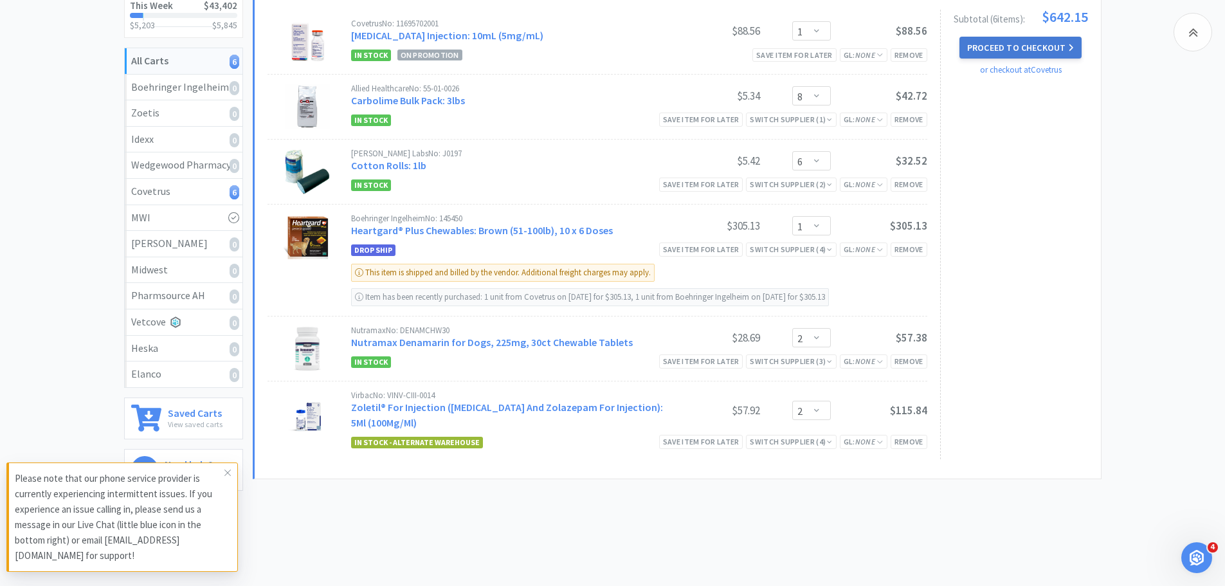
click at [1024, 50] on button "Proceed to Checkout" at bounding box center [1021, 48] width 122 height 22
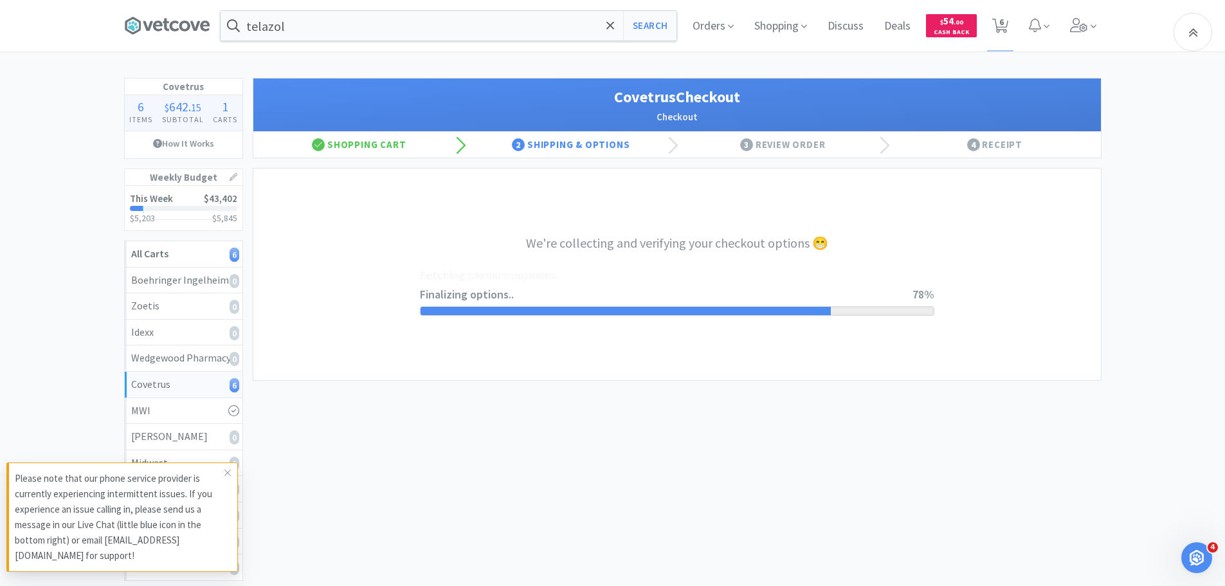
select select "ACCOUNT"
select select "cvt-standard-net"
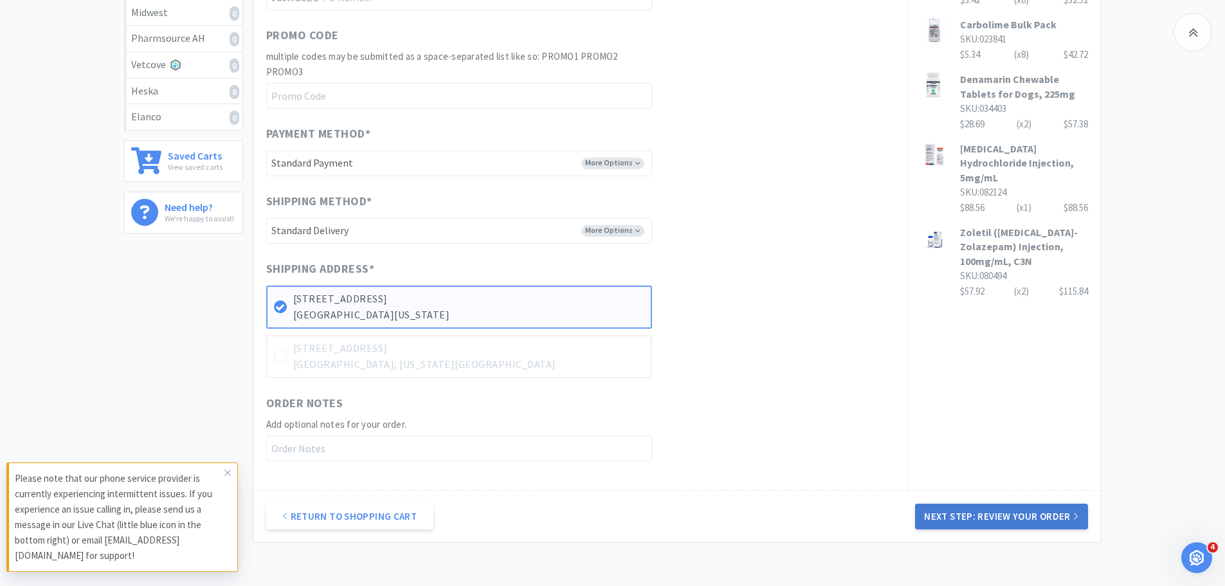
click at [1016, 514] on button "Next Step: Review Your Order" at bounding box center [1001, 517] width 172 height 26
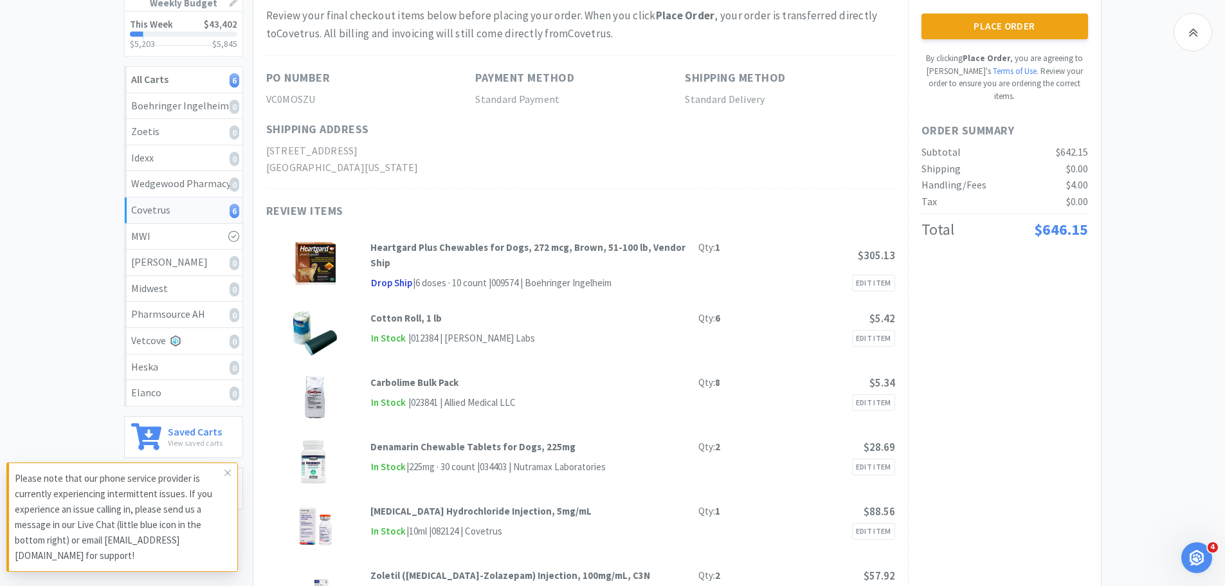
scroll to position [80, 0]
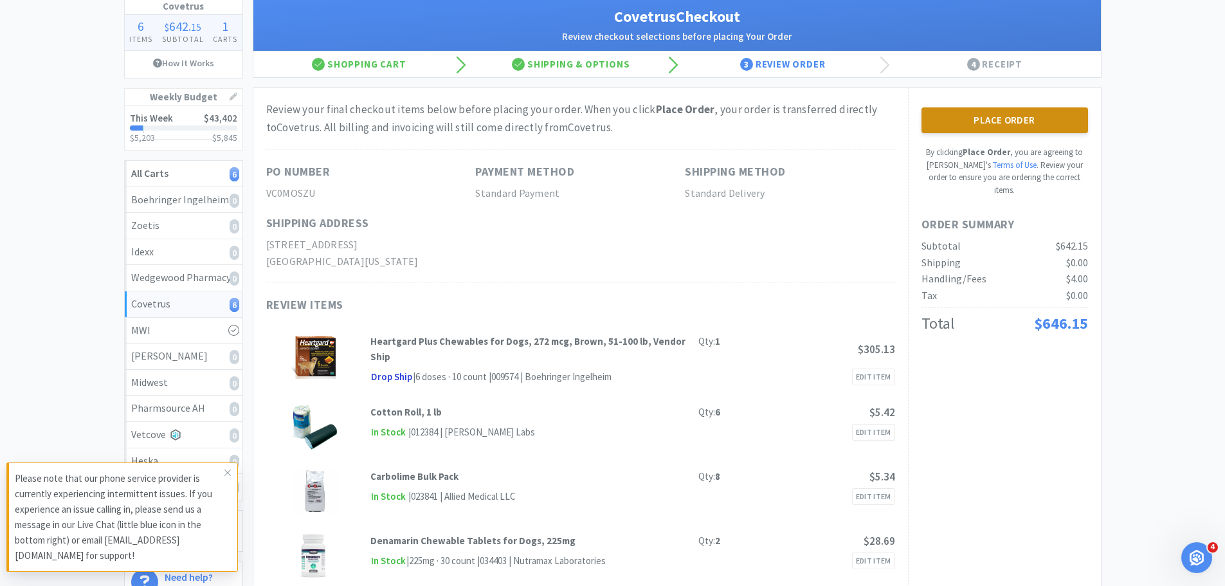
click at [1045, 113] on button "Place Order" at bounding box center [1005, 120] width 167 height 26
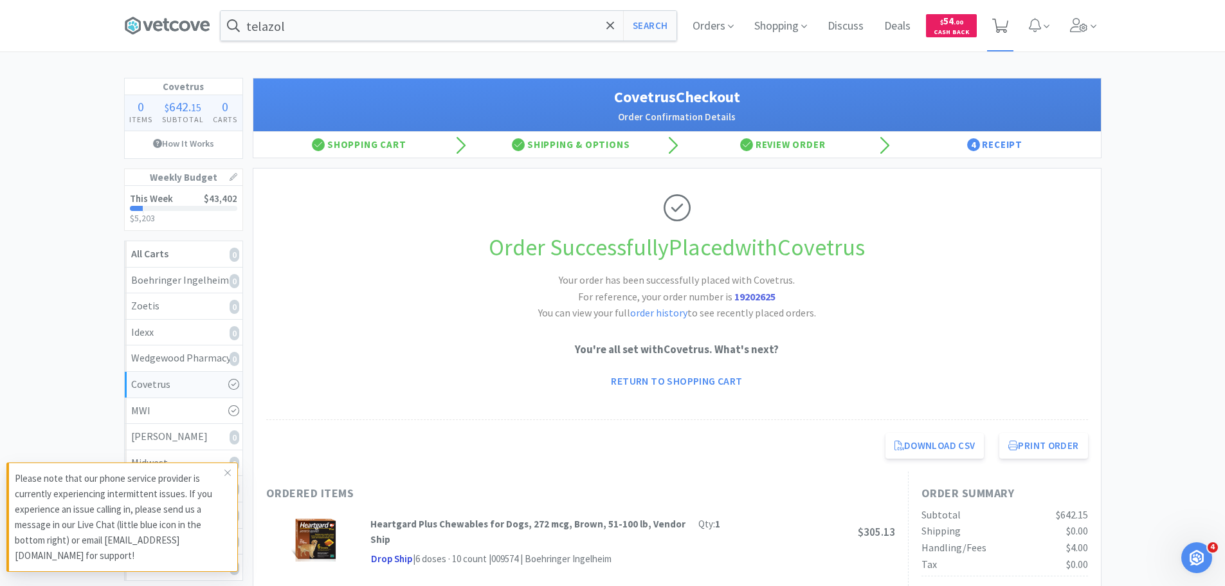
click at [1005, 17] on span at bounding box center [1001, 26] width 16 height 18
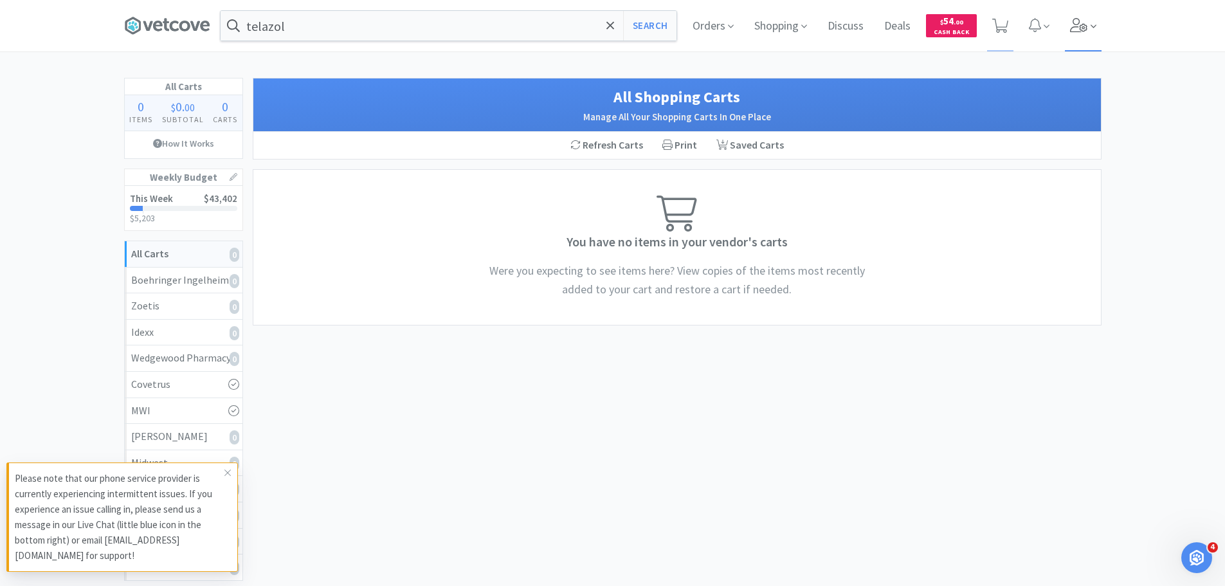
click at [1074, 19] on icon at bounding box center [1079, 25] width 18 height 14
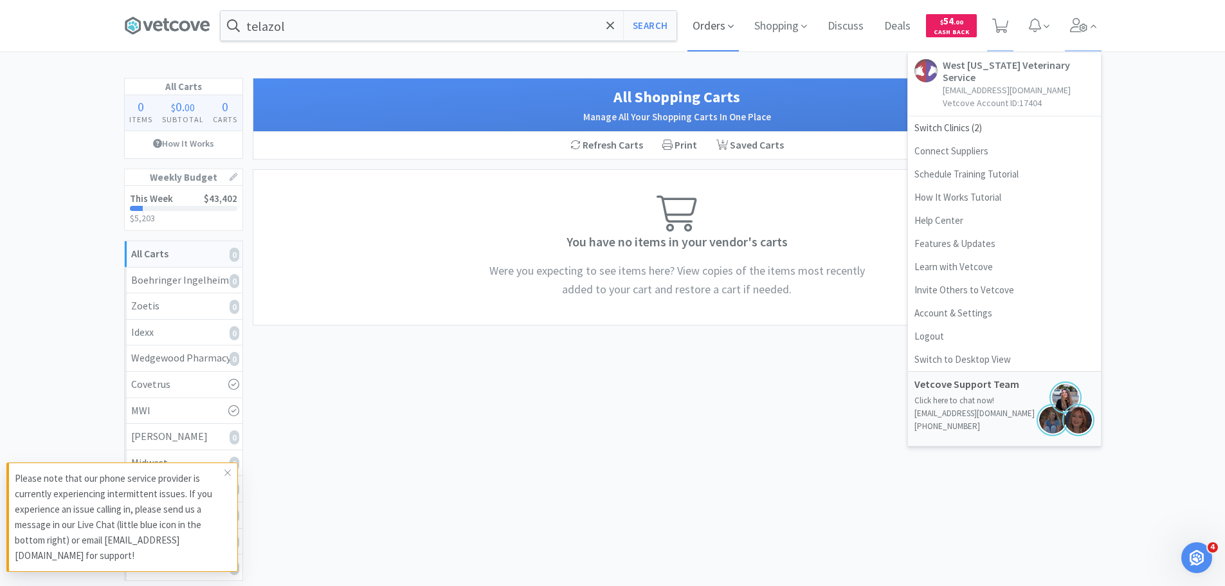
click at [715, 26] on span "Orders" at bounding box center [713, 25] width 51 height 51
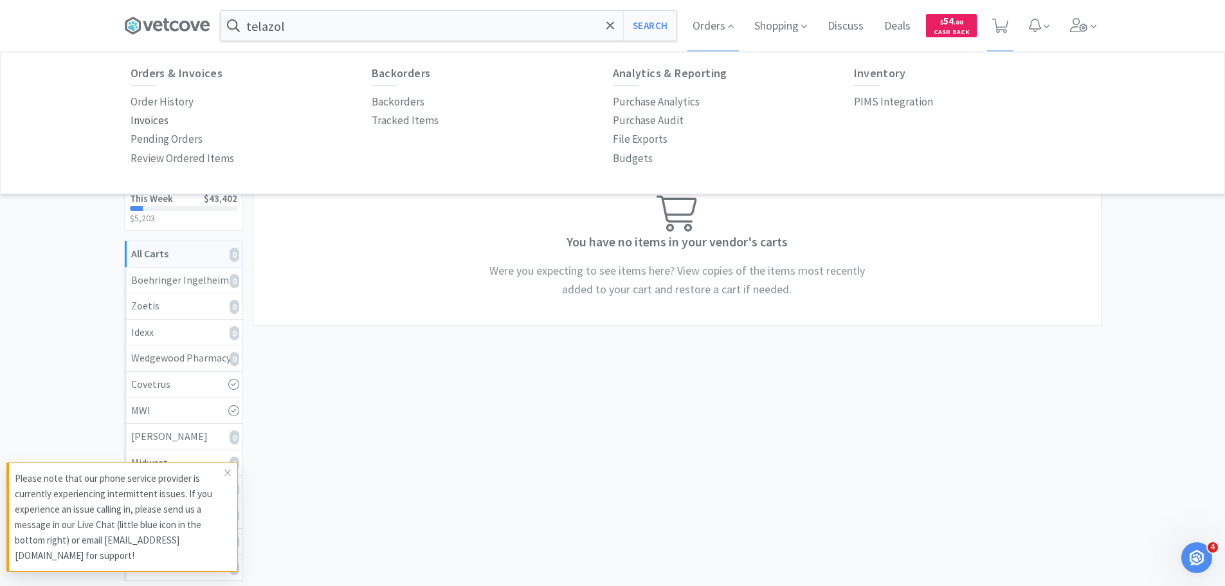
click at [160, 118] on p "Invoices" at bounding box center [150, 120] width 38 height 17
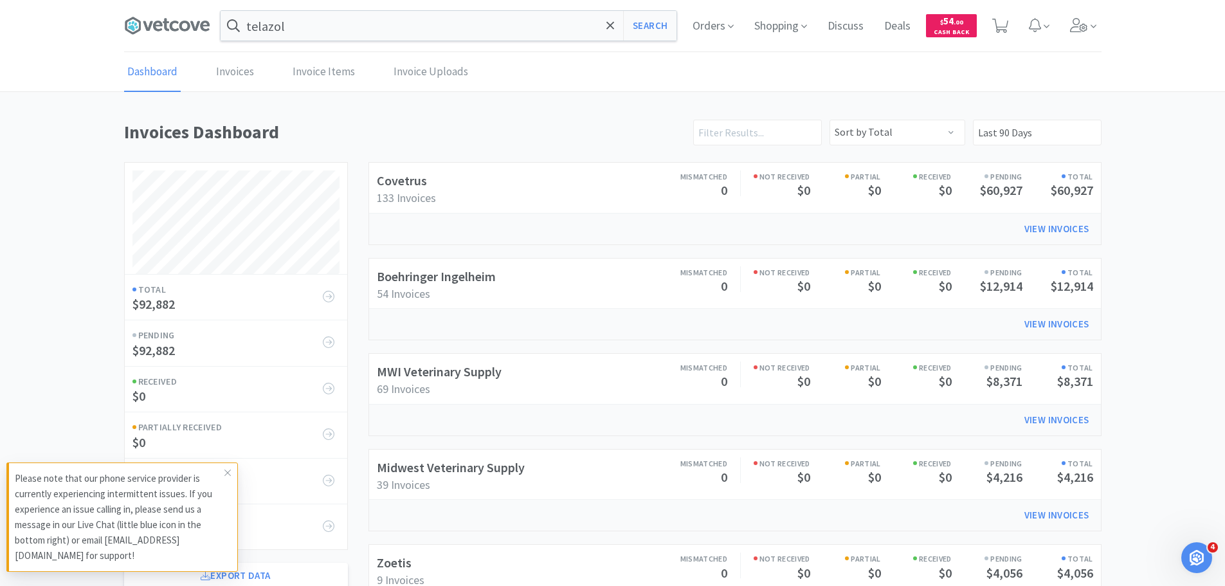
scroll to position [713, 978]
click at [419, 274] on link "Boehringer Ingelheim" at bounding box center [436, 276] width 119 height 16
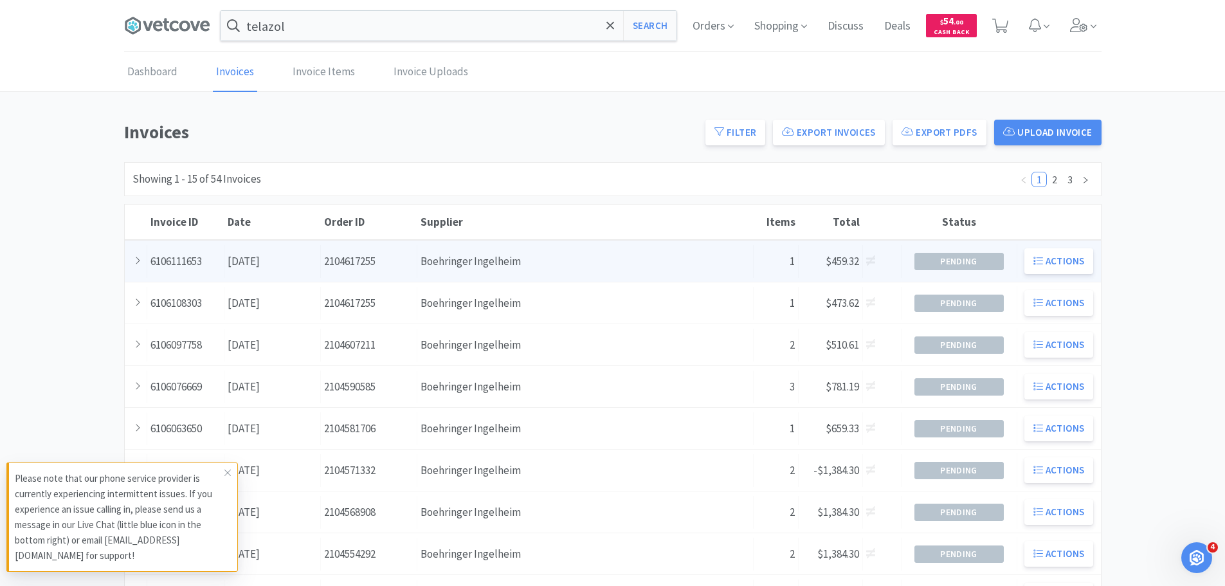
click at [441, 261] on div "Supplier Boehringer Ingelheim" at bounding box center [585, 261] width 336 height 33
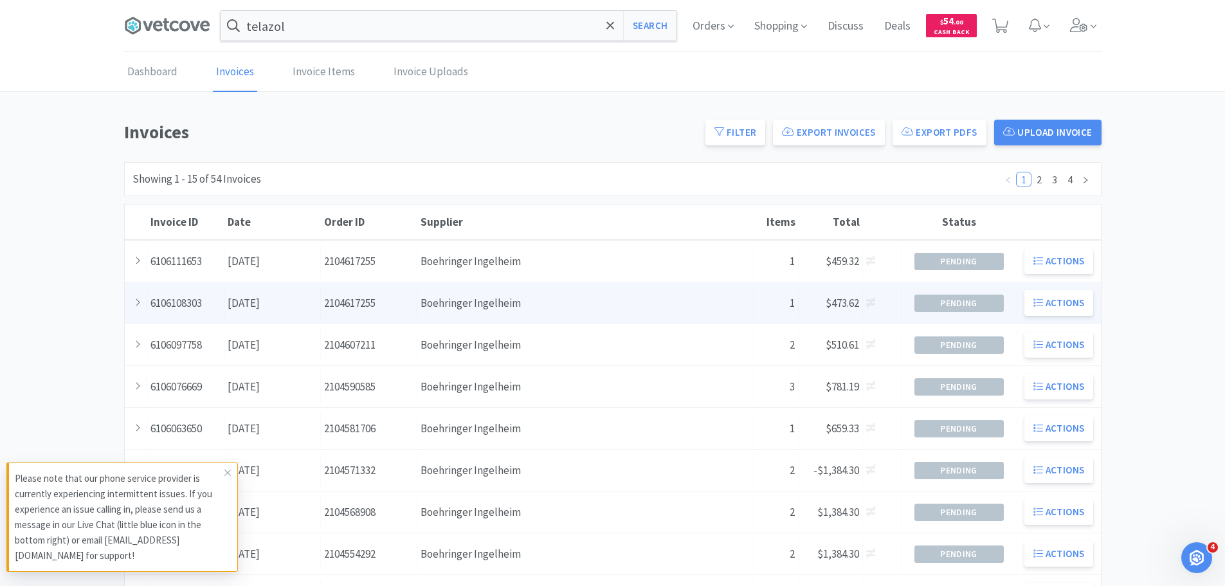
click at [509, 302] on div "Supplier Boehringer Ingelheim" at bounding box center [585, 303] width 336 height 33
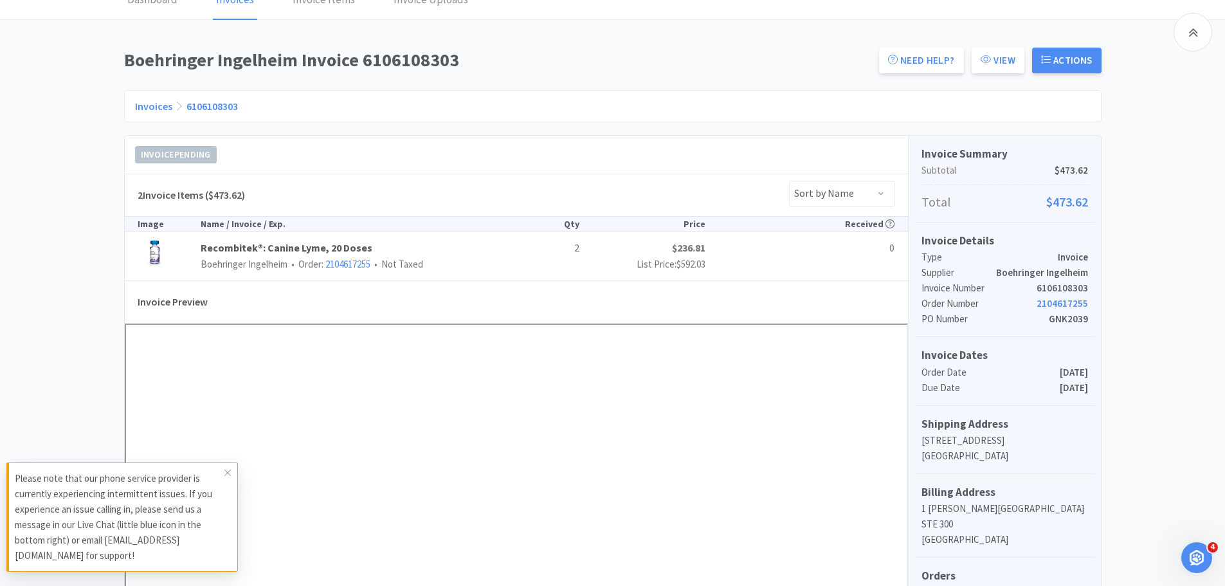
scroll to position [193, 0]
